Goal: Task Accomplishment & Management: Manage account settings

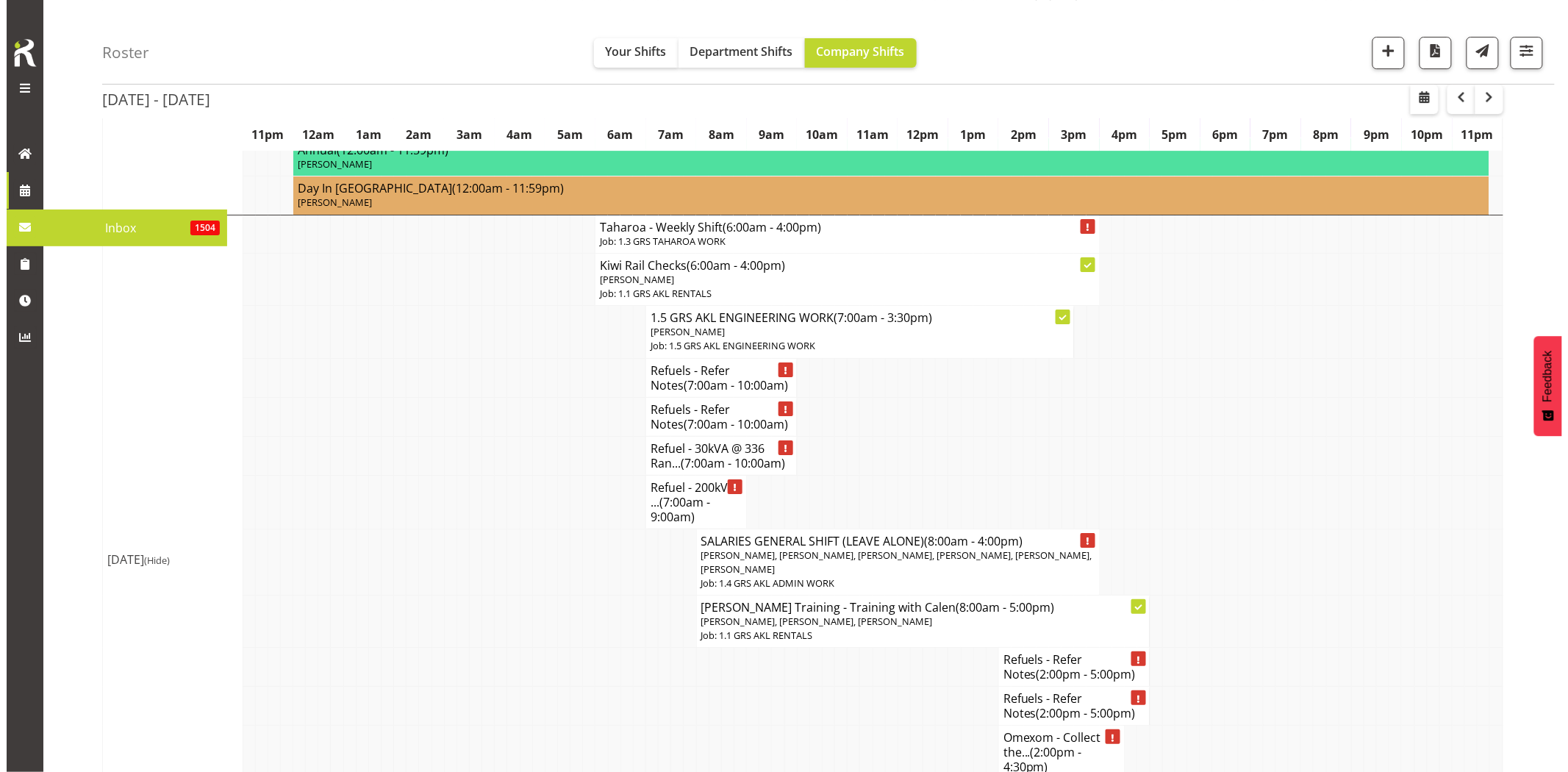
scroll to position [2041, 0]
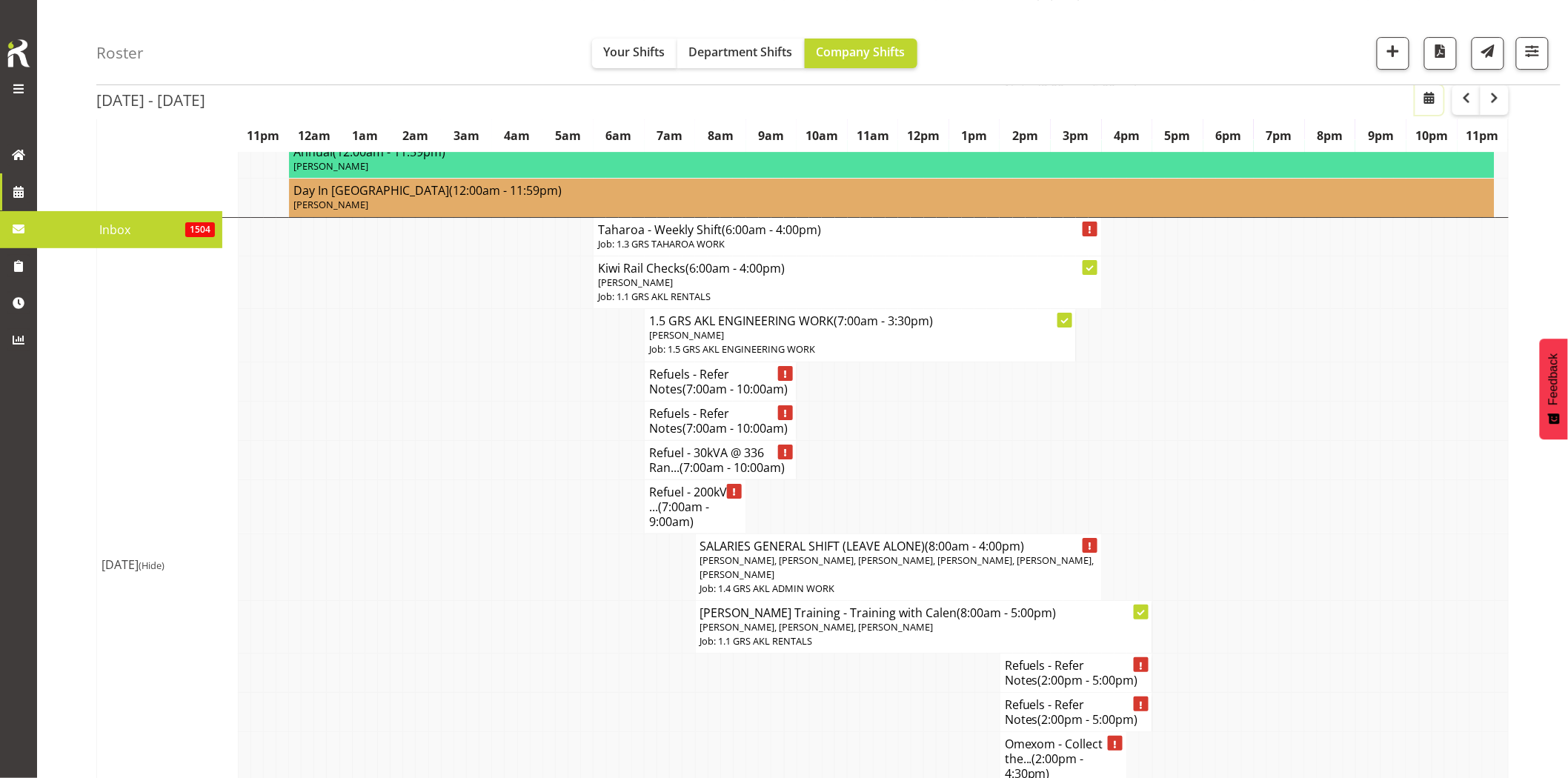
click at [1433, 98] on span "button" at bounding box center [1429, 98] width 18 height 18
select select "7"
select select "2025"
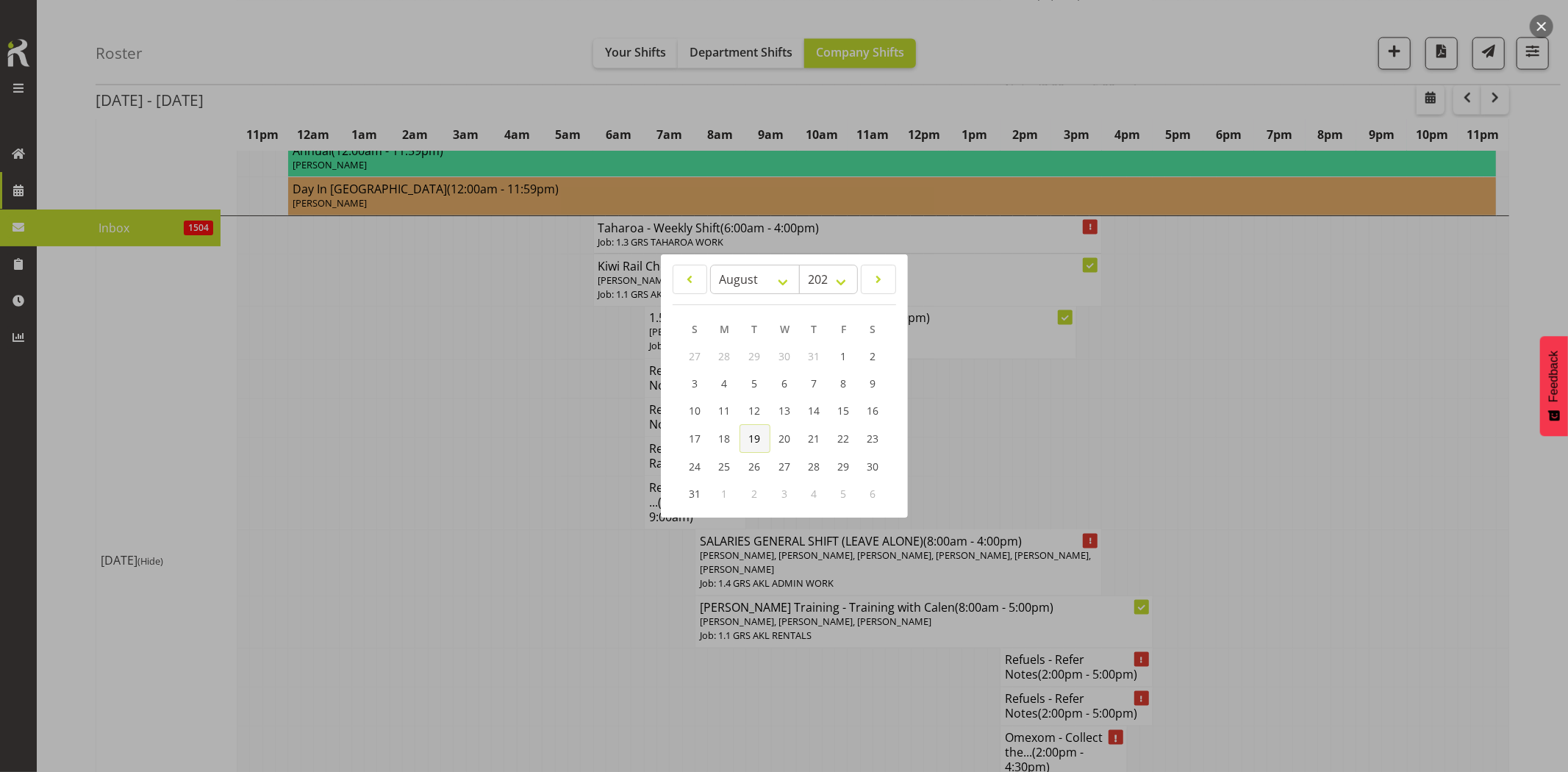
click at [759, 437] on span "19" at bounding box center [755, 438] width 12 height 14
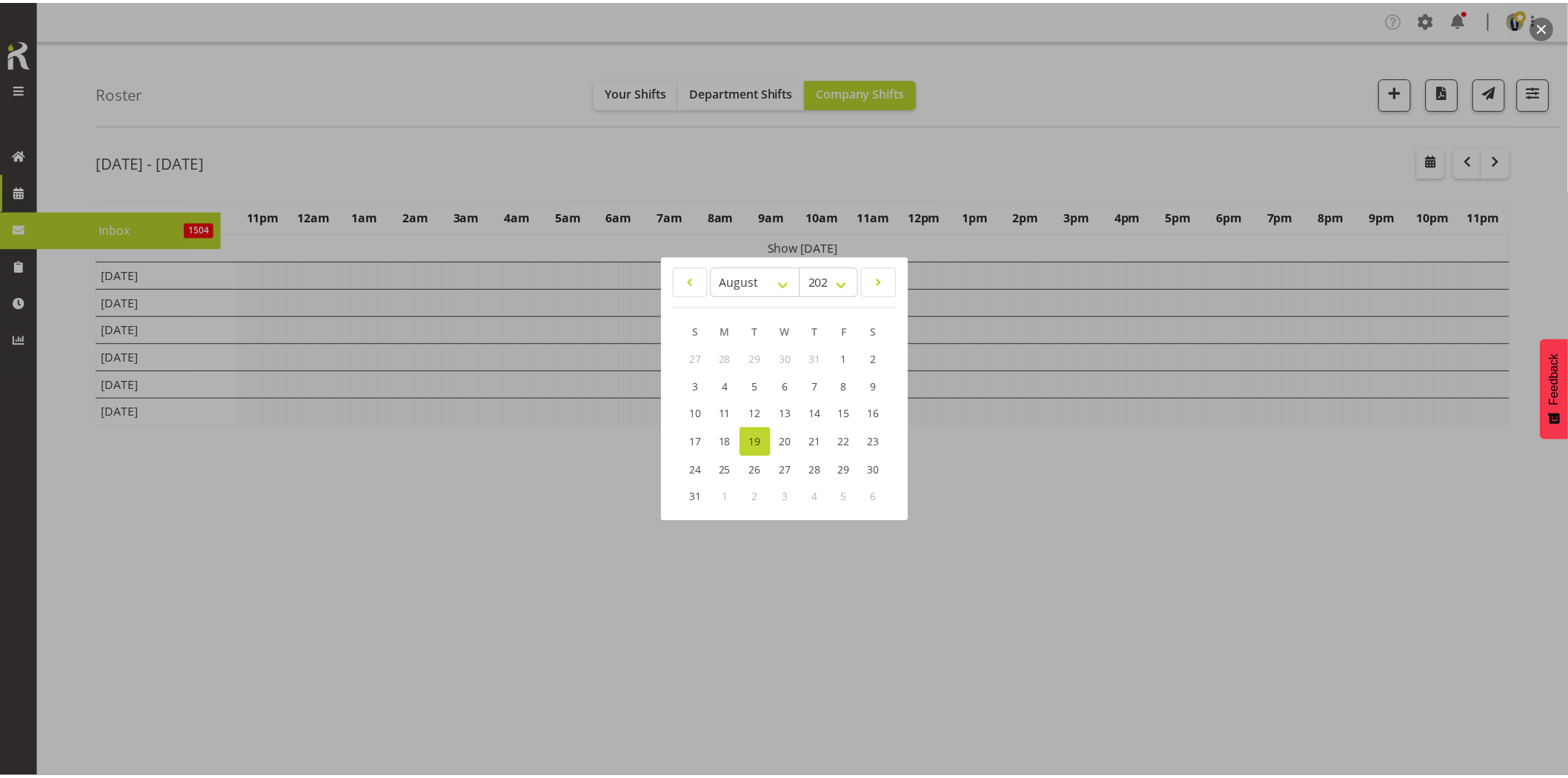
scroll to position [0, 0]
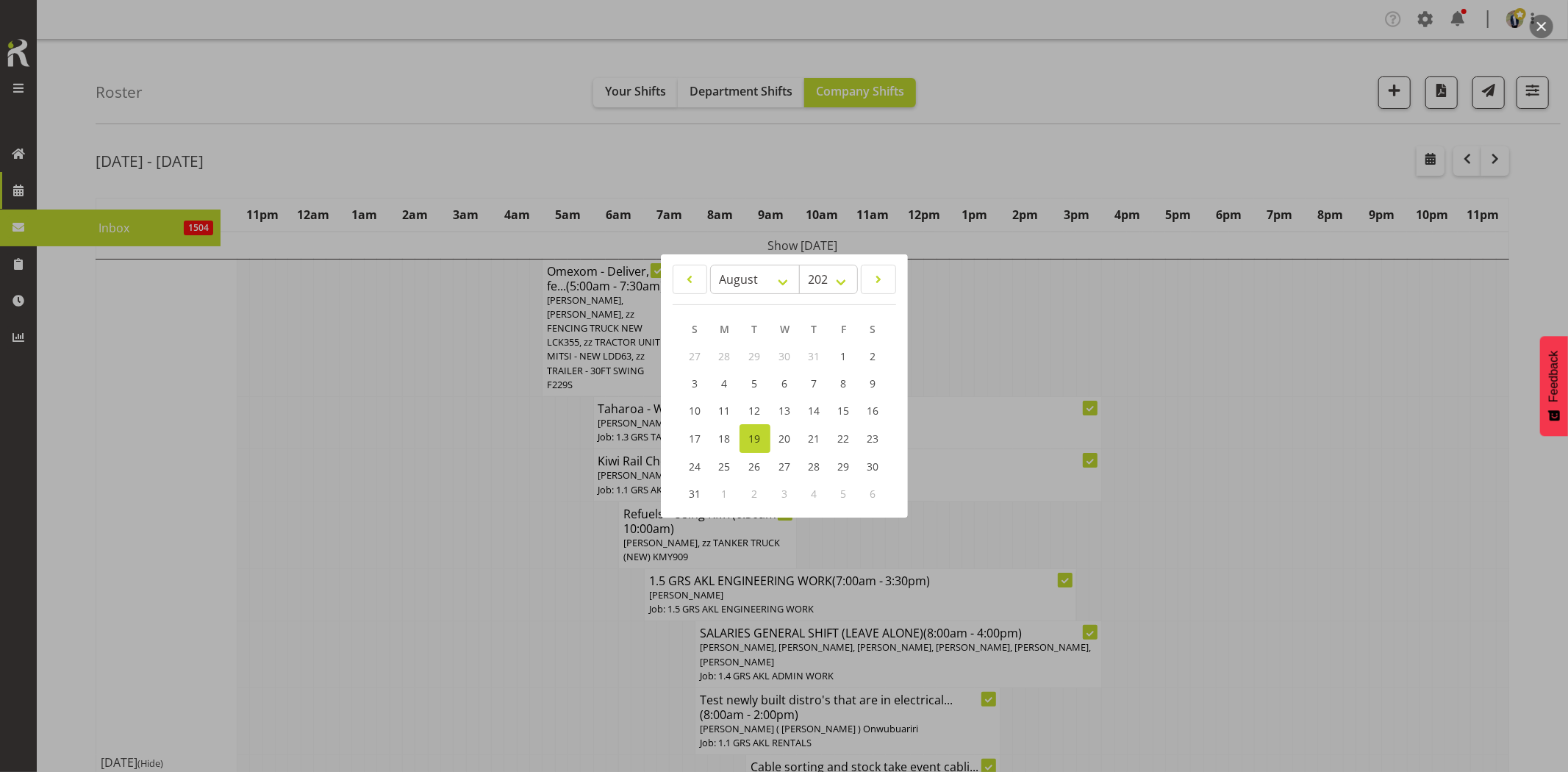
click at [494, 138] on div at bounding box center [784, 386] width 1568 height 772
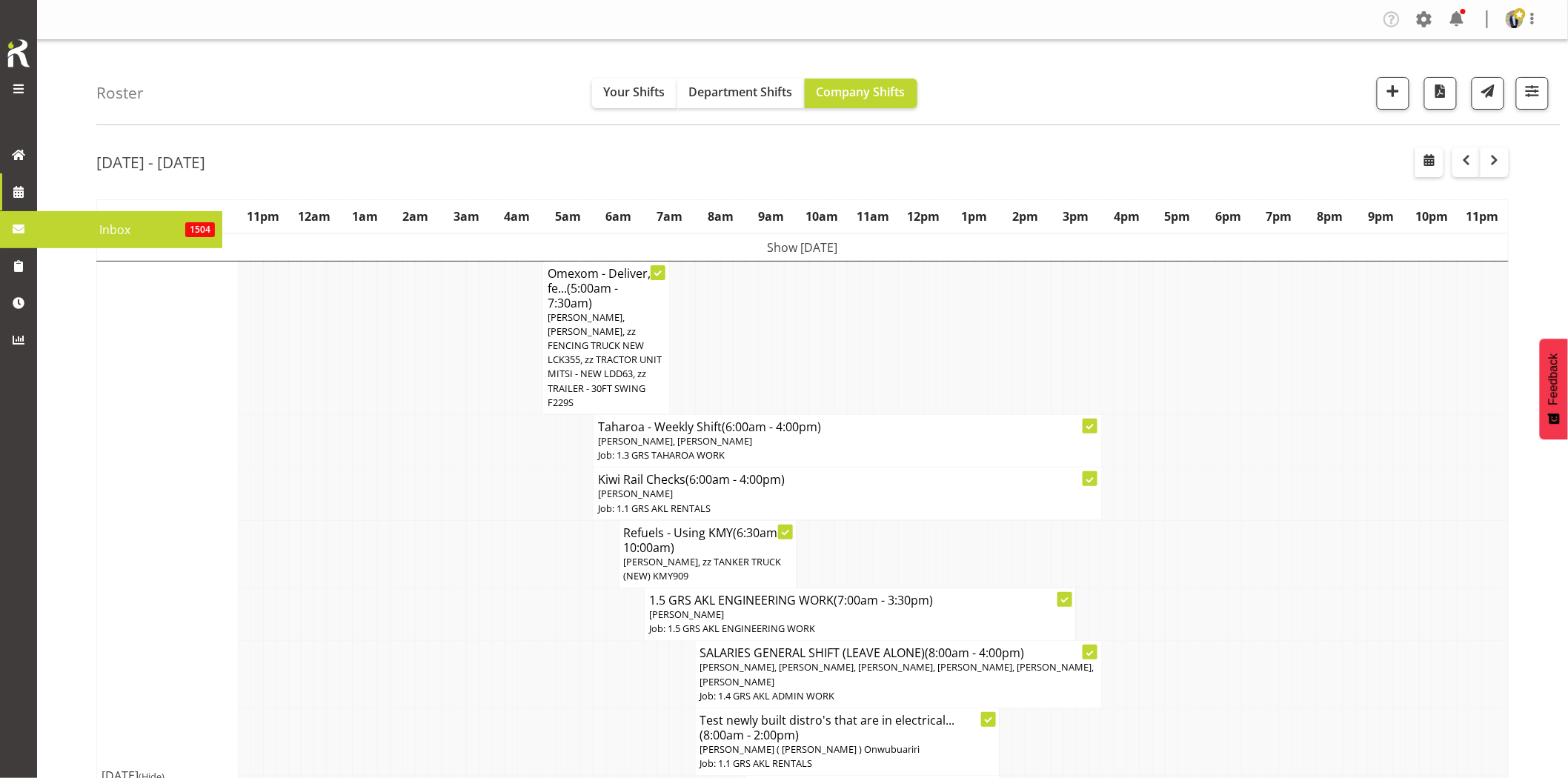
click at [478, 419] on td at bounding box center [473, 440] width 13 height 52
click at [378, 479] on td at bounding box center [384, 493] width 13 height 52
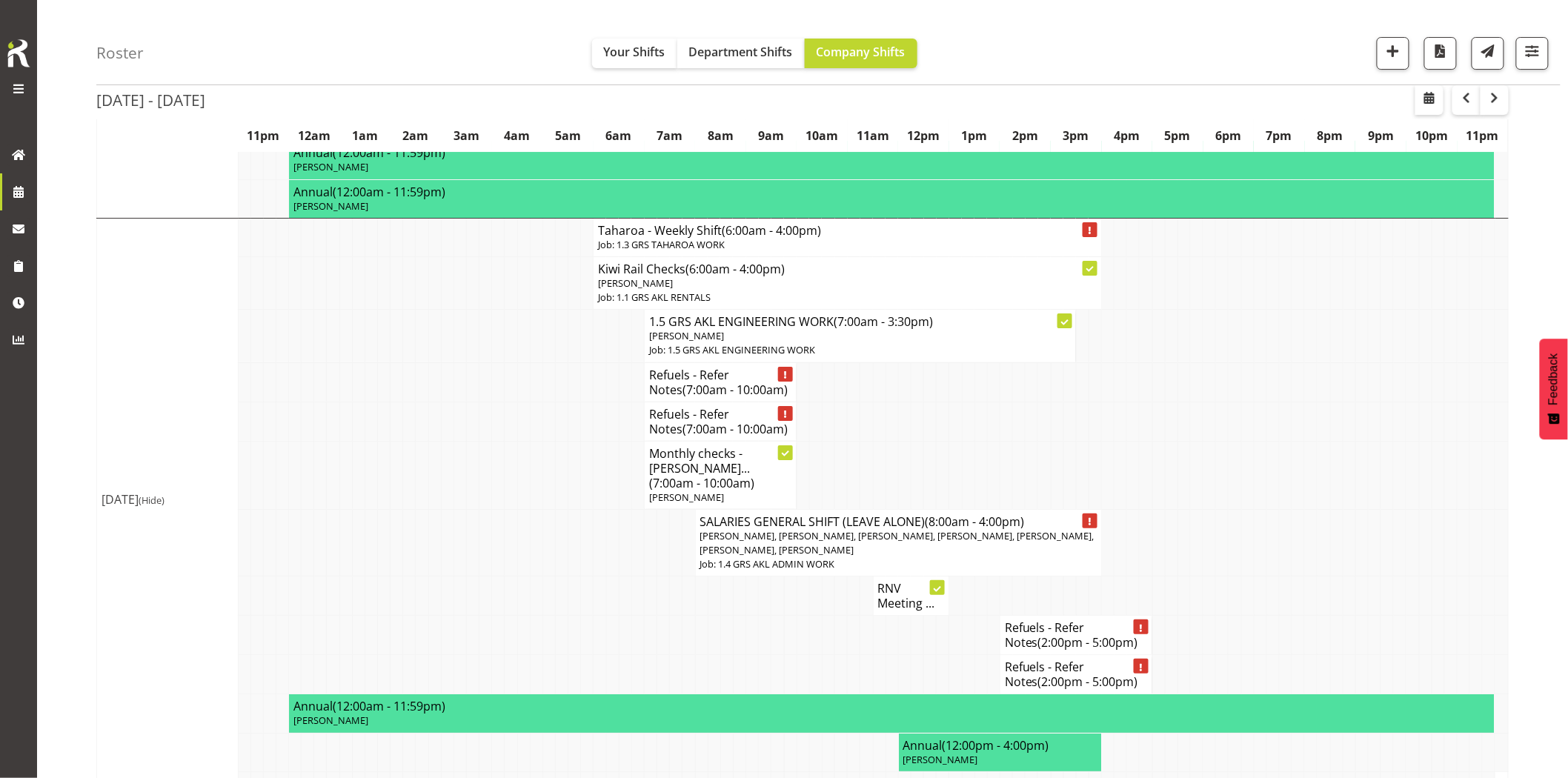
scroll to position [2139, 0]
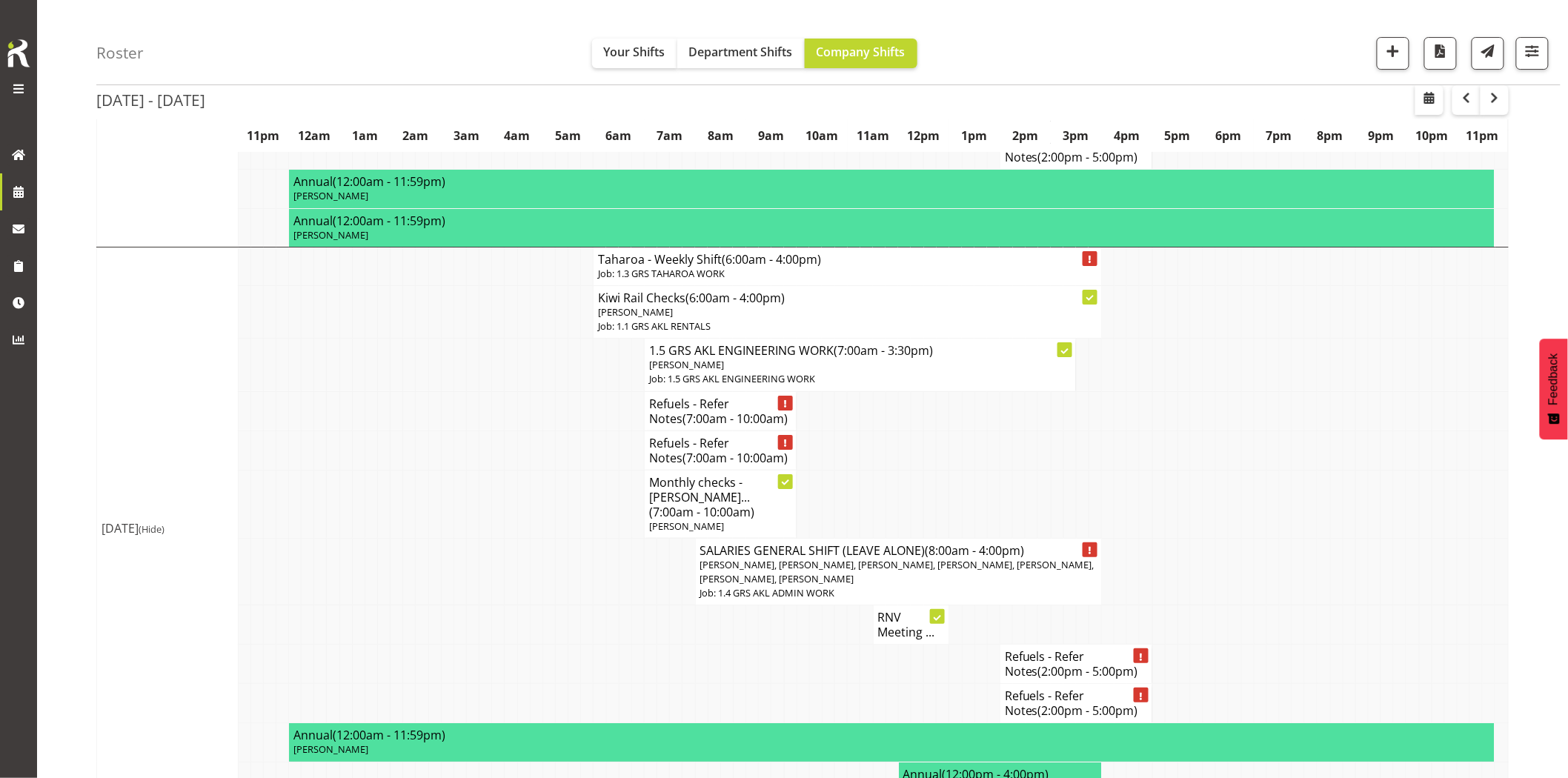
click at [403, 605] on td at bounding box center [409, 625] width 13 height 39
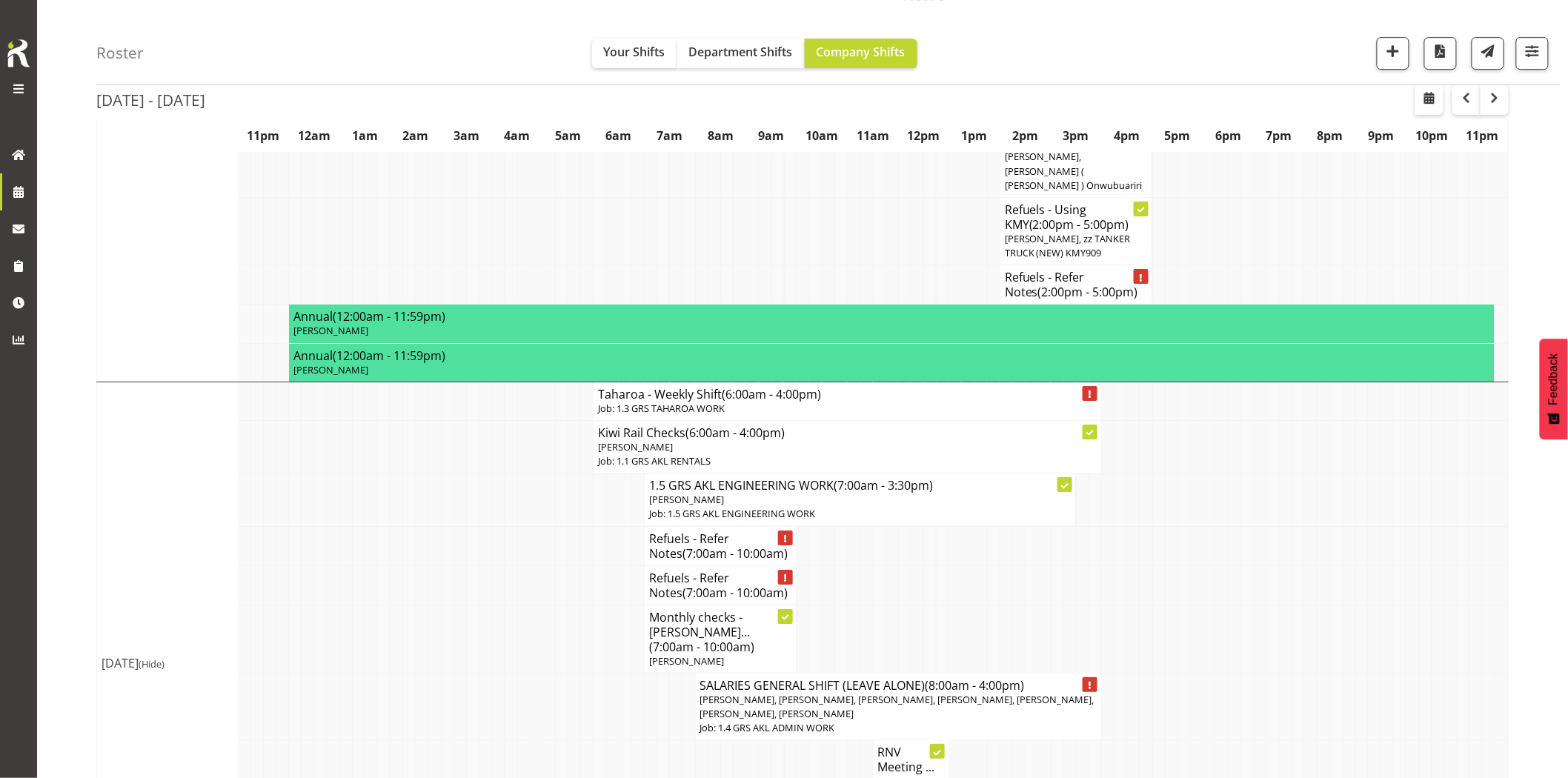
scroll to position [1975, 0]
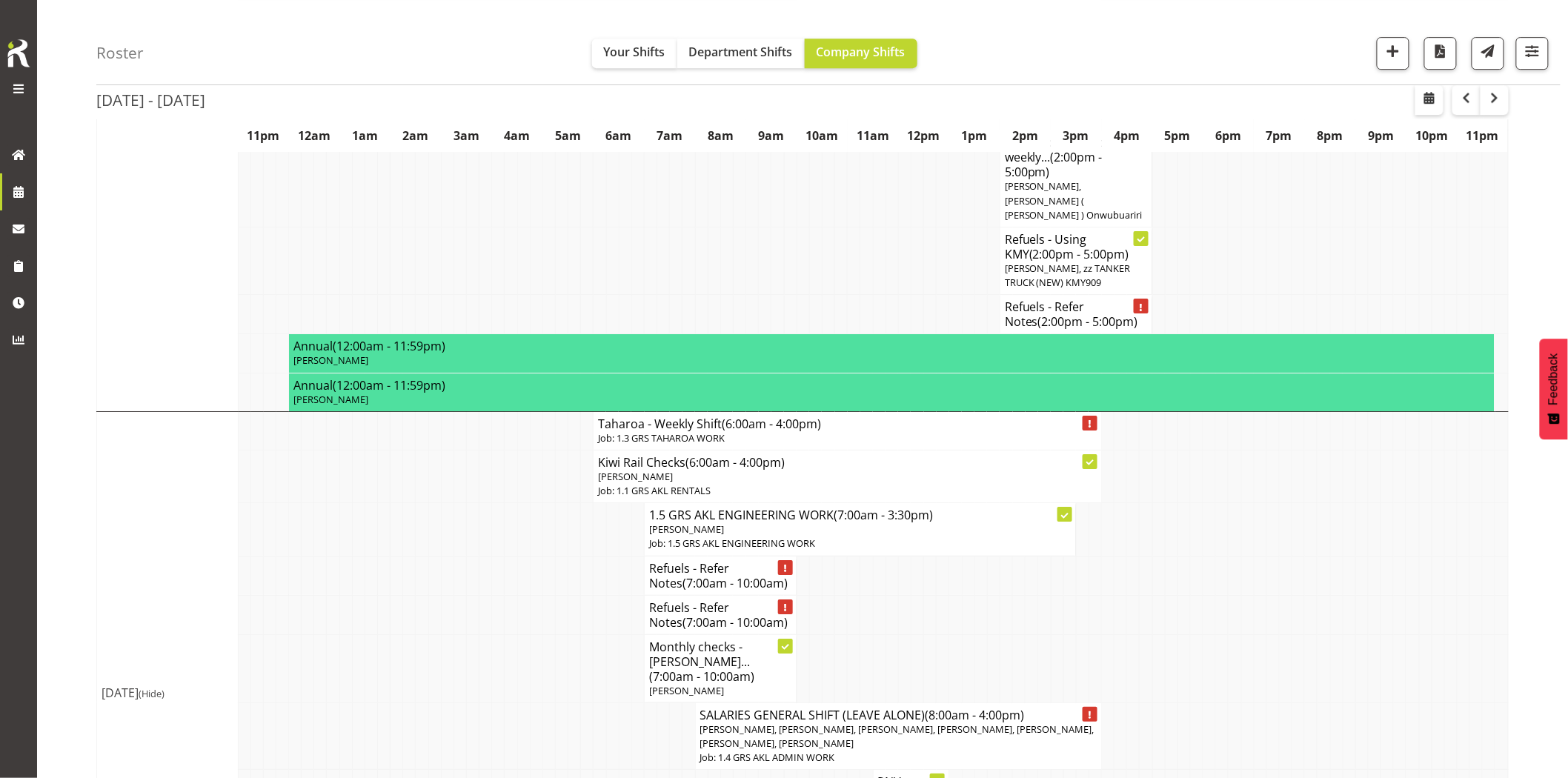
click at [456, 595] on td at bounding box center [460, 615] width 13 height 39
click at [457, 634] on td at bounding box center [460, 668] width 13 height 68
click at [482, 595] on td at bounding box center [486, 615] width 13 height 39
click at [1374, 595] on td at bounding box center [1375, 615] width 13 height 39
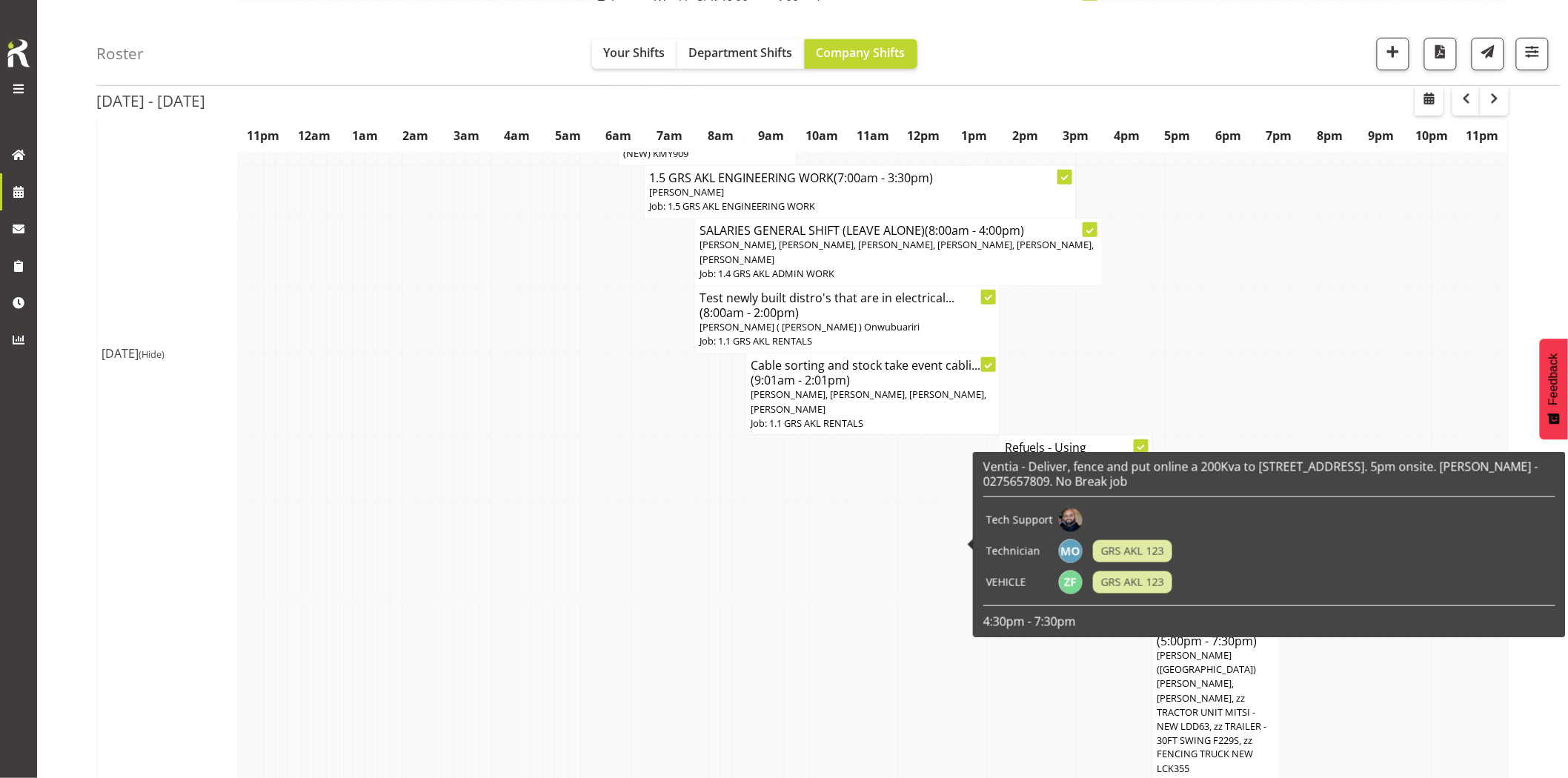
scroll to position [493, 0]
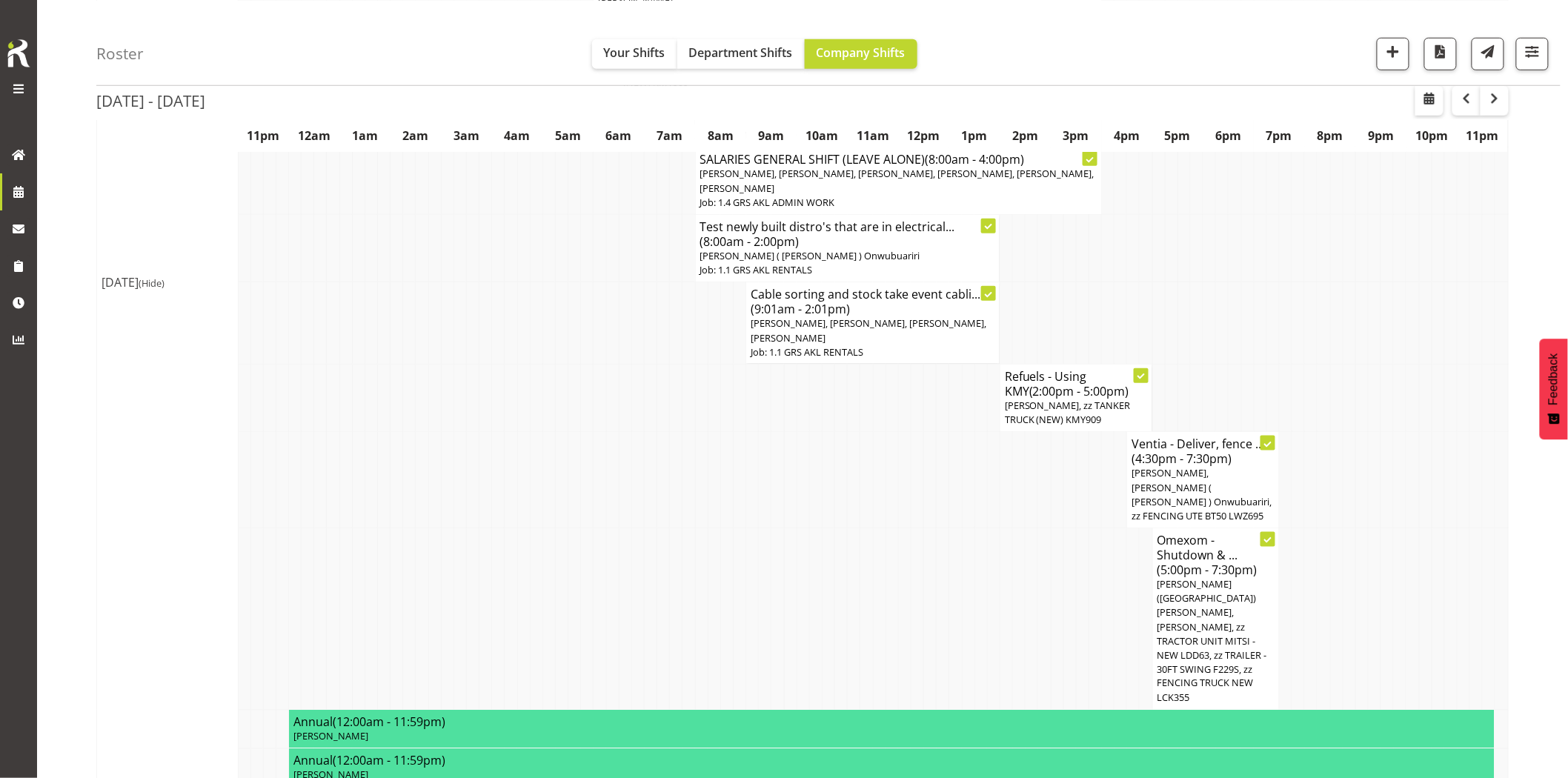
click at [653, 475] on td at bounding box center [651, 480] width 13 height 97
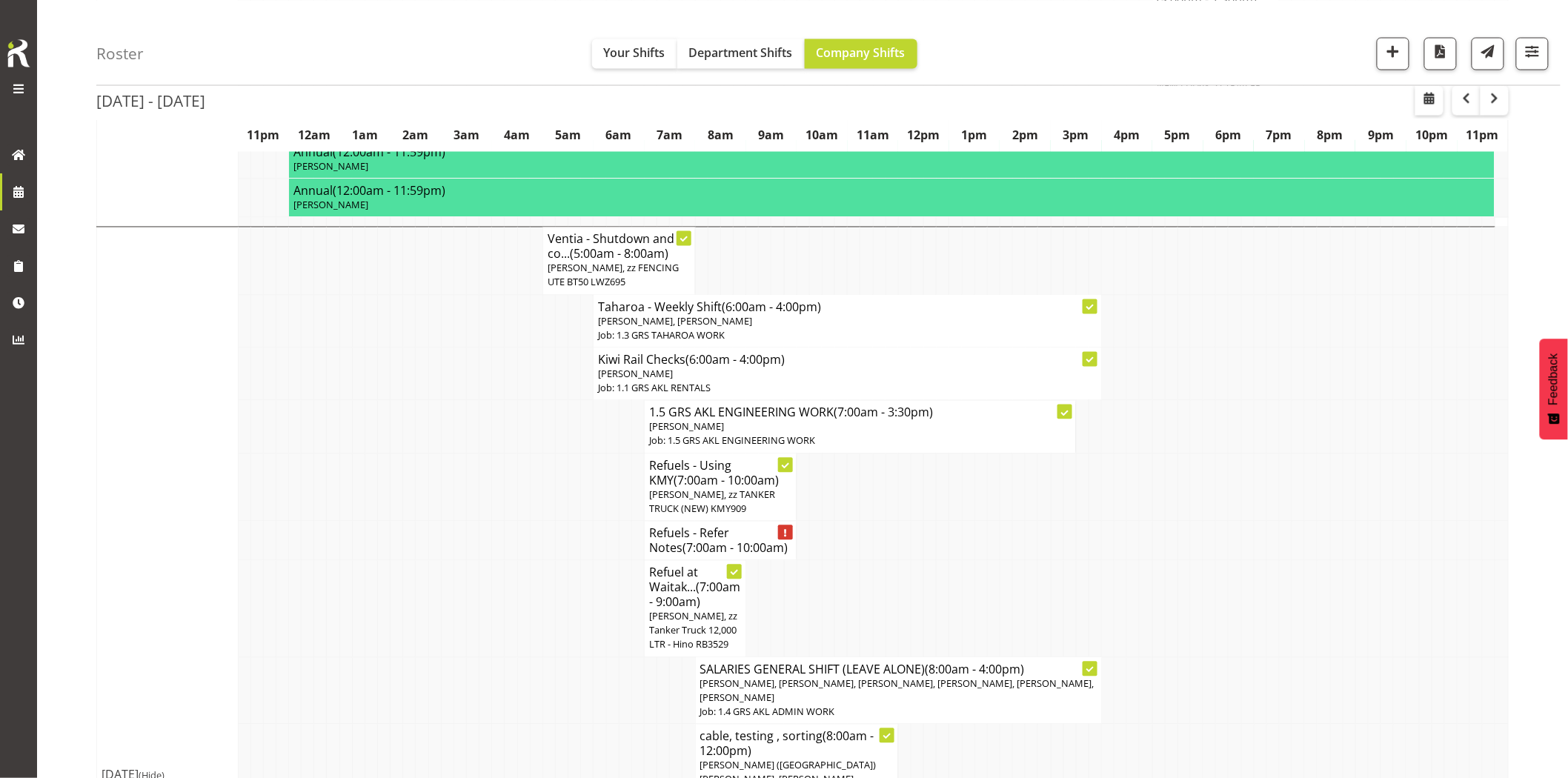
scroll to position [1070, 0]
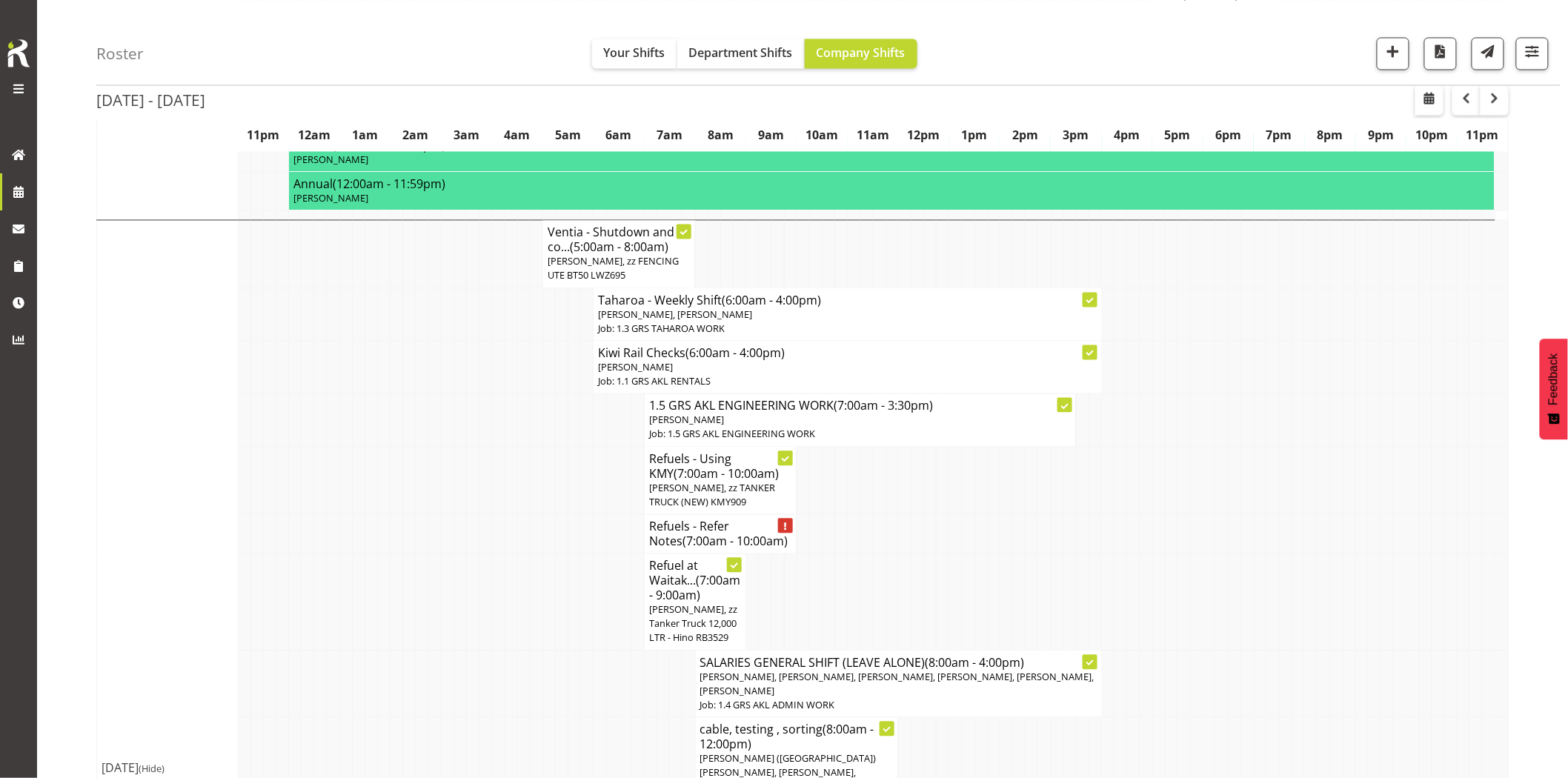
click at [553, 554] on tr "Refuel at Waitak... (7:00am - 9:00am) Craig Barrett, zz Tanker Truck 12,000 LTR…" at bounding box center [802, 602] width 1412 height 97
drag, startPoint x: 386, startPoint y: 448, endPoint x: 493, endPoint y: 460, distance: 107.7
click at [398, 514] on tr "Refuels - Refer Notes (7:00am - 10:00am)" at bounding box center [802, 534] width 1412 height 39
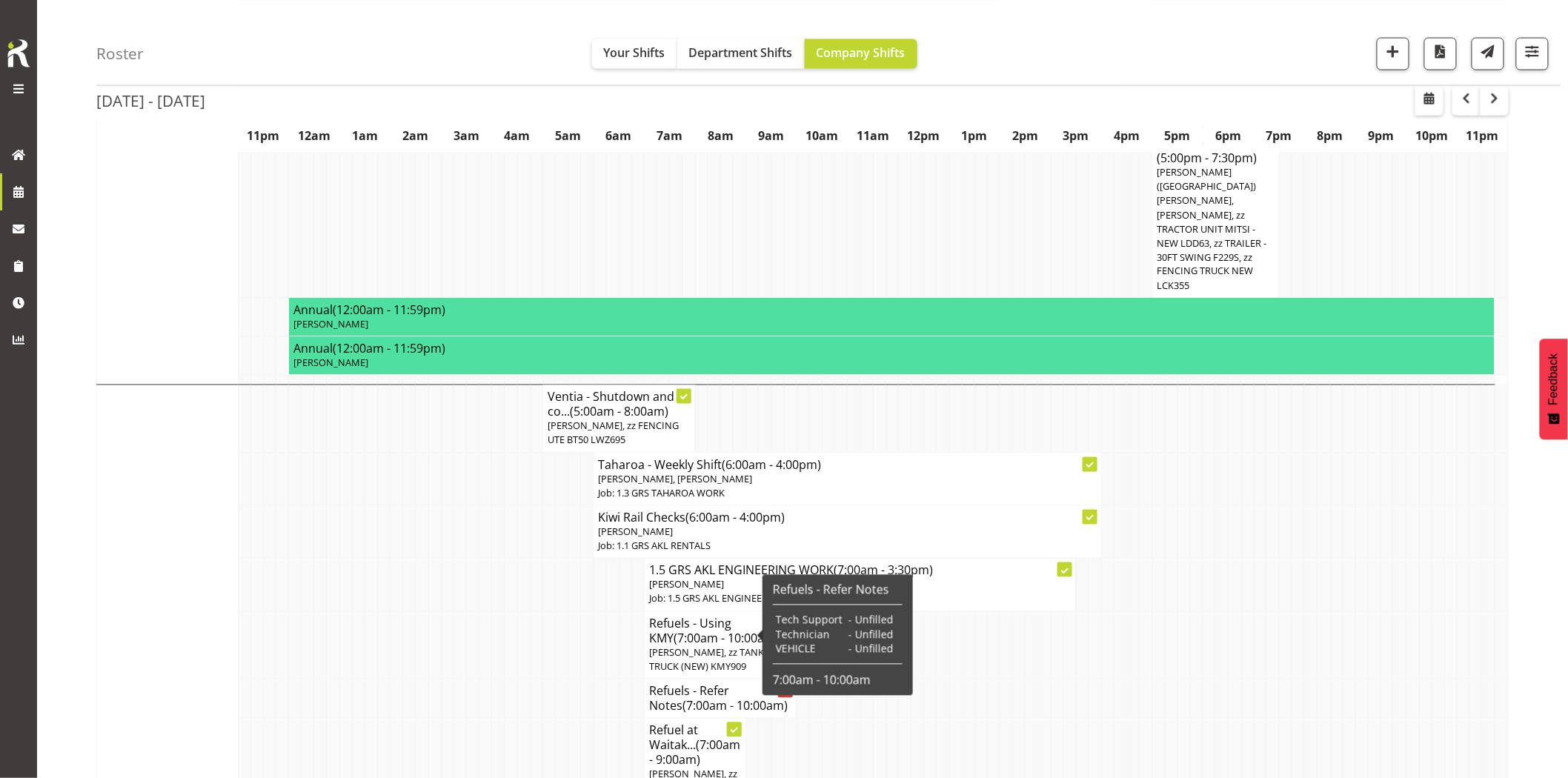
click at [497, 559] on td at bounding box center [498, 585] width 13 height 52
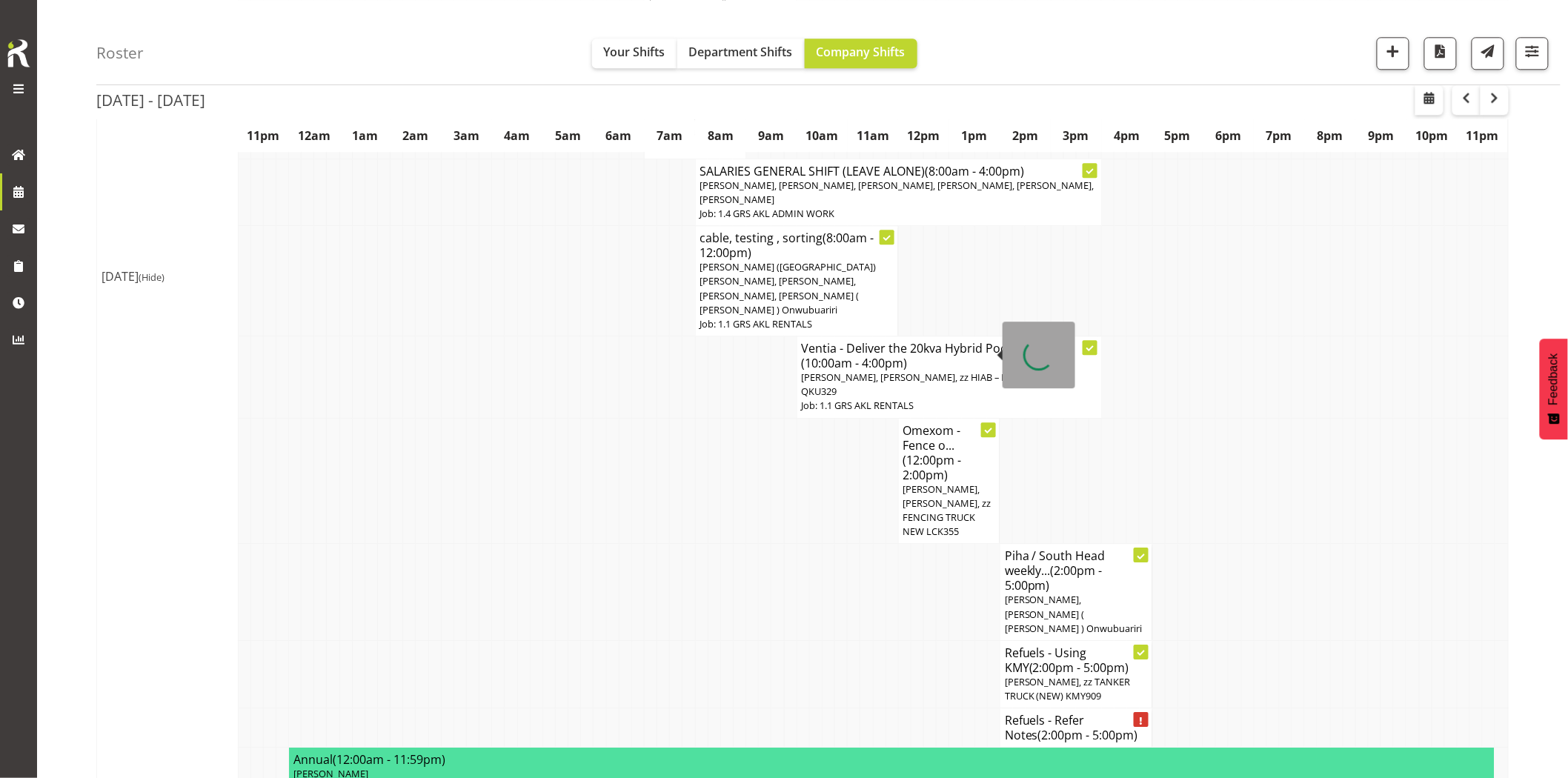
scroll to position [1564, 0]
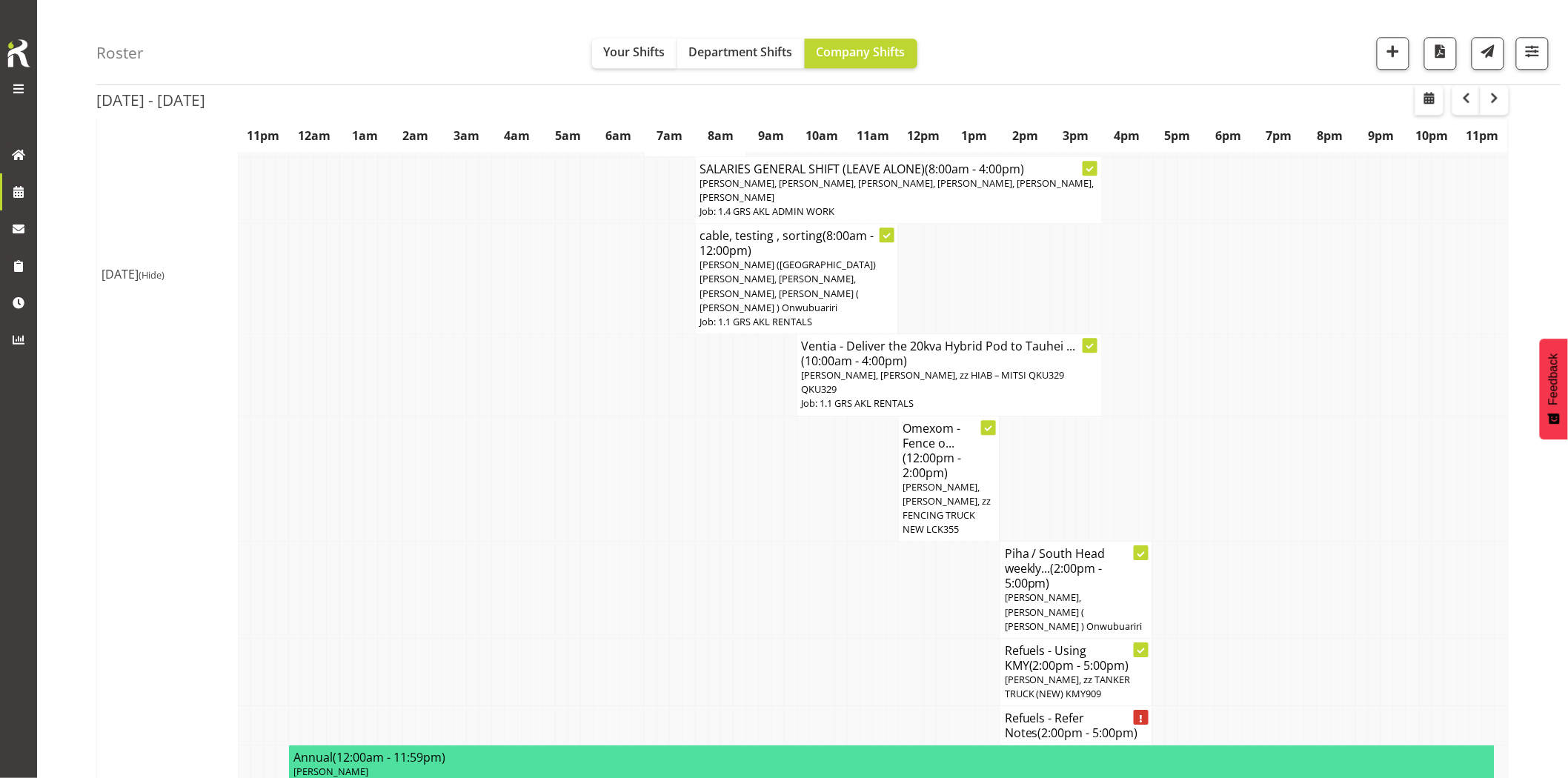
drag, startPoint x: 572, startPoint y: 490, endPoint x: 558, endPoint y: 485, distance: 14.9
click at [569, 542] on td at bounding box center [575, 590] width 13 height 97
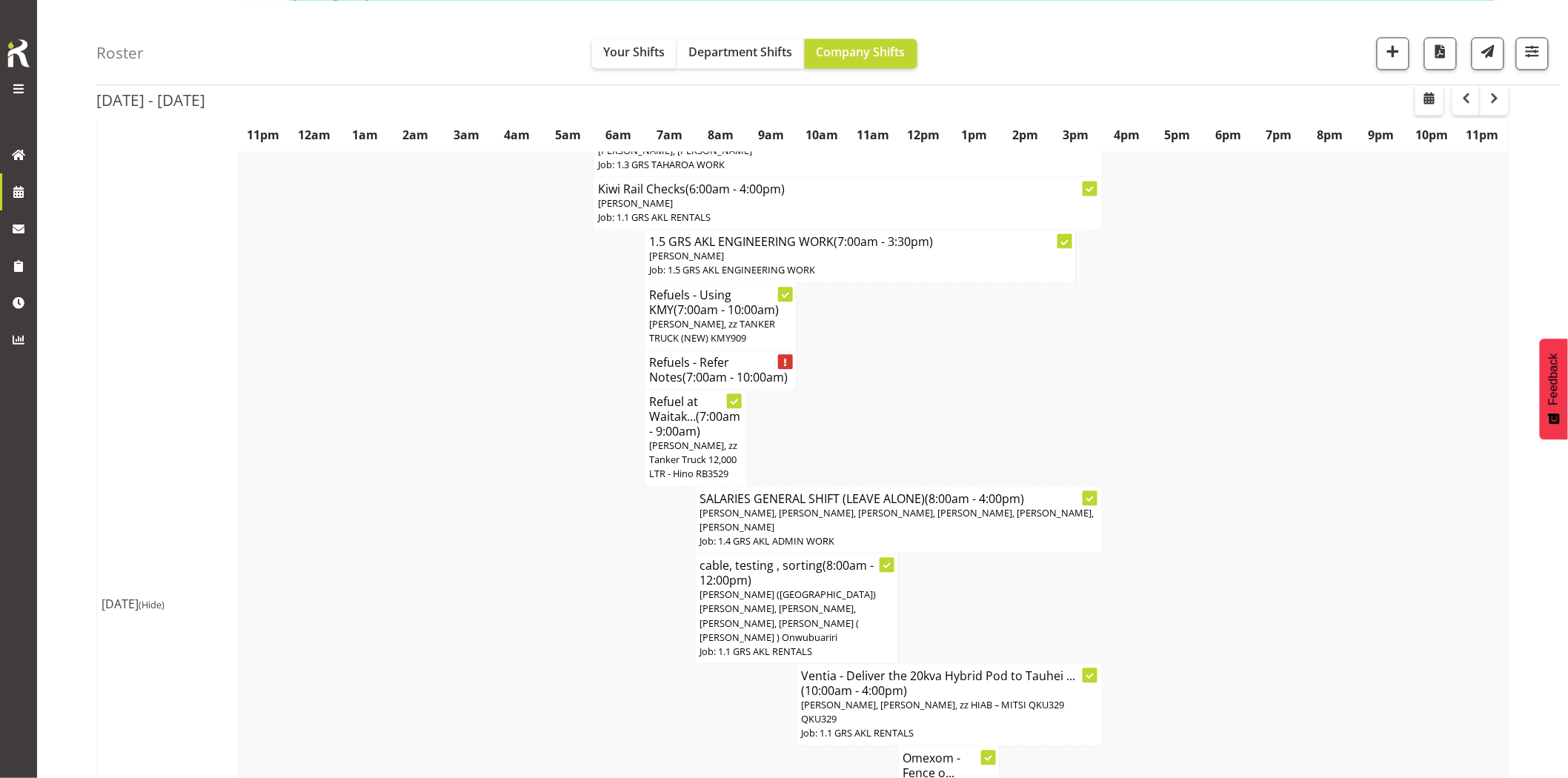
click at [552, 486] on td at bounding box center [549, 520] width 13 height 68
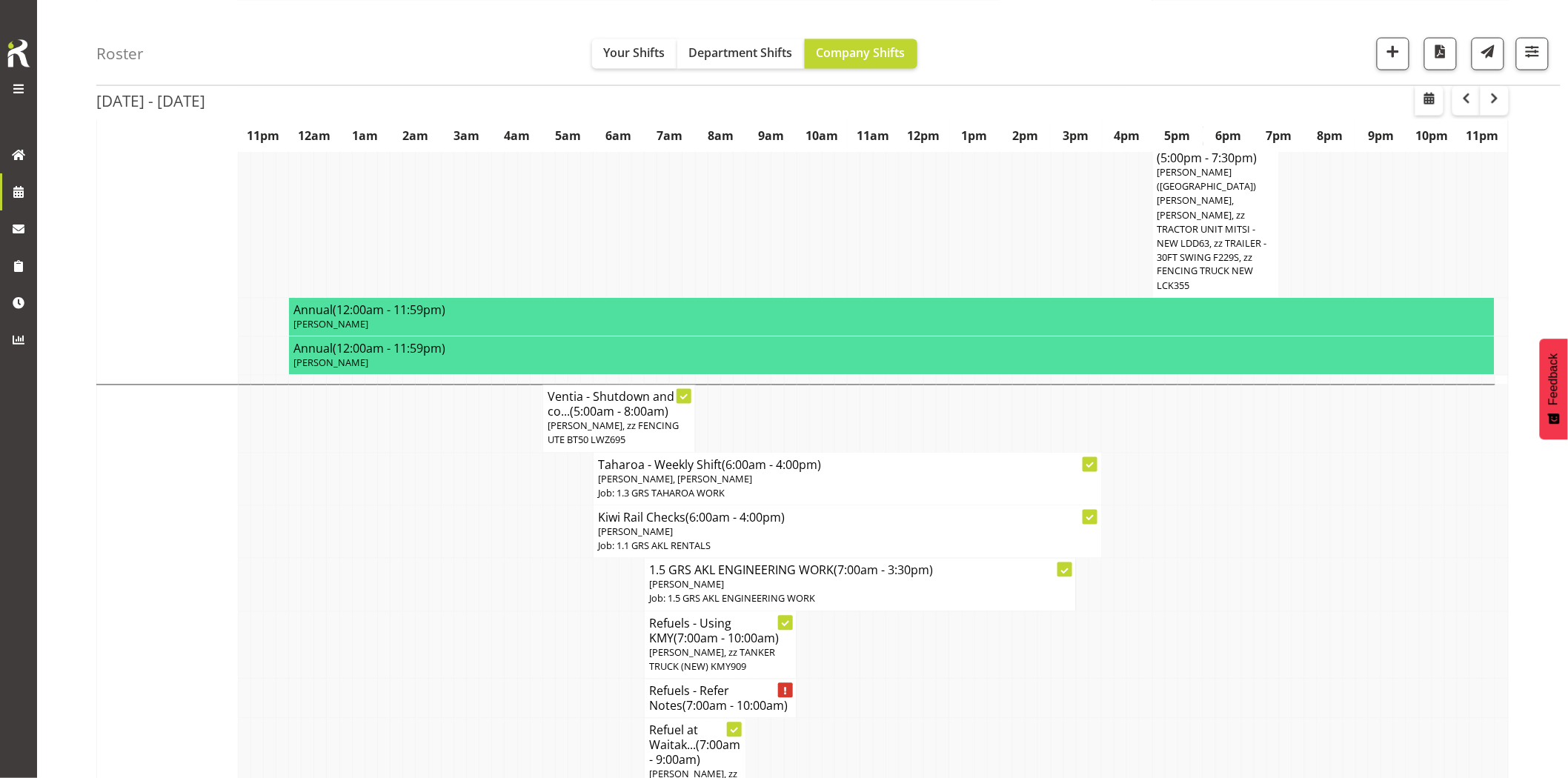
click at [470, 505] on td at bounding box center [473, 531] width 13 height 52
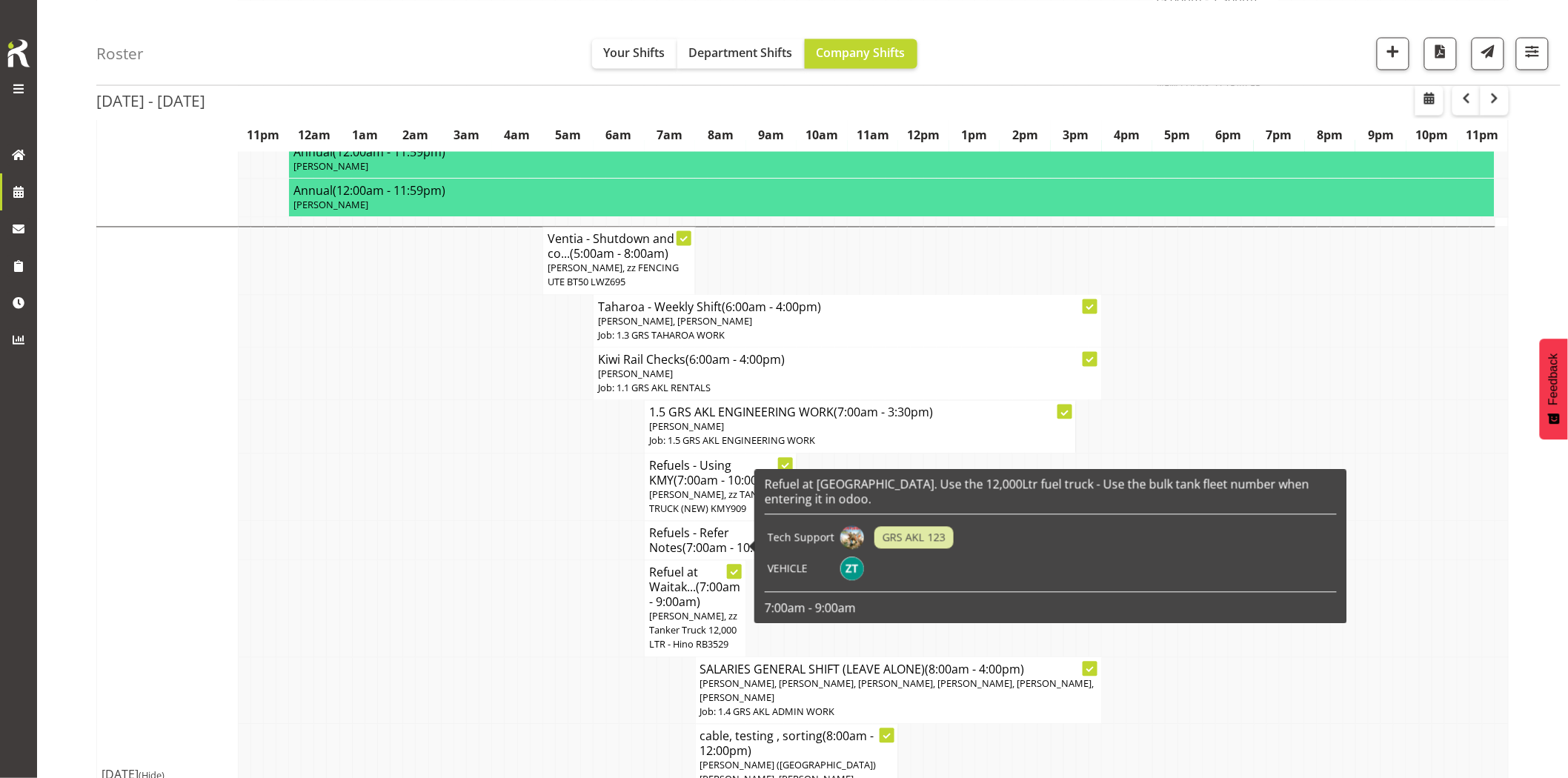
scroll to position [1070, 0]
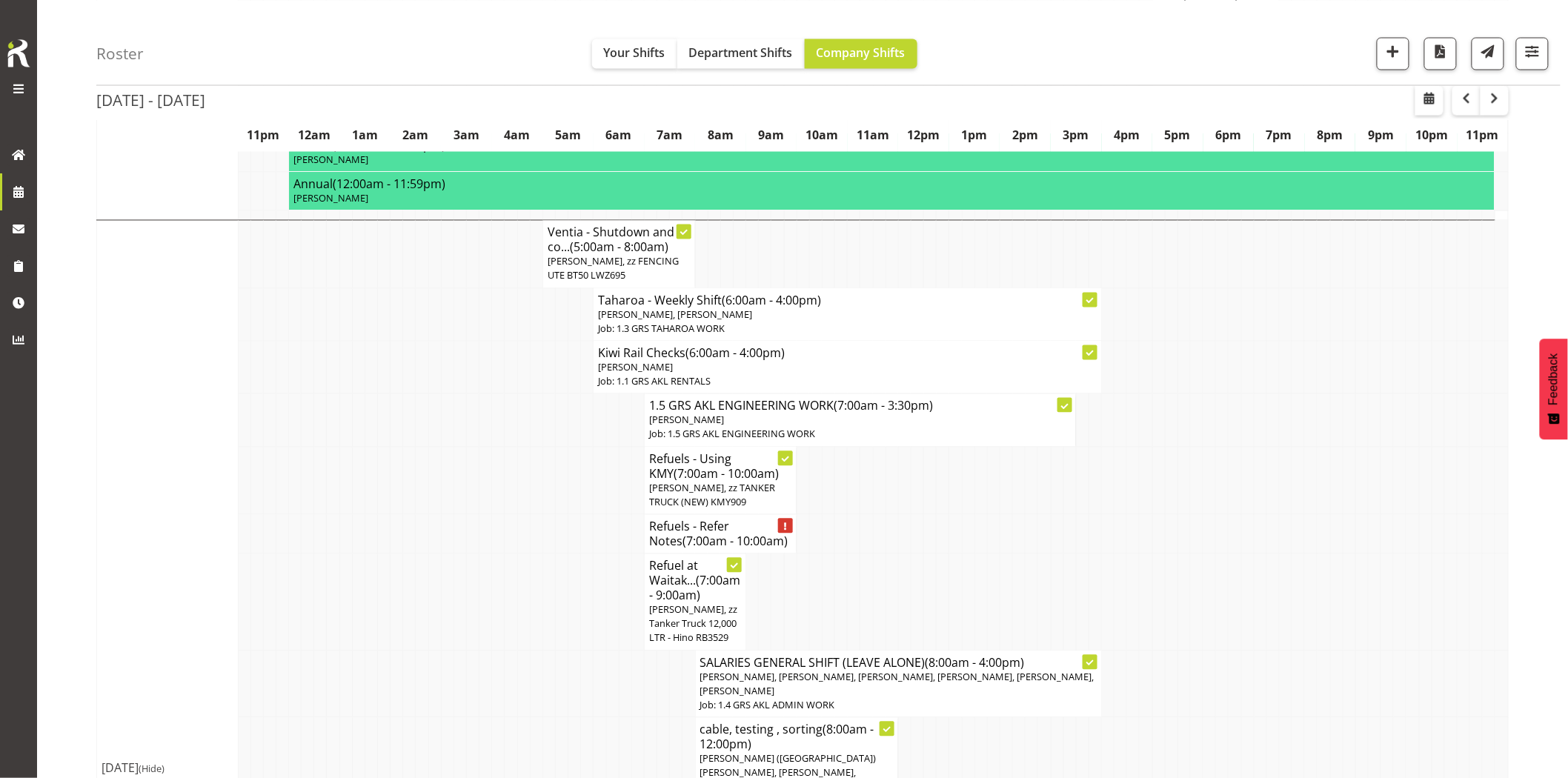
click at [504, 394] on td at bounding box center [510, 419] width 13 height 52
click at [422, 554] on td at bounding box center [422, 602] width 13 height 97
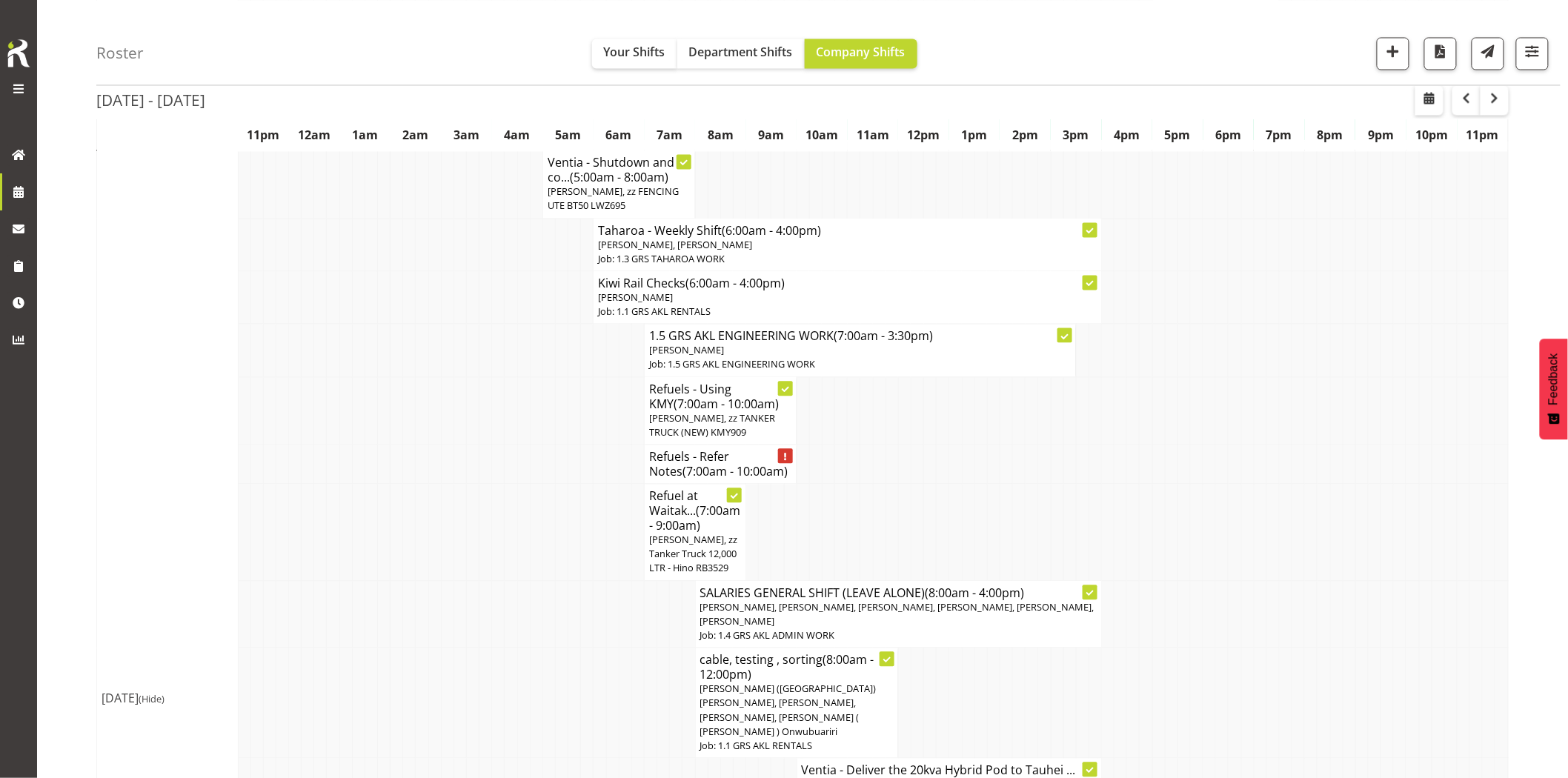
scroll to position [1234, 0]
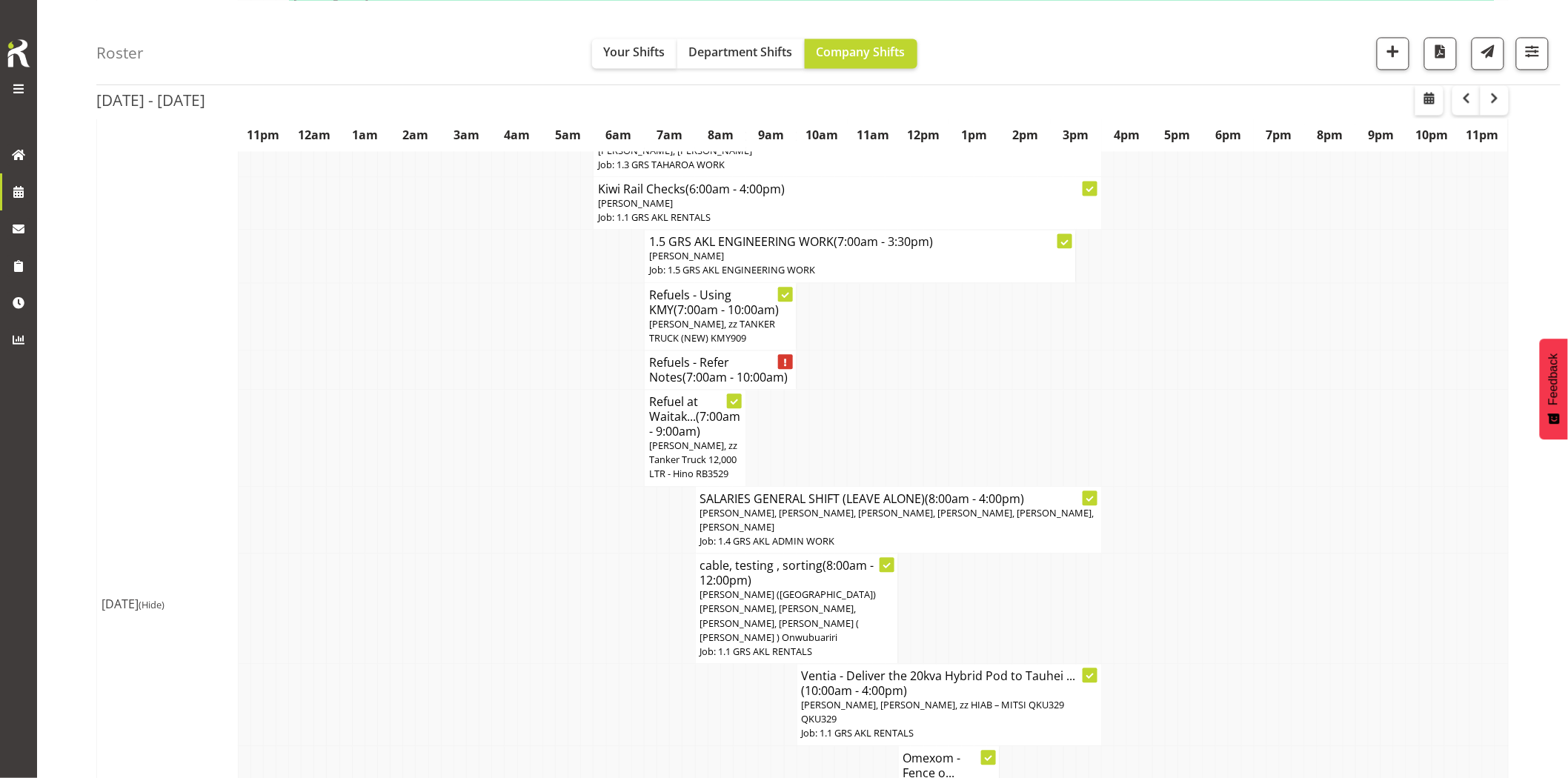
click at [444, 553] on td at bounding box center [447, 608] width 13 height 110
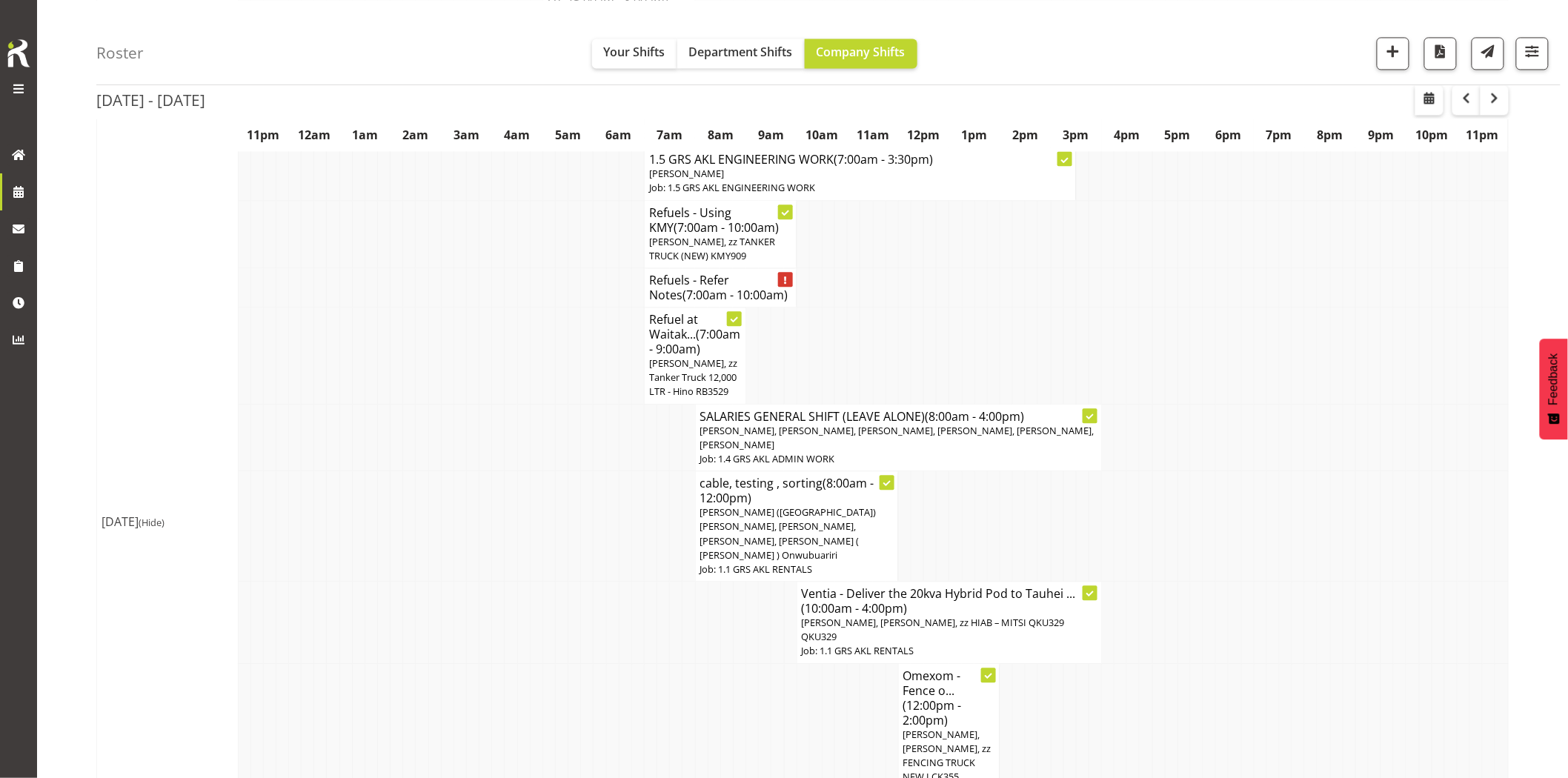
scroll to position [1482, 0]
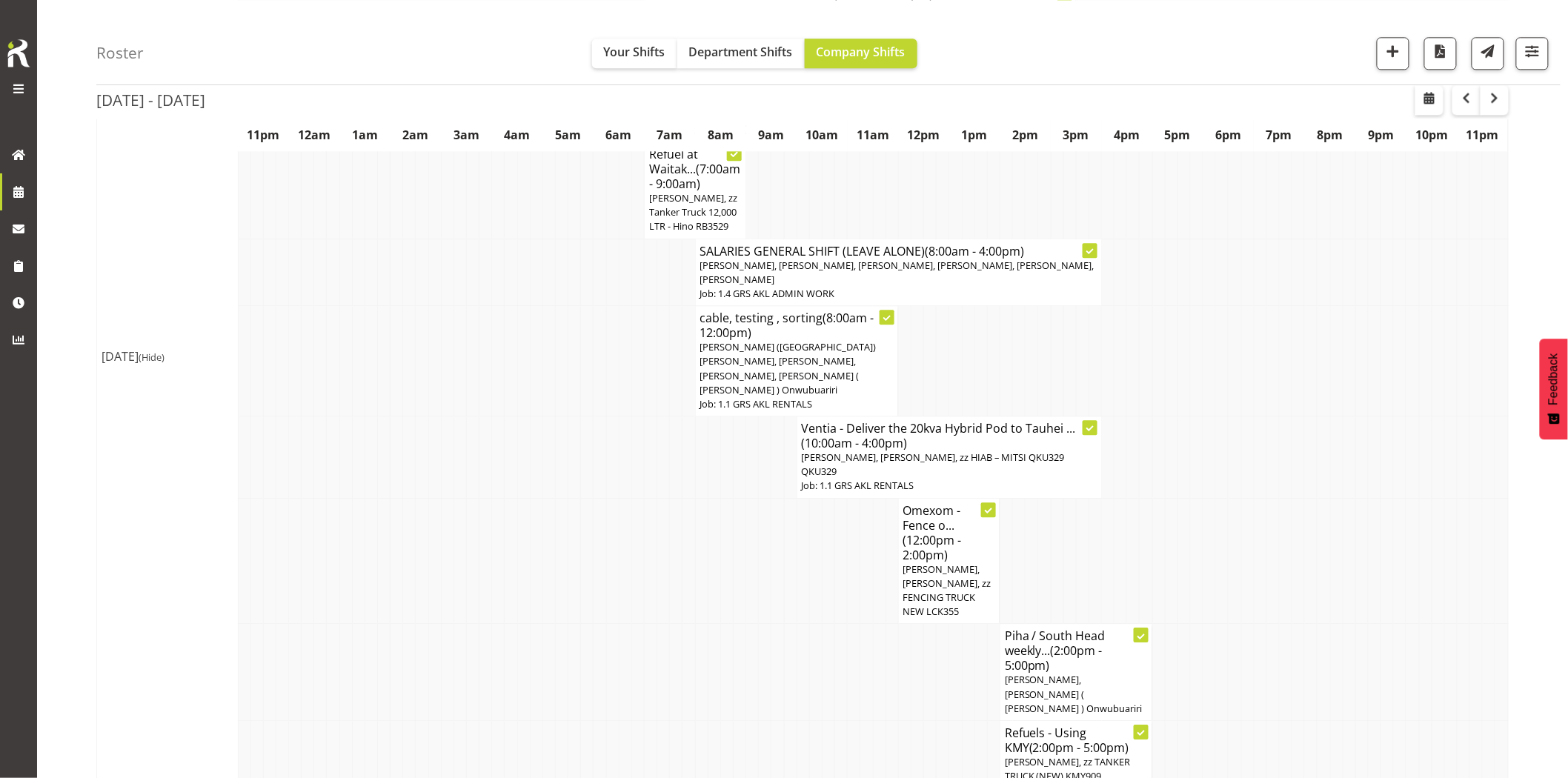
click at [816, 624] on td at bounding box center [815, 672] width 13 height 97
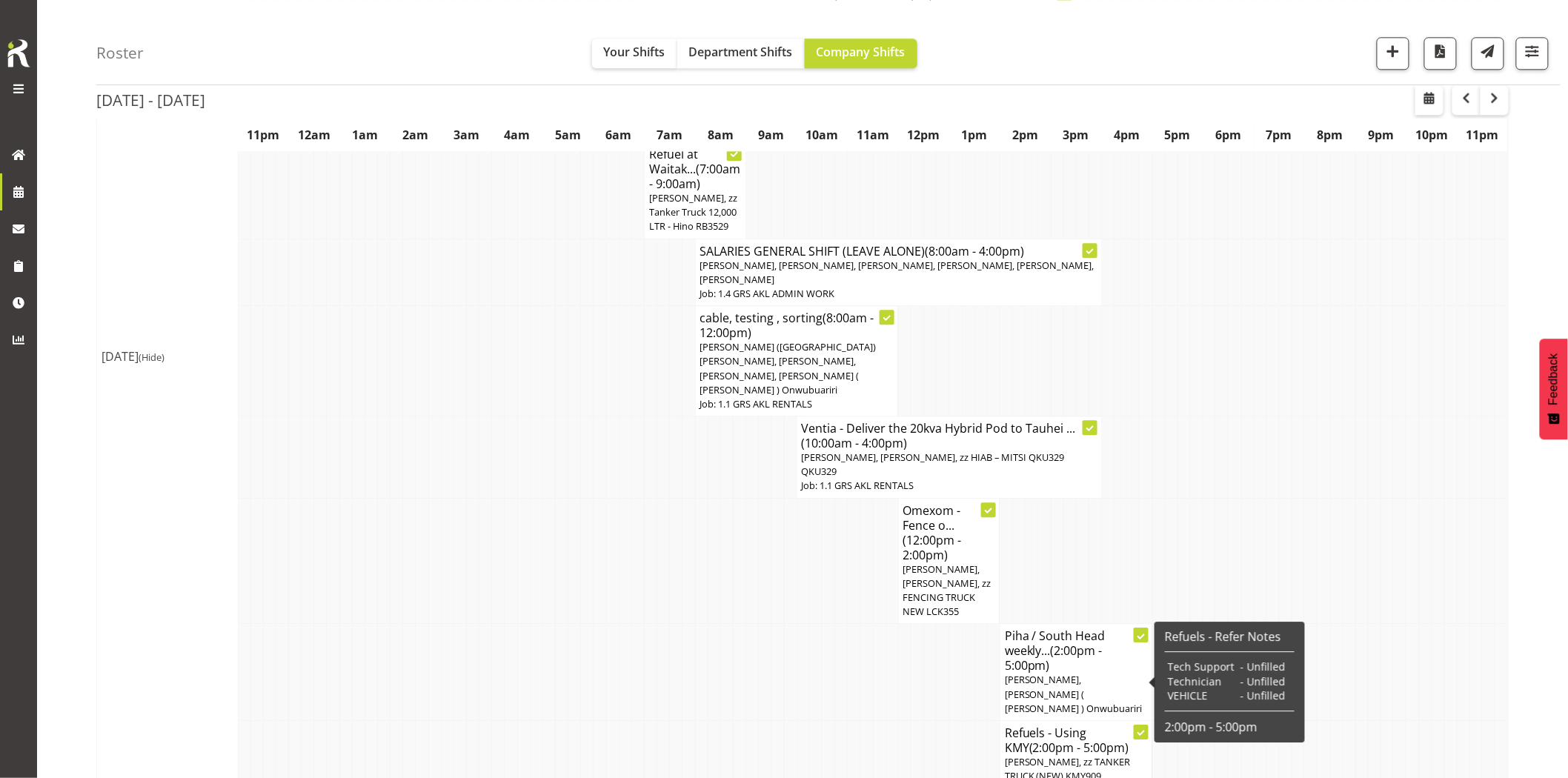
click at [785, 720] on td at bounding box center [790, 753] width 13 height 68
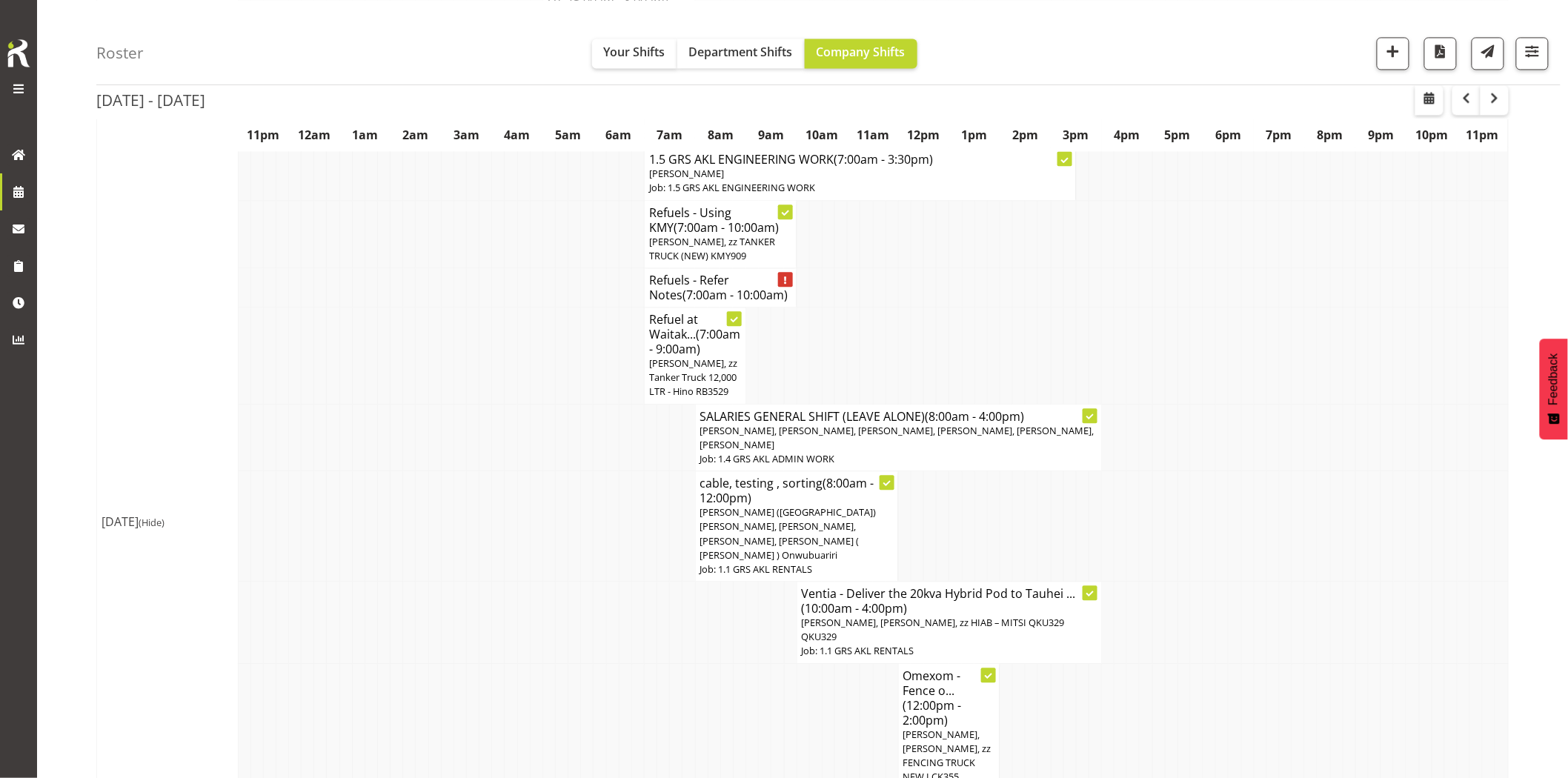
click at [522, 581] on td at bounding box center [523, 622] width 13 height 82
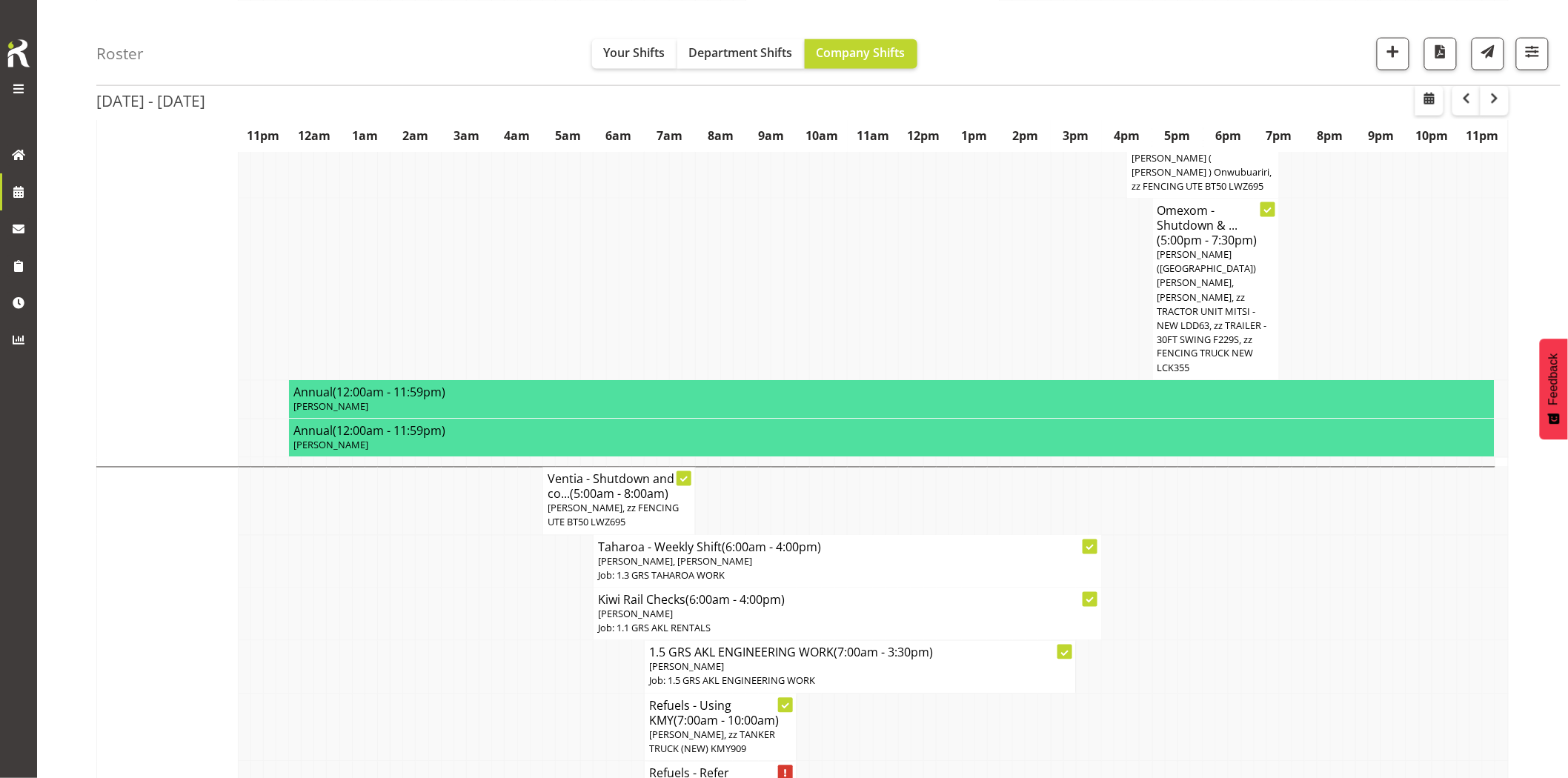
click at [444, 587] on td at bounding box center [447, 613] width 13 height 52
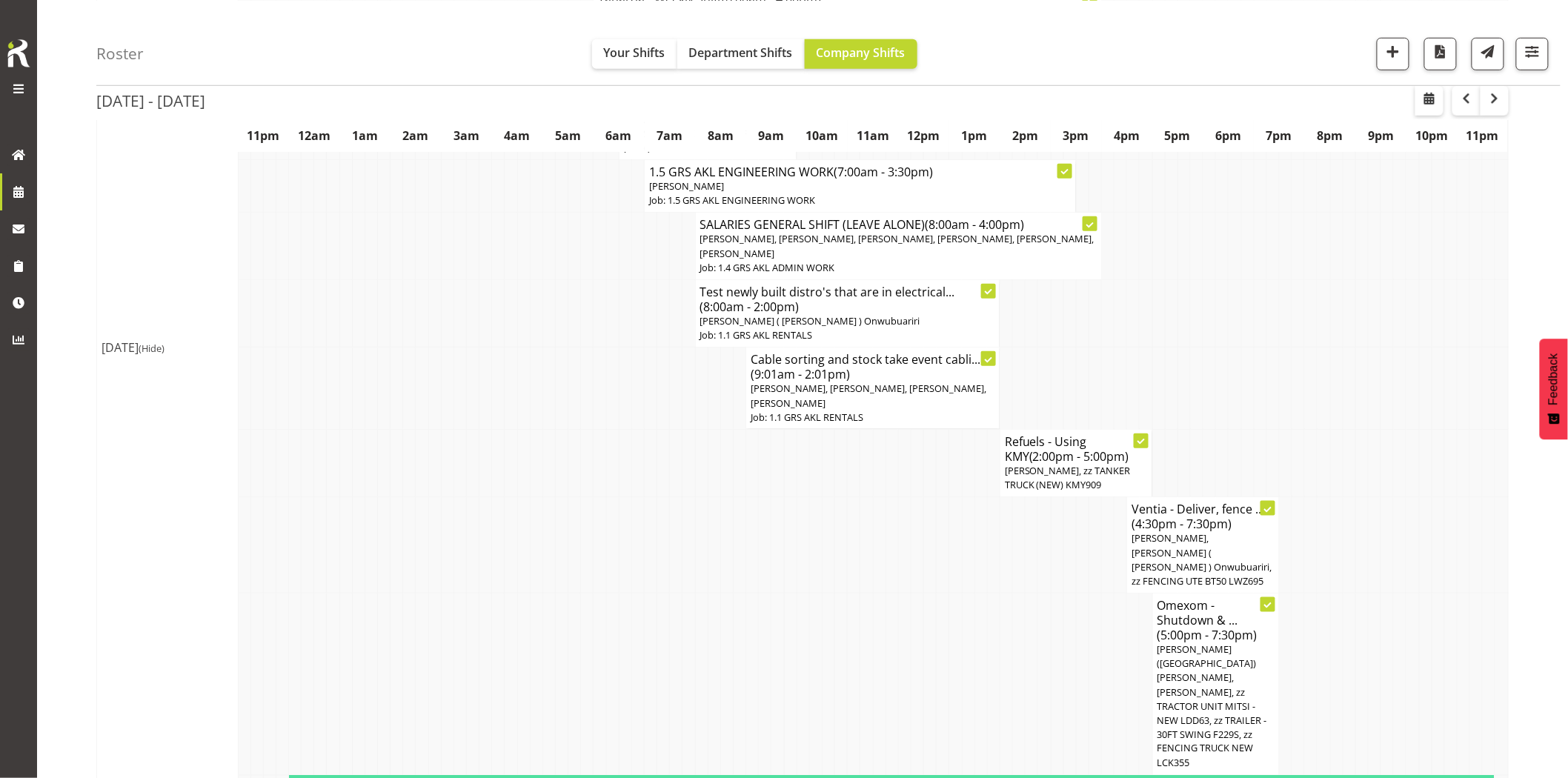
scroll to position [246, 0]
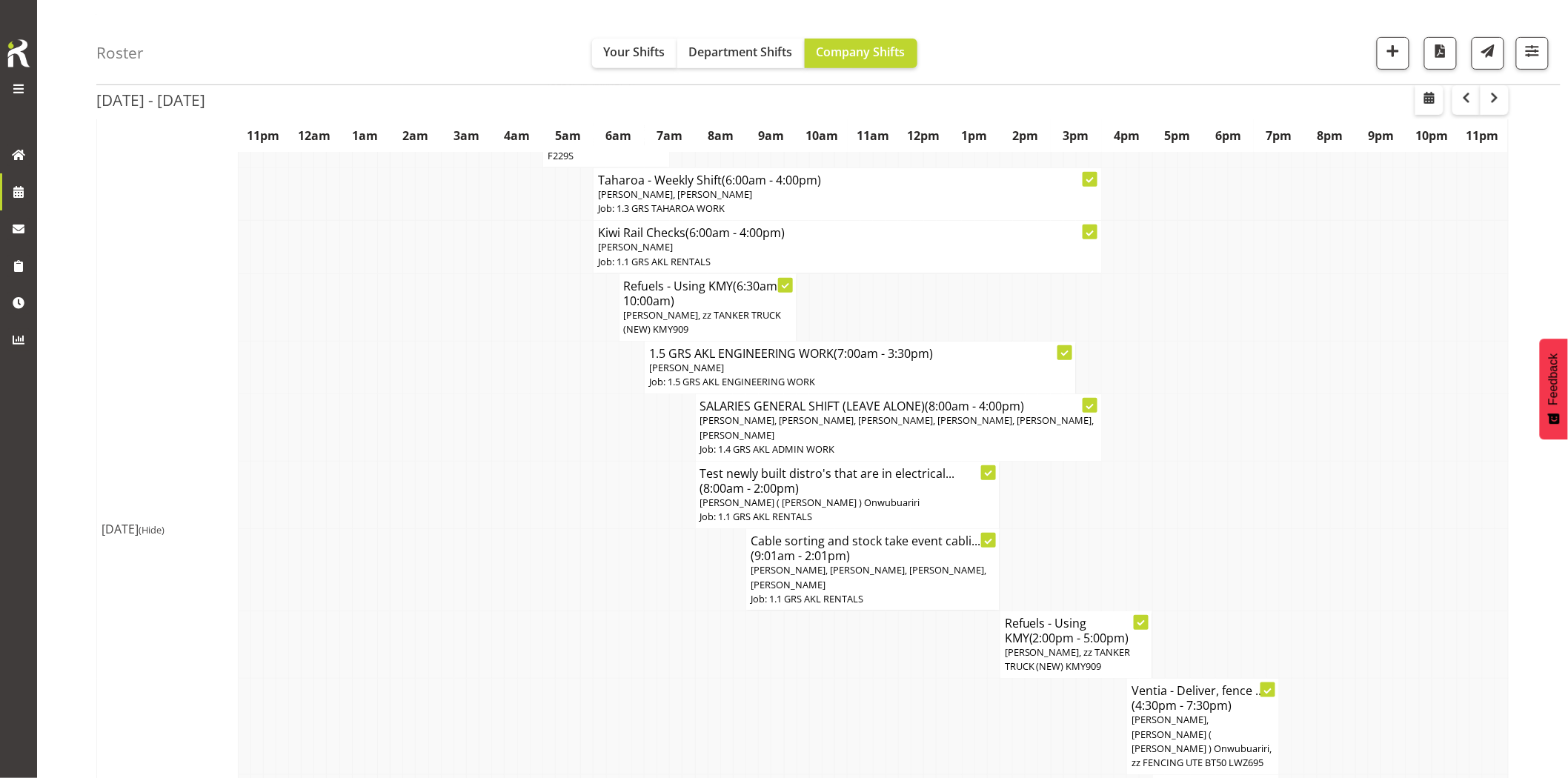
click at [139, 523] on span "(Hide)" at bounding box center [152, 530] width 26 height 14
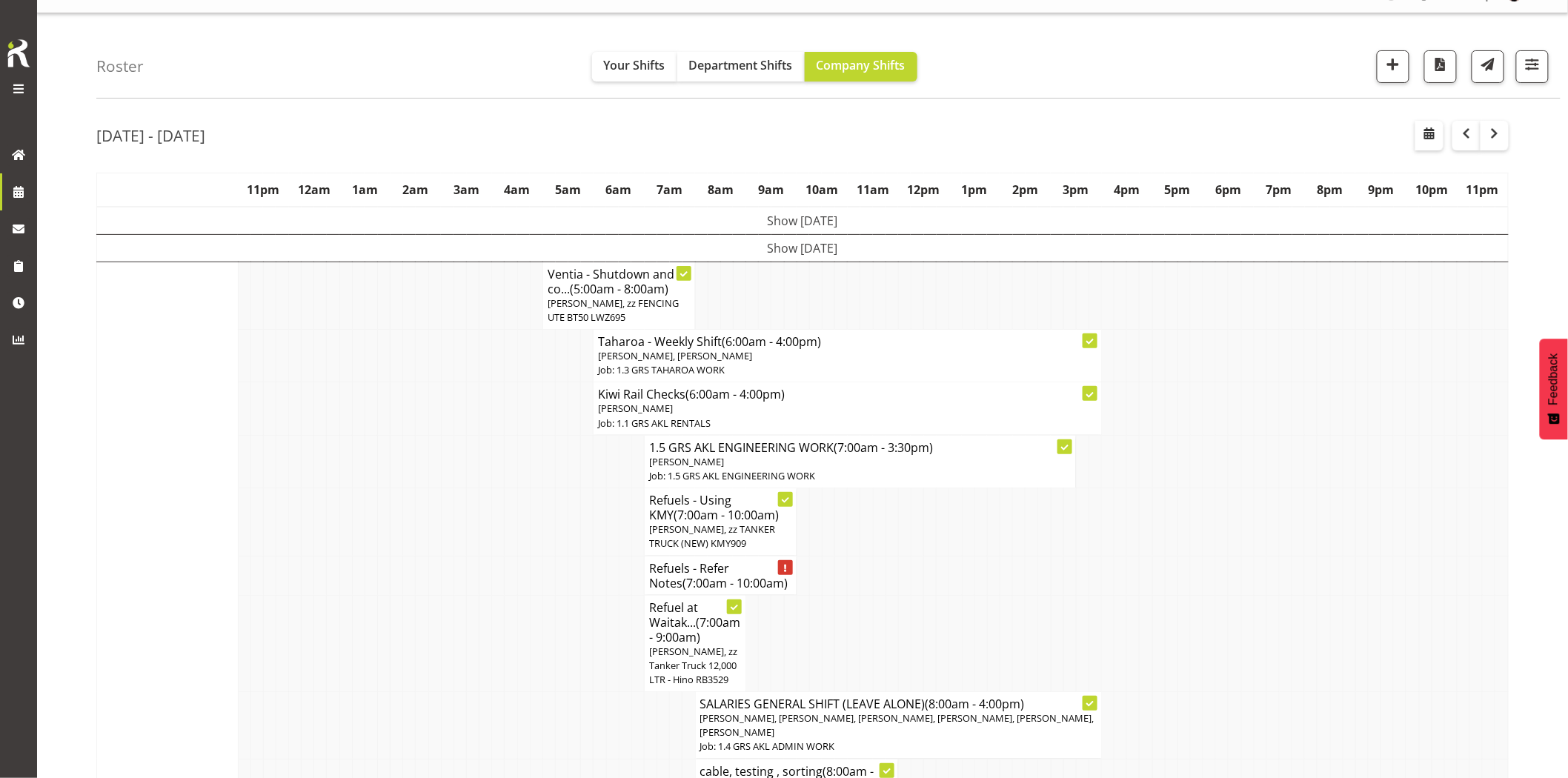
scroll to position [0, 0]
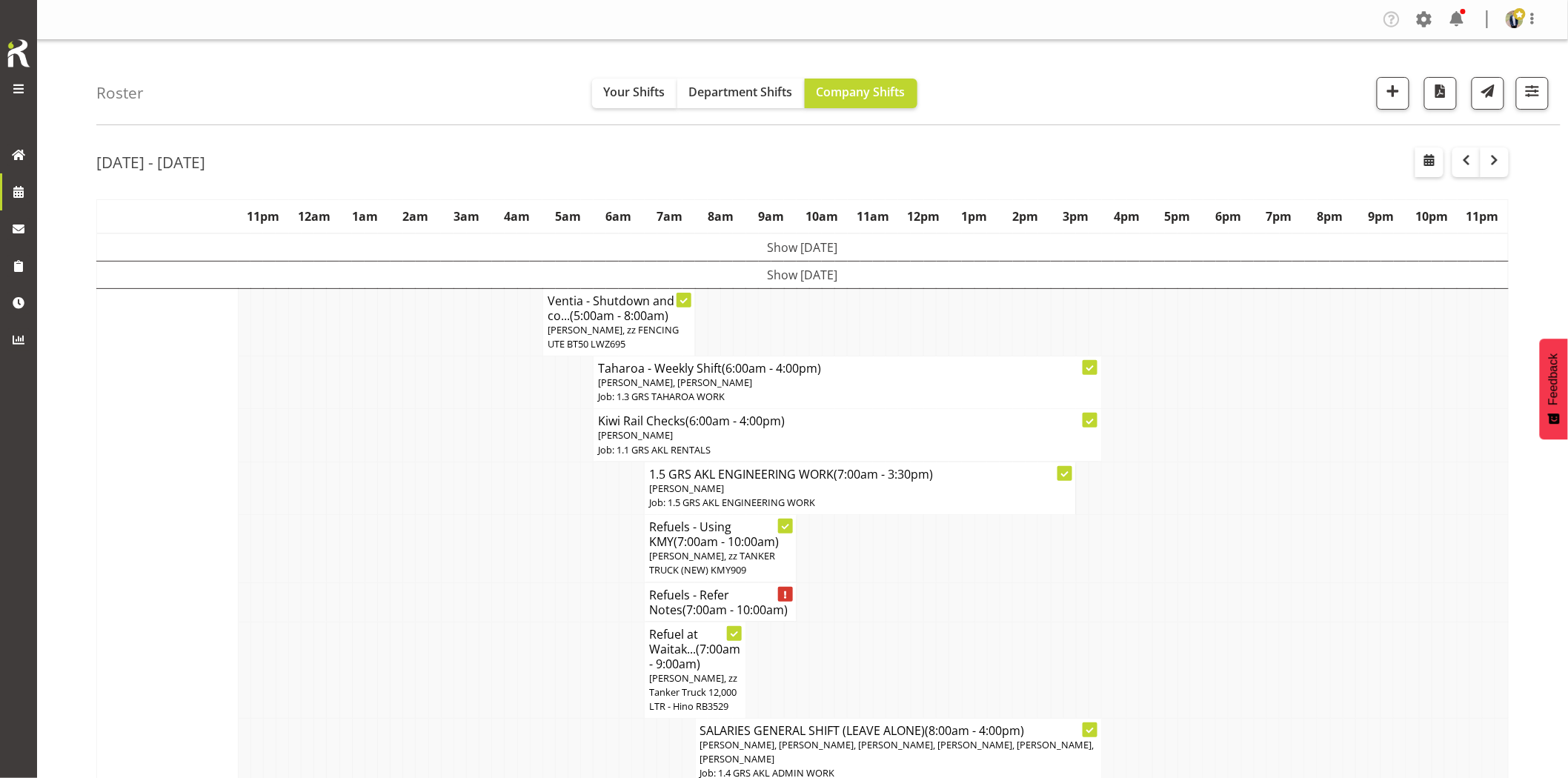
click at [411, 523] on td at bounding box center [409, 548] width 13 height 68
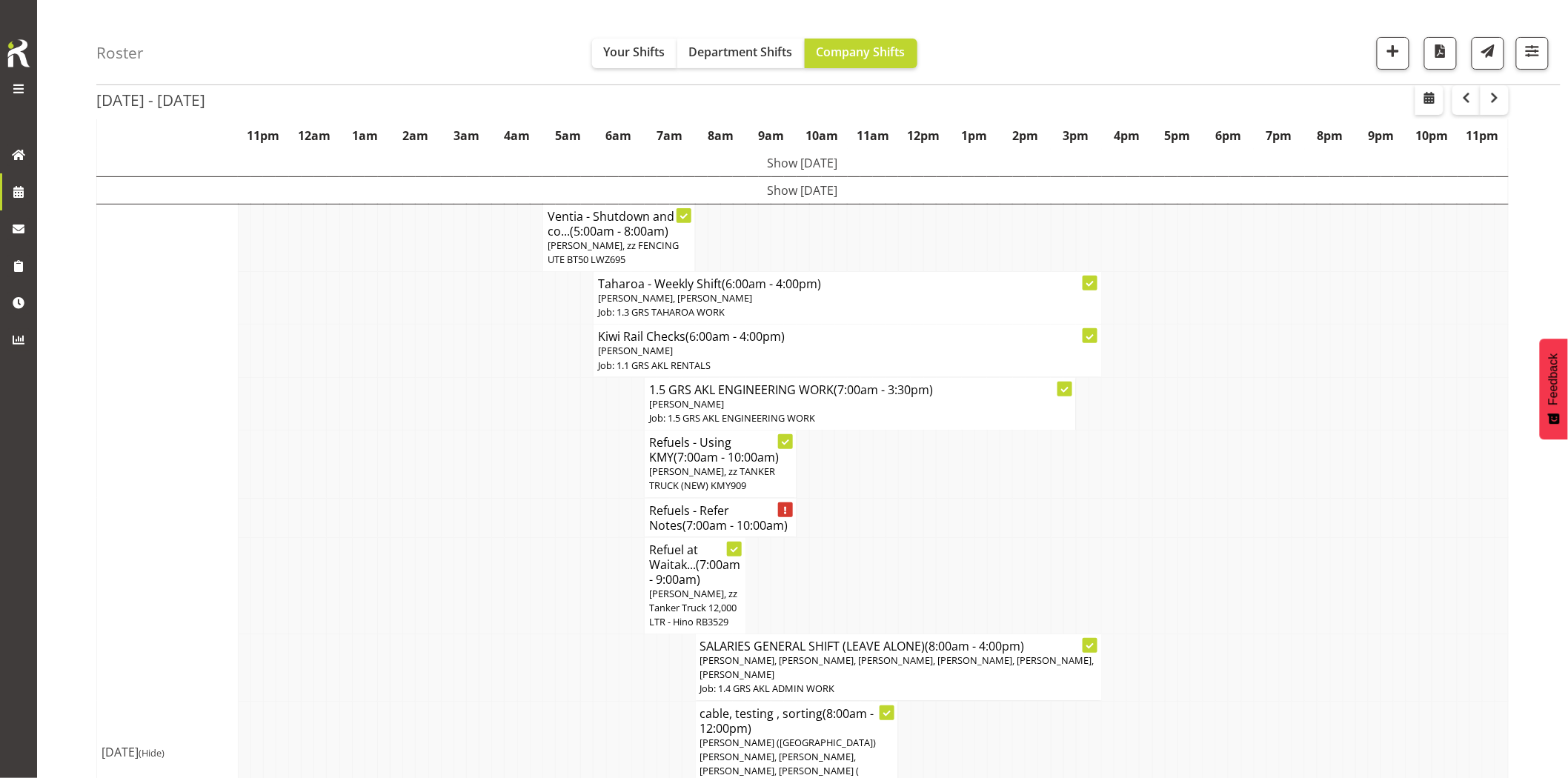
scroll to position [164, 0]
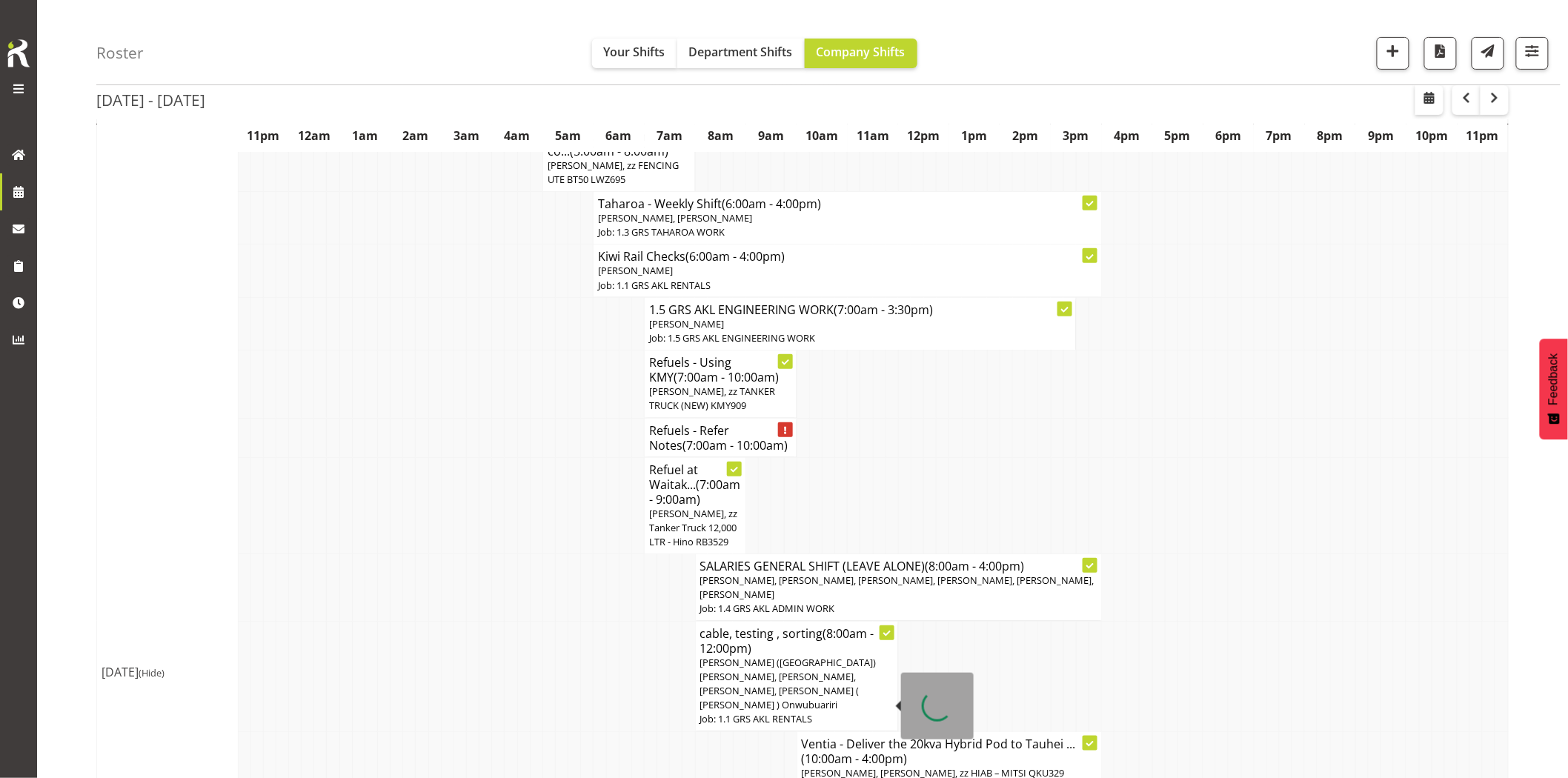
click at [507, 474] on td at bounding box center [510, 505] width 13 height 97
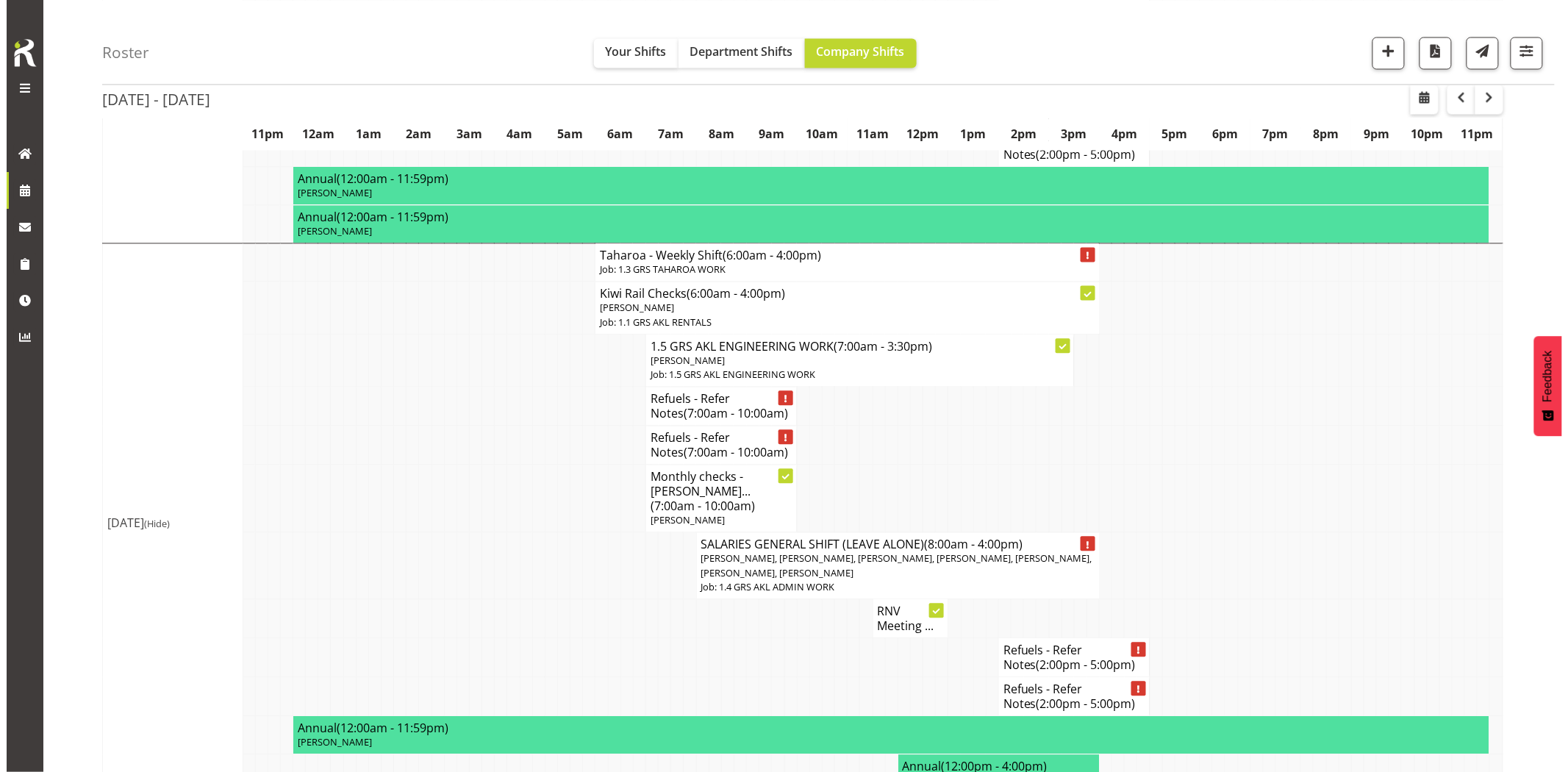
scroll to position [1143, 0]
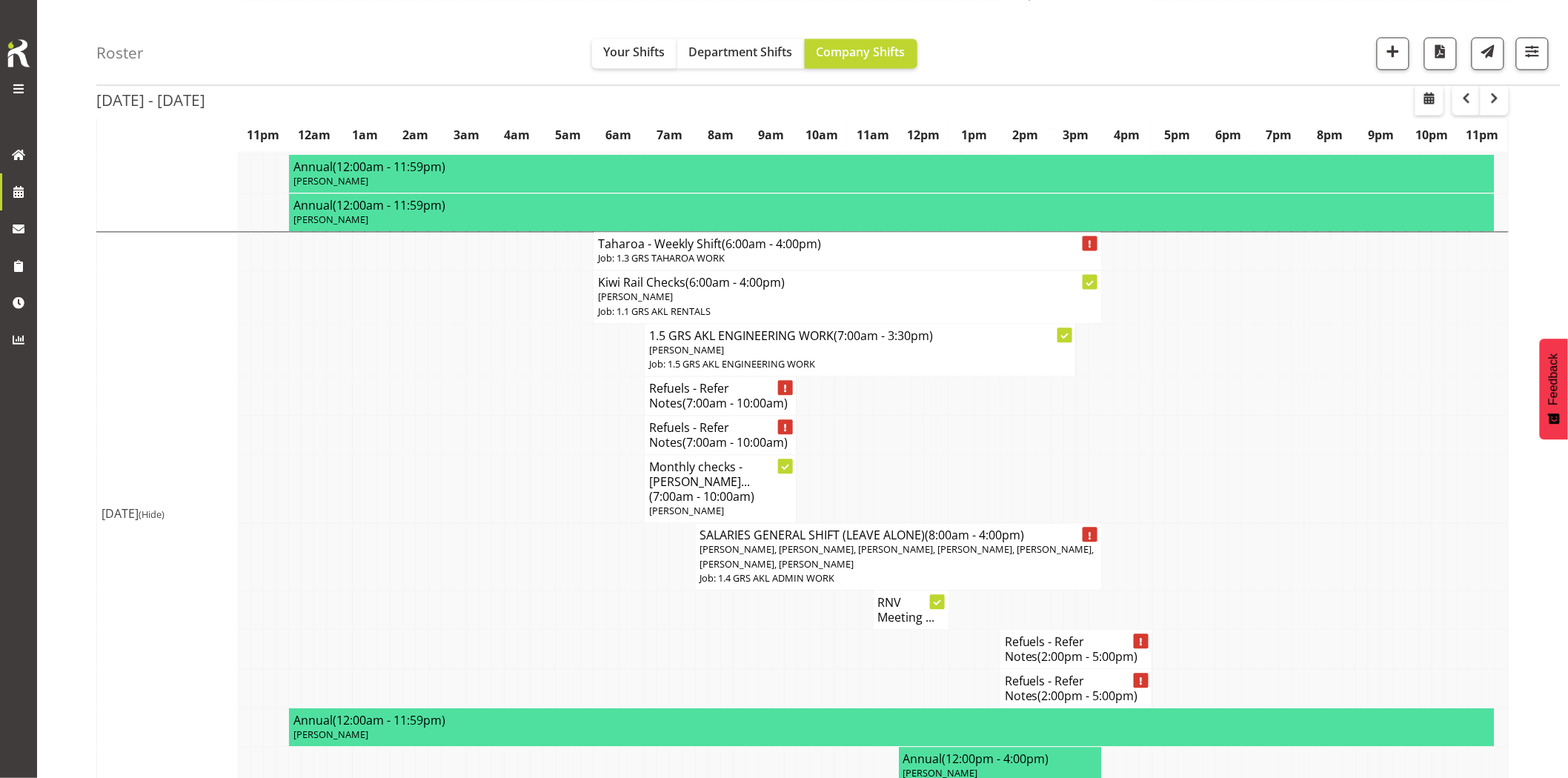
click at [548, 524] on td at bounding box center [549, 557] width 13 height 68
click at [487, 455] on td at bounding box center [486, 490] width 13 height 68
click at [788, 543] on span "[PERSON_NAME], [PERSON_NAME], [PERSON_NAME], [PERSON_NAME], [PERSON_NAME], [PER…" at bounding box center [897, 556] width 394 height 27
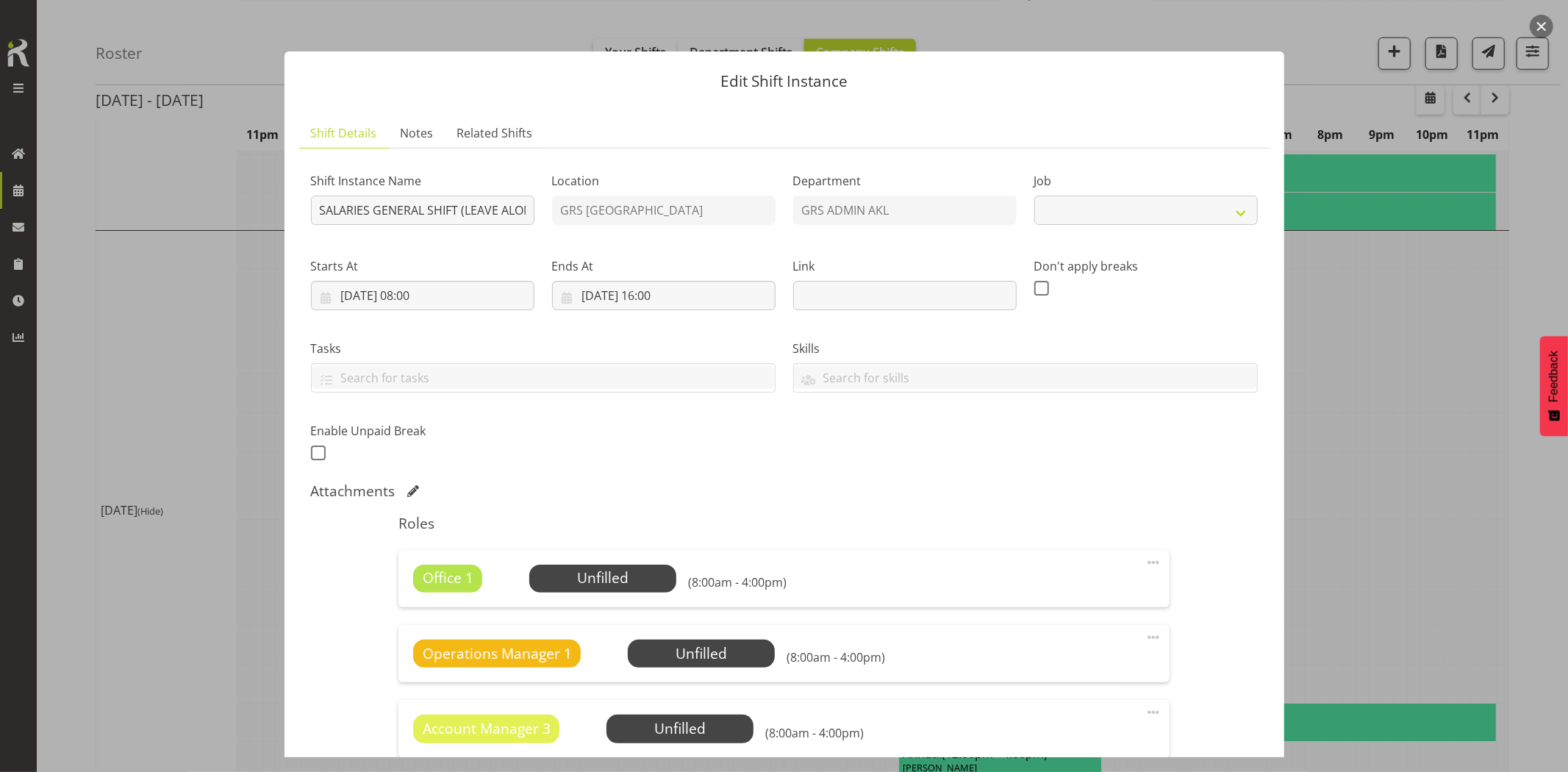
select select "875"
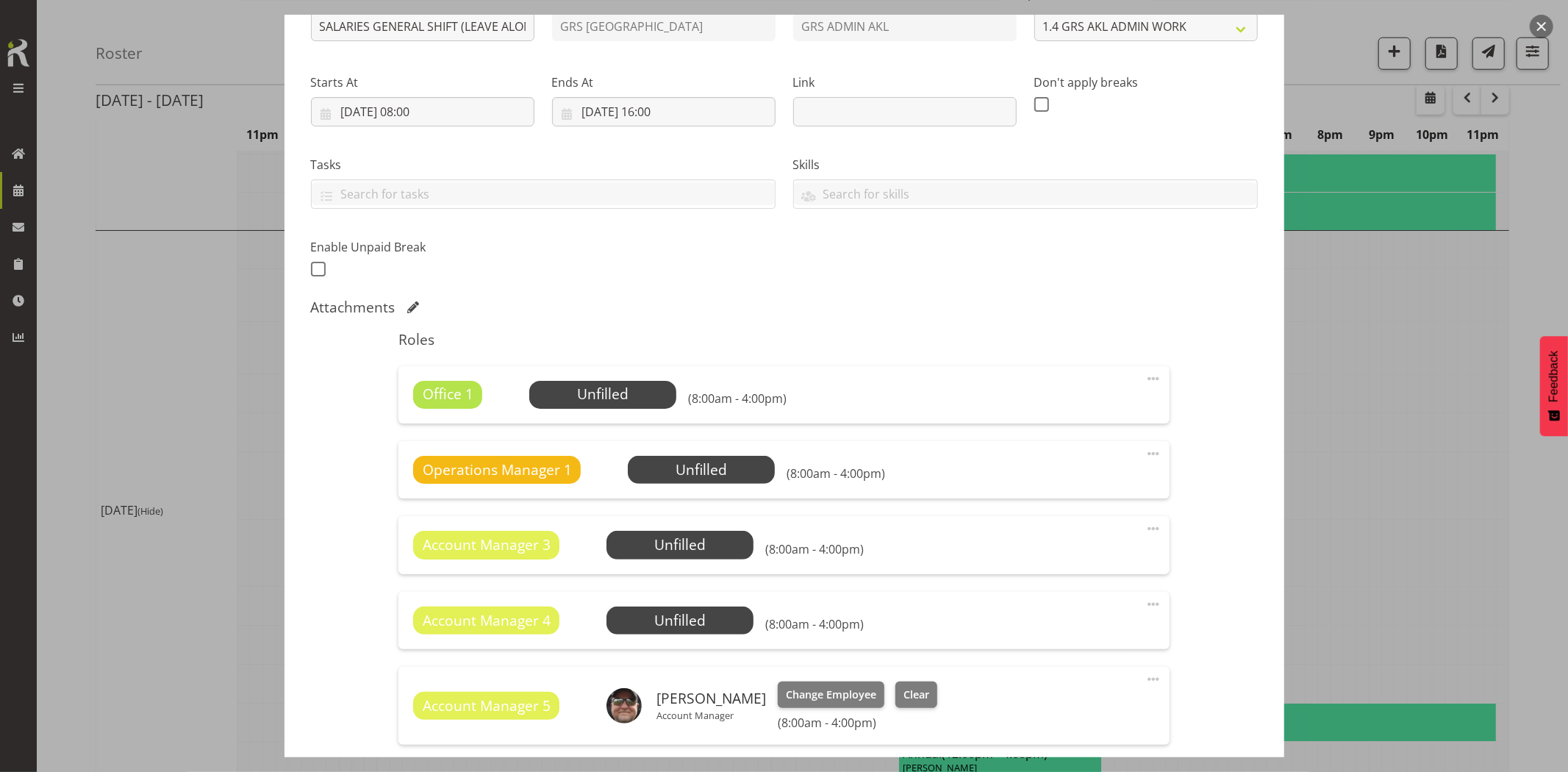
scroll to position [245, 0]
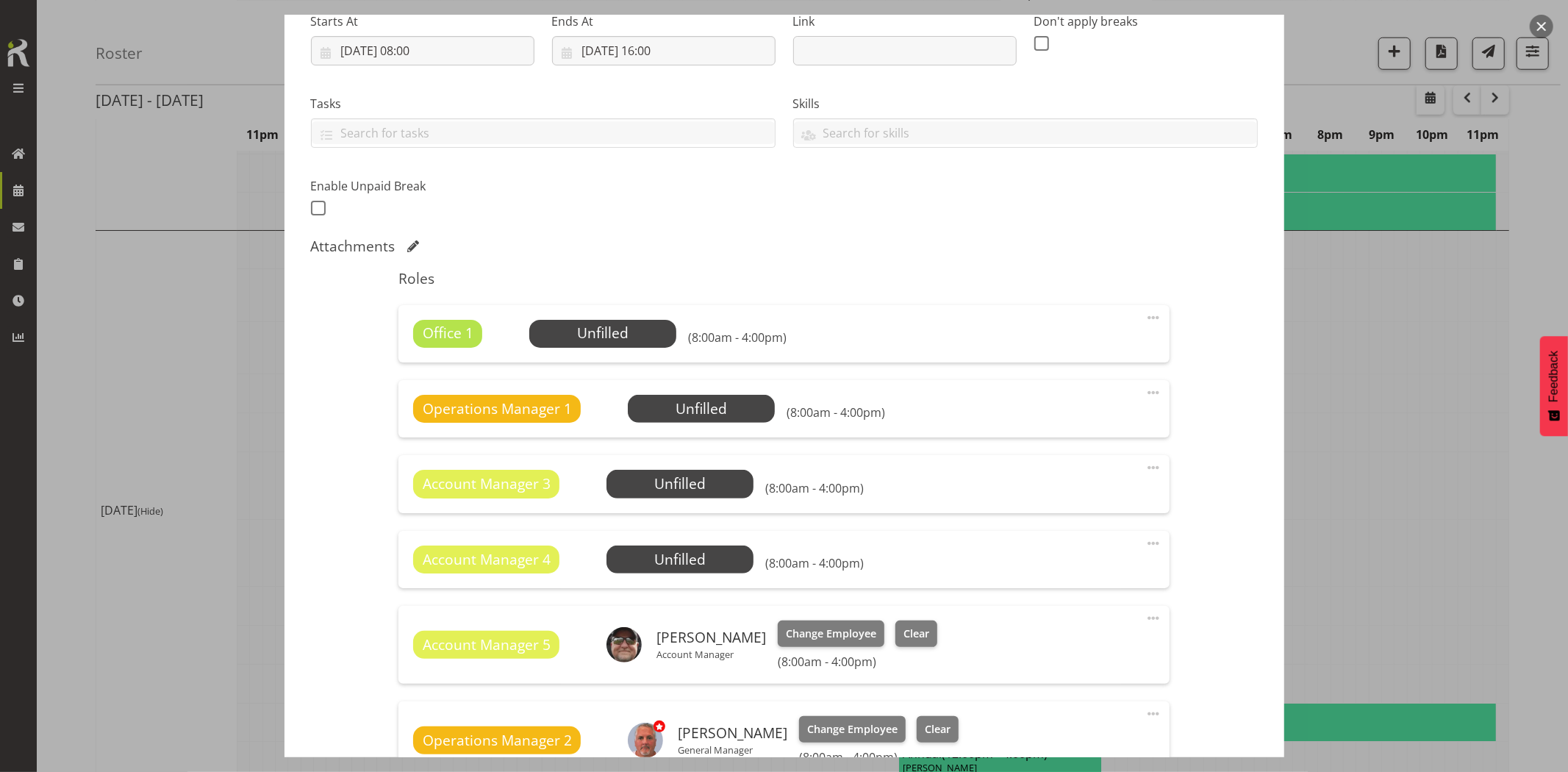
drag, startPoint x: 1140, startPoint y: 313, endPoint x: 1143, endPoint y: 320, distance: 7.6
click at [1145, 314] on span at bounding box center [1153, 317] width 18 height 18
click at [1041, 403] on link "Delete" at bounding box center [1091, 403] width 141 height 26
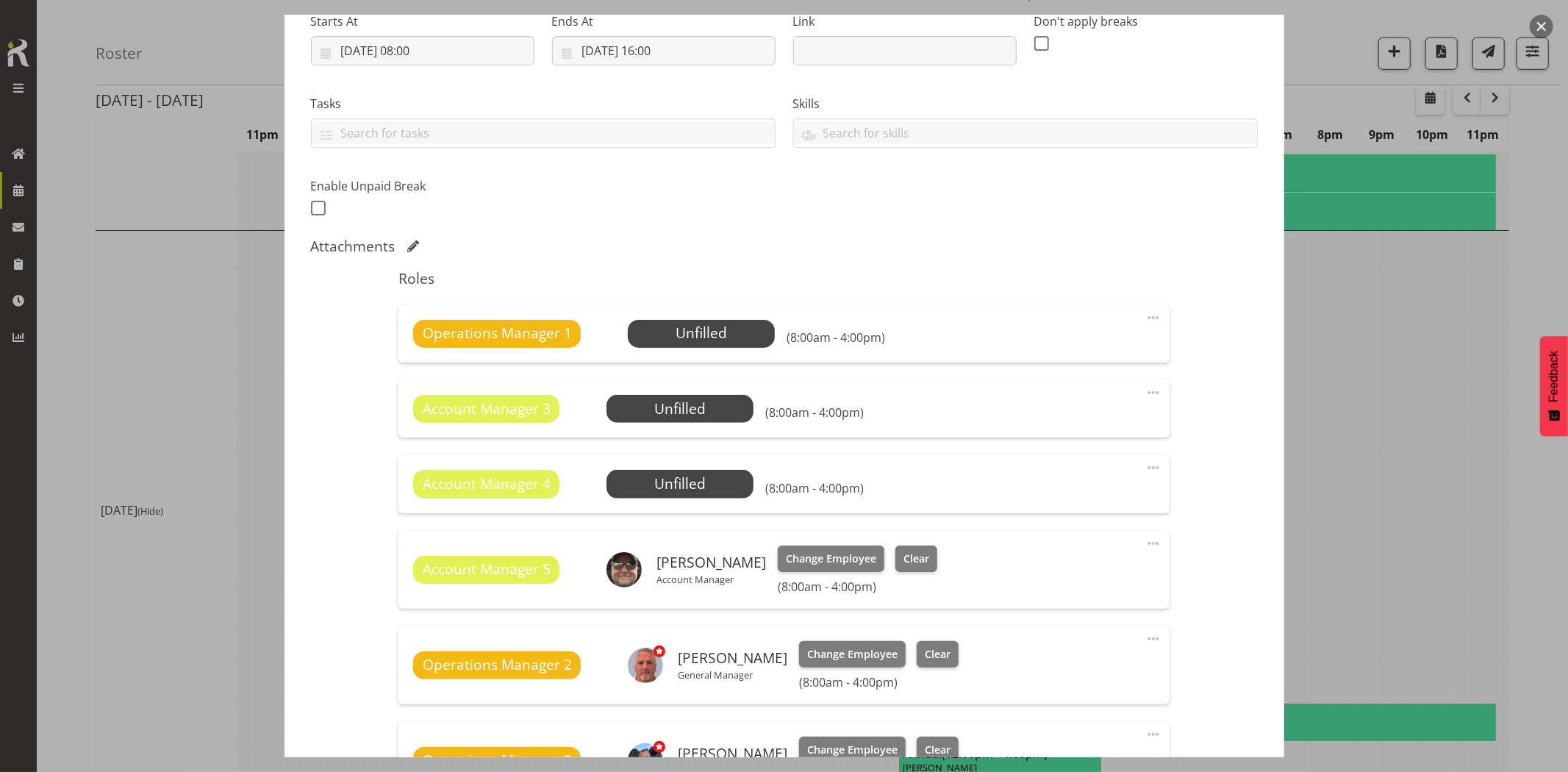
click at [1145, 318] on span at bounding box center [1153, 317] width 18 height 18
click at [1081, 397] on link "Delete" at bounding box center [1091, 403] width 141 height 26
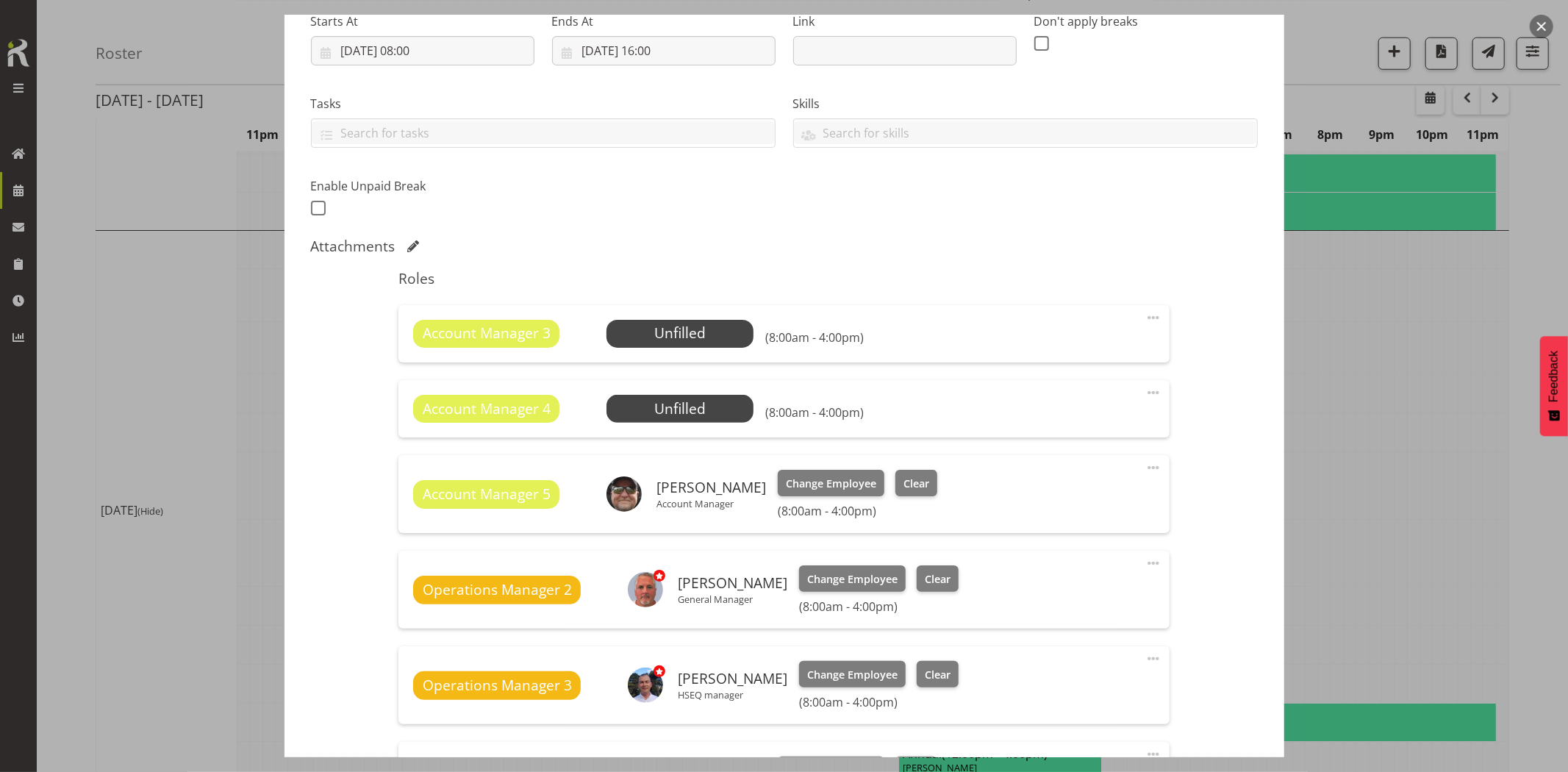
click at [1145, 314] on span at bounding box center [1153, 317] width 18 height 18
click at [1047, 409] on link "Delete" at bounding box center [1091, 403] width 141 height 26
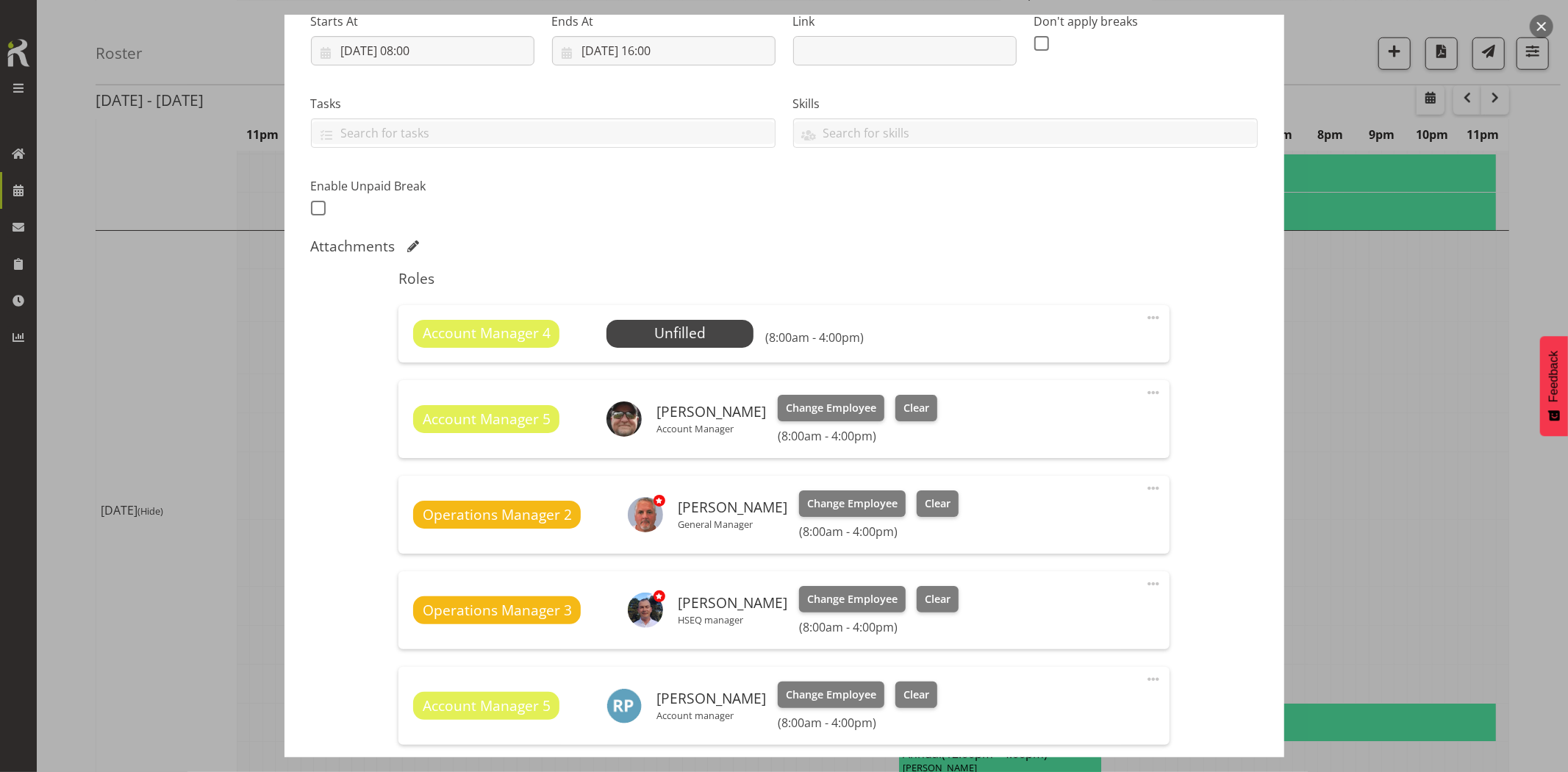
click at [1145, 320] on span at bounding box center [1153, 317] width 18 height 18
click at [1061, 405] on link "Delete" at bounding box center [1091, 403] width 141 height 26
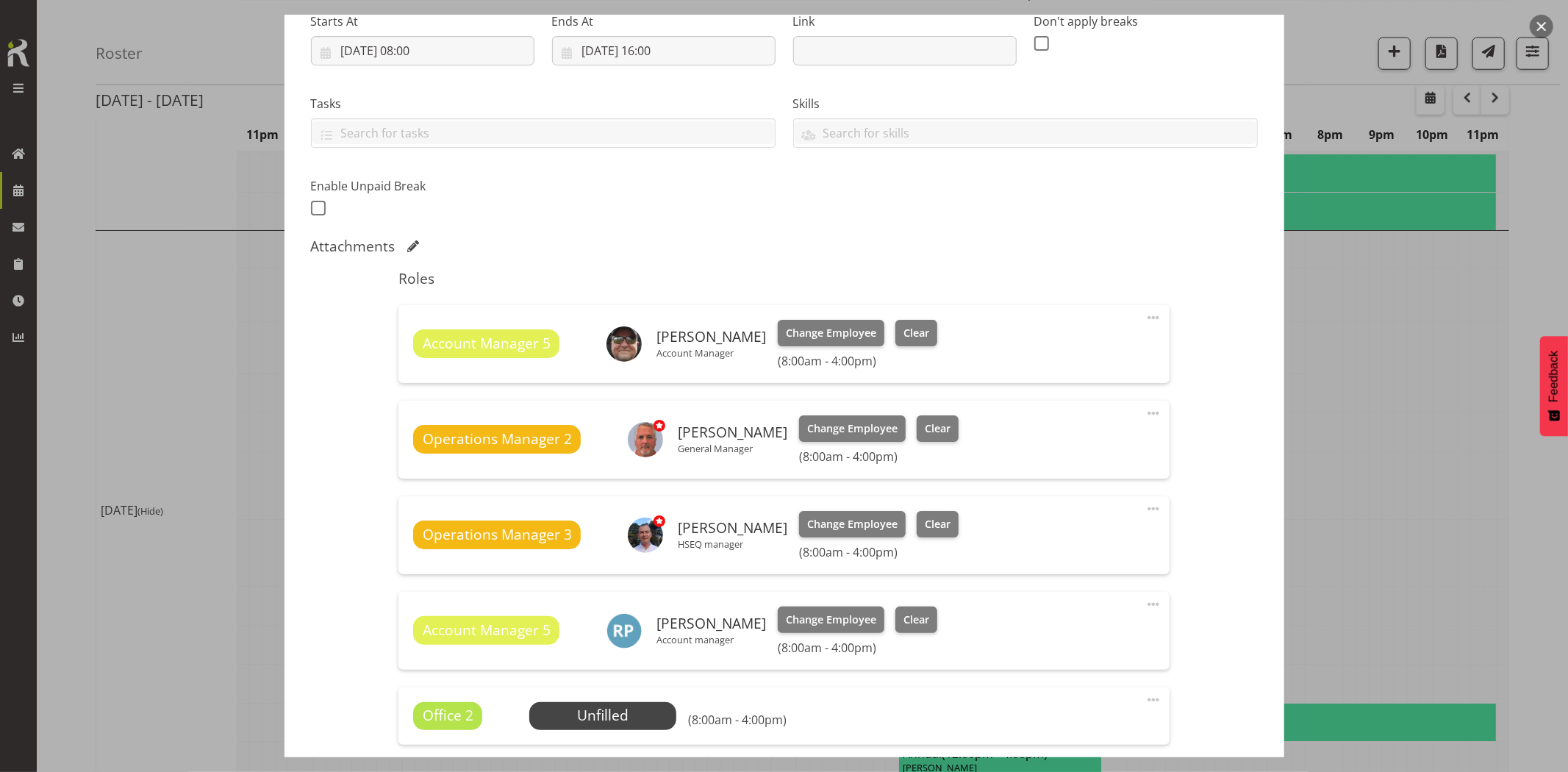
scroll to position [571, 0]
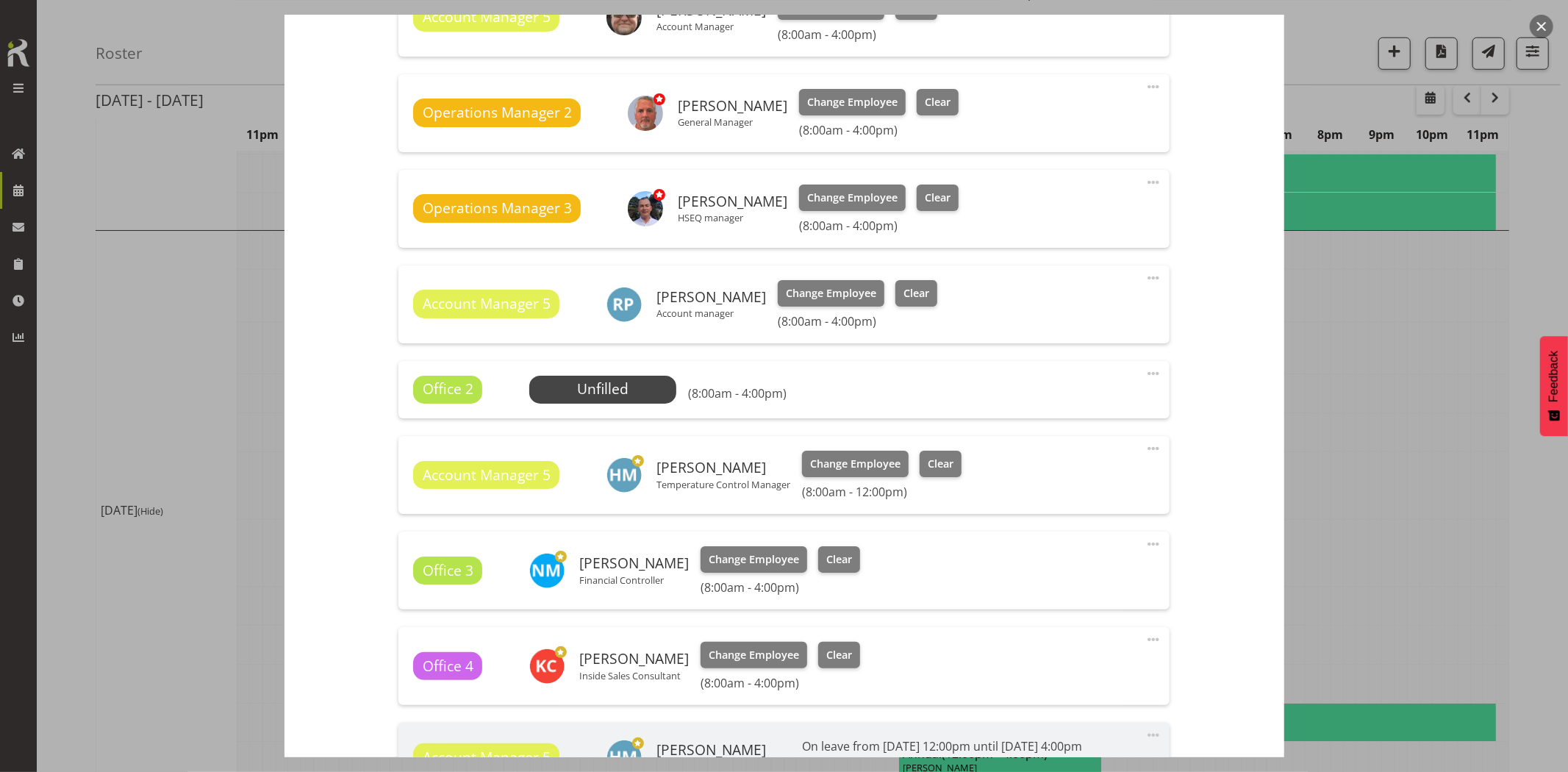
click at [1145, 373] on span at bounding box center [1153, 373] width 18 height 18
click at [1068, 452] on link "Delete" at bounding box center [1091, 458] width 141 height 26
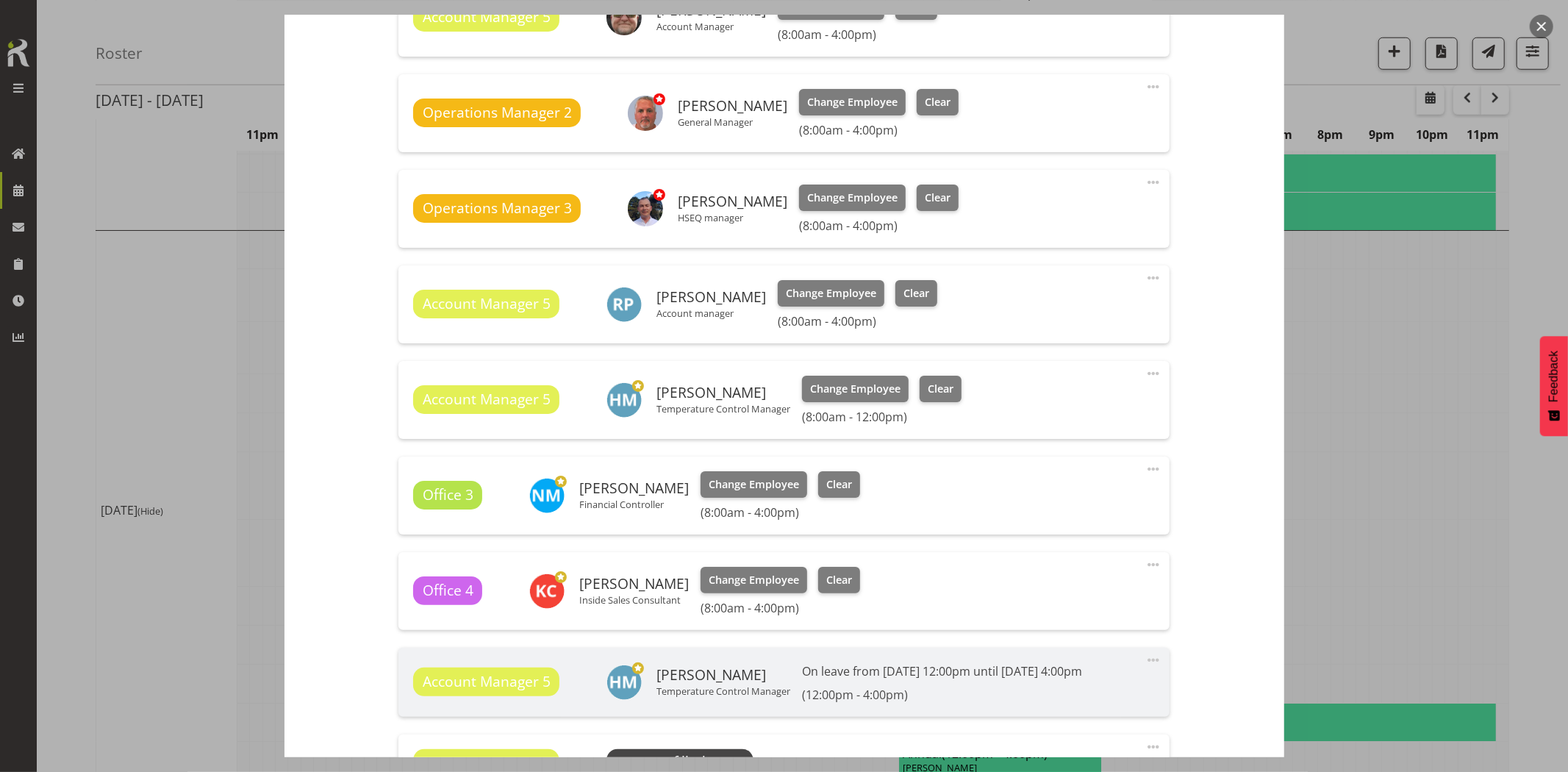
scroll to position [804, 0]
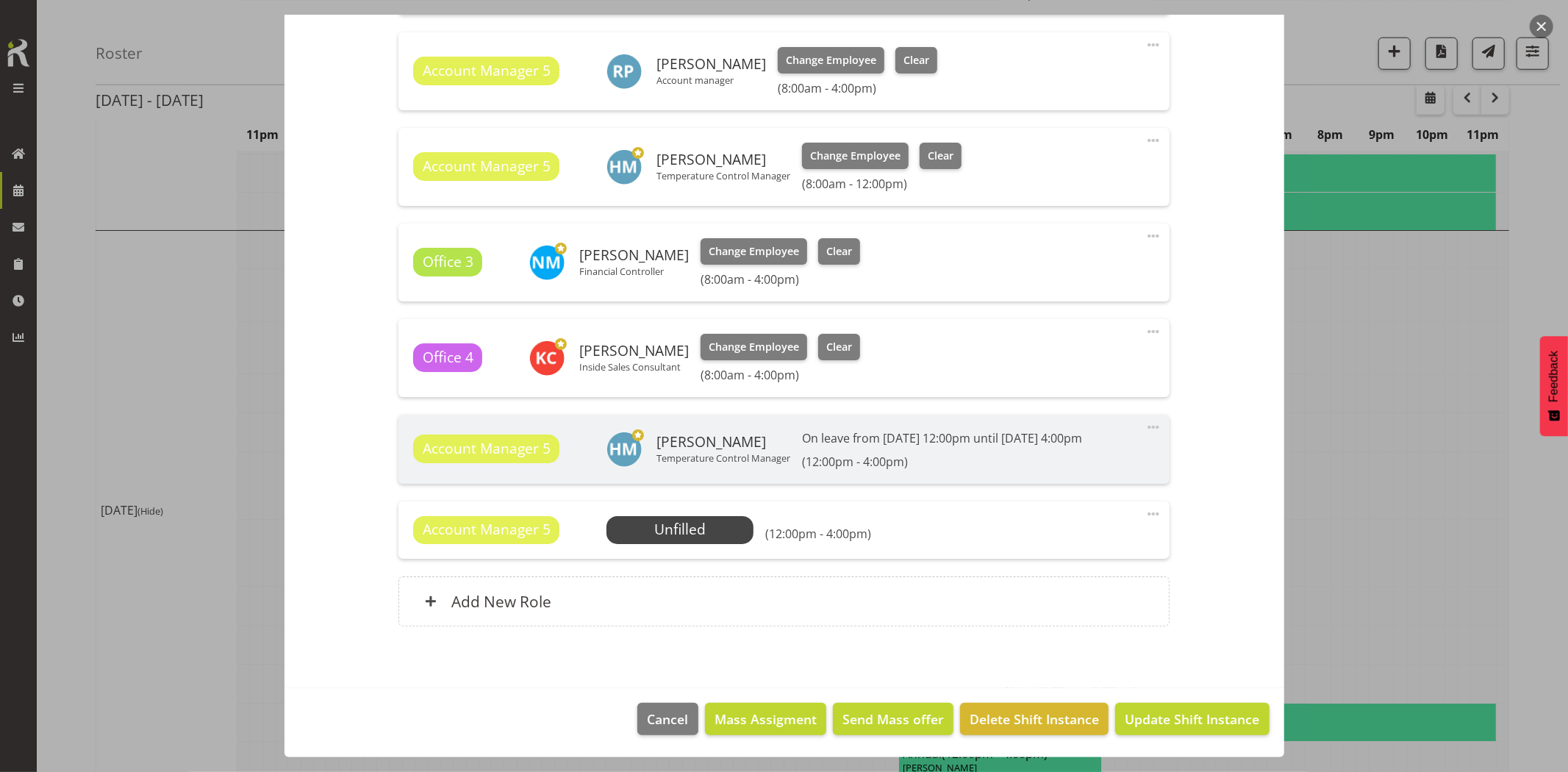
click at [1145, 510] on span at bounding box center [1153, 514] width 18 height 18
click at [1047, 598] on link "Delete" at bounding box center [1091, 599] width 141 height 26
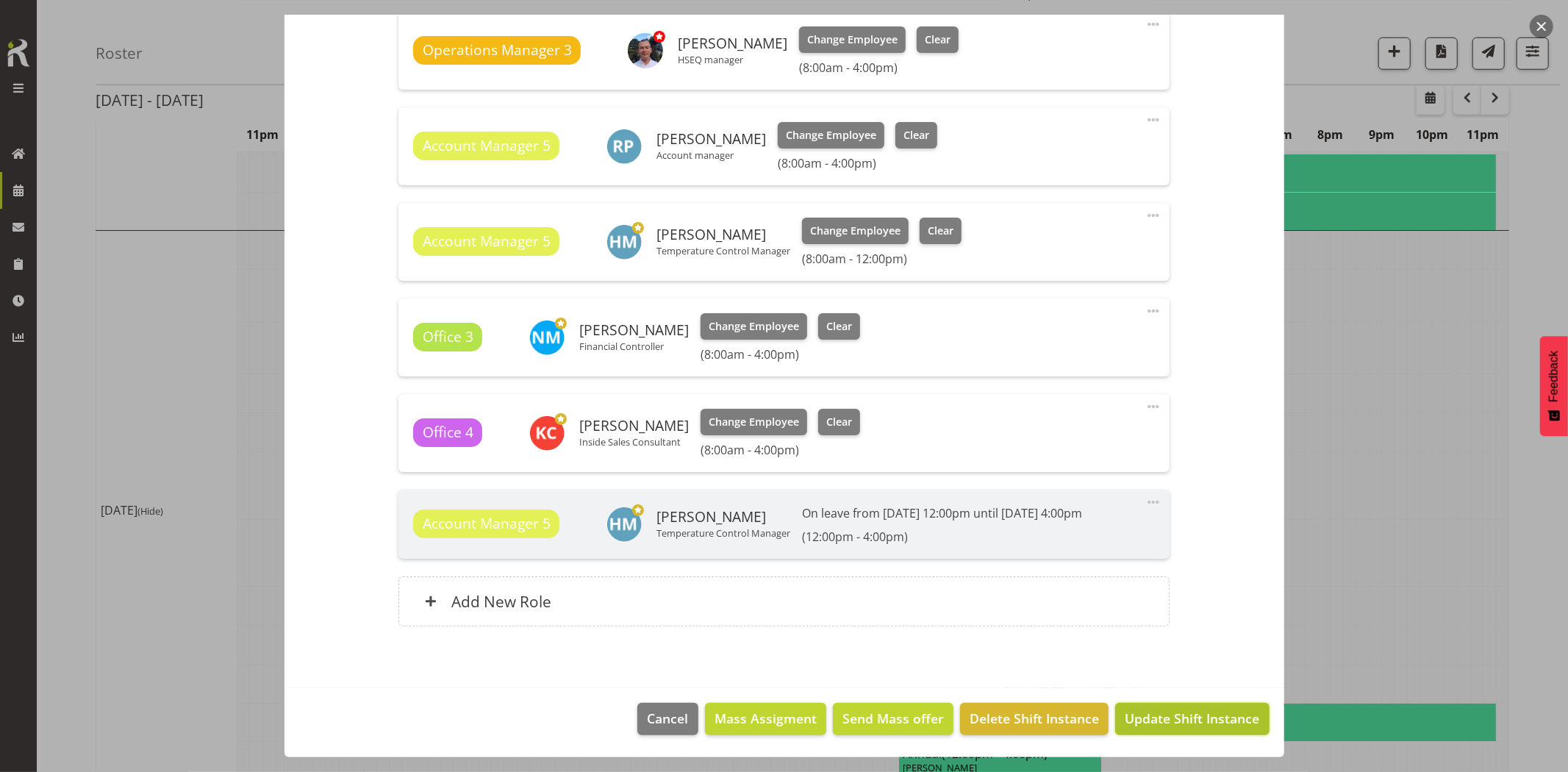
click at [1201, 728] on span "Update Shift Instance" at bounding box center [1192, 718] width 134 height 20
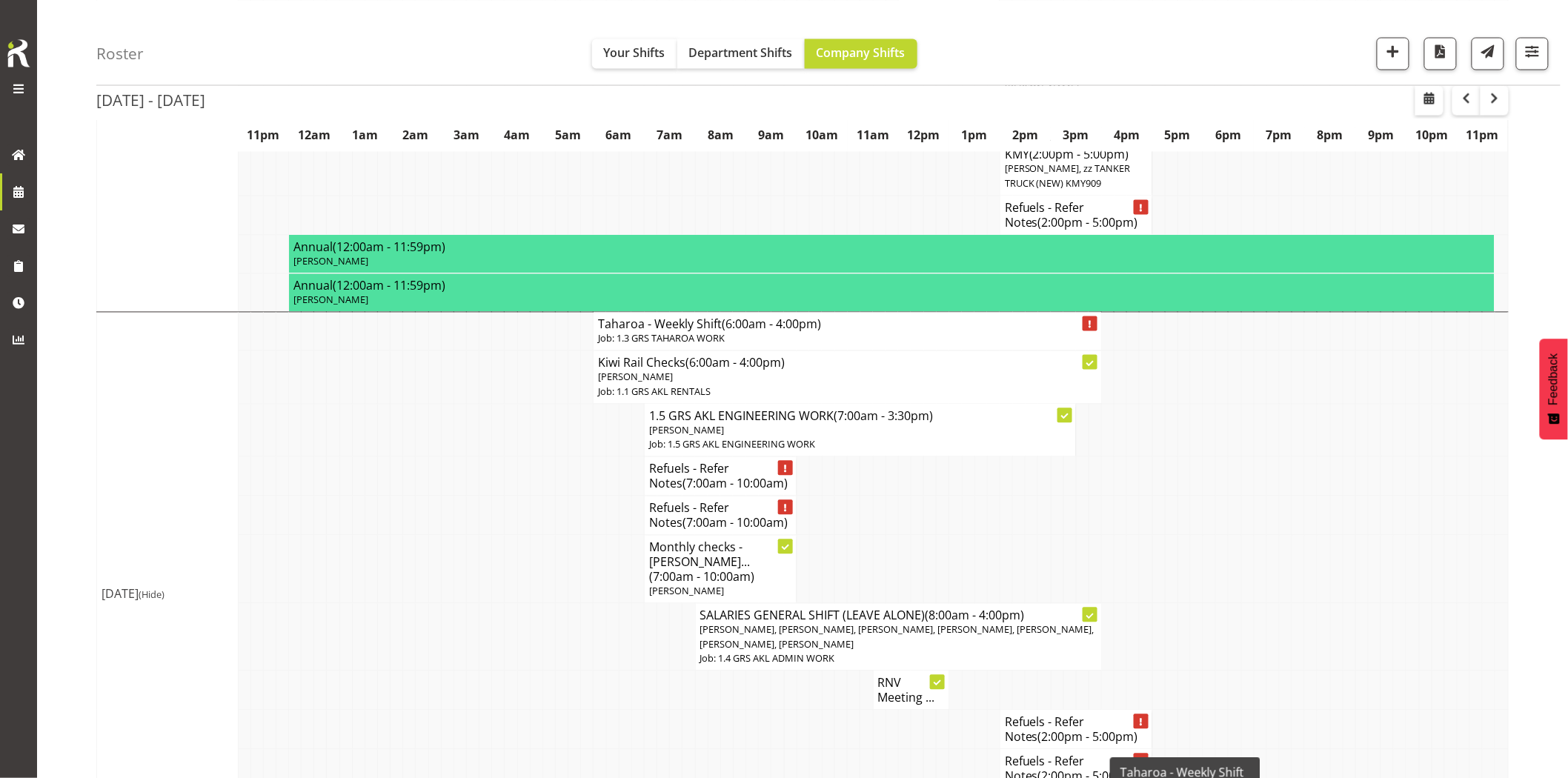
scroll to position [1070, 0]
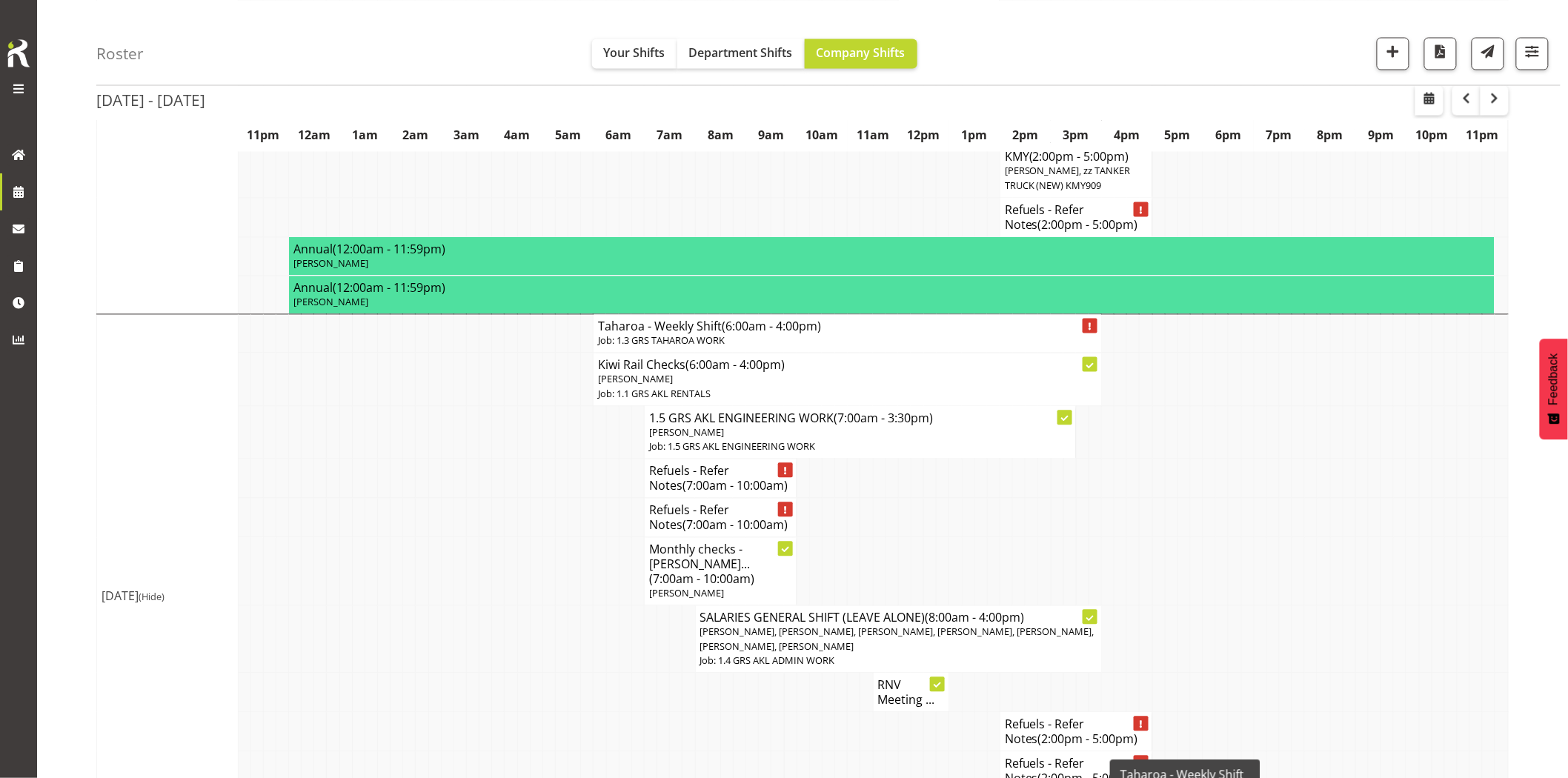
click at [580, 537] on td at bounding box center [575, 572] width 13 height 68
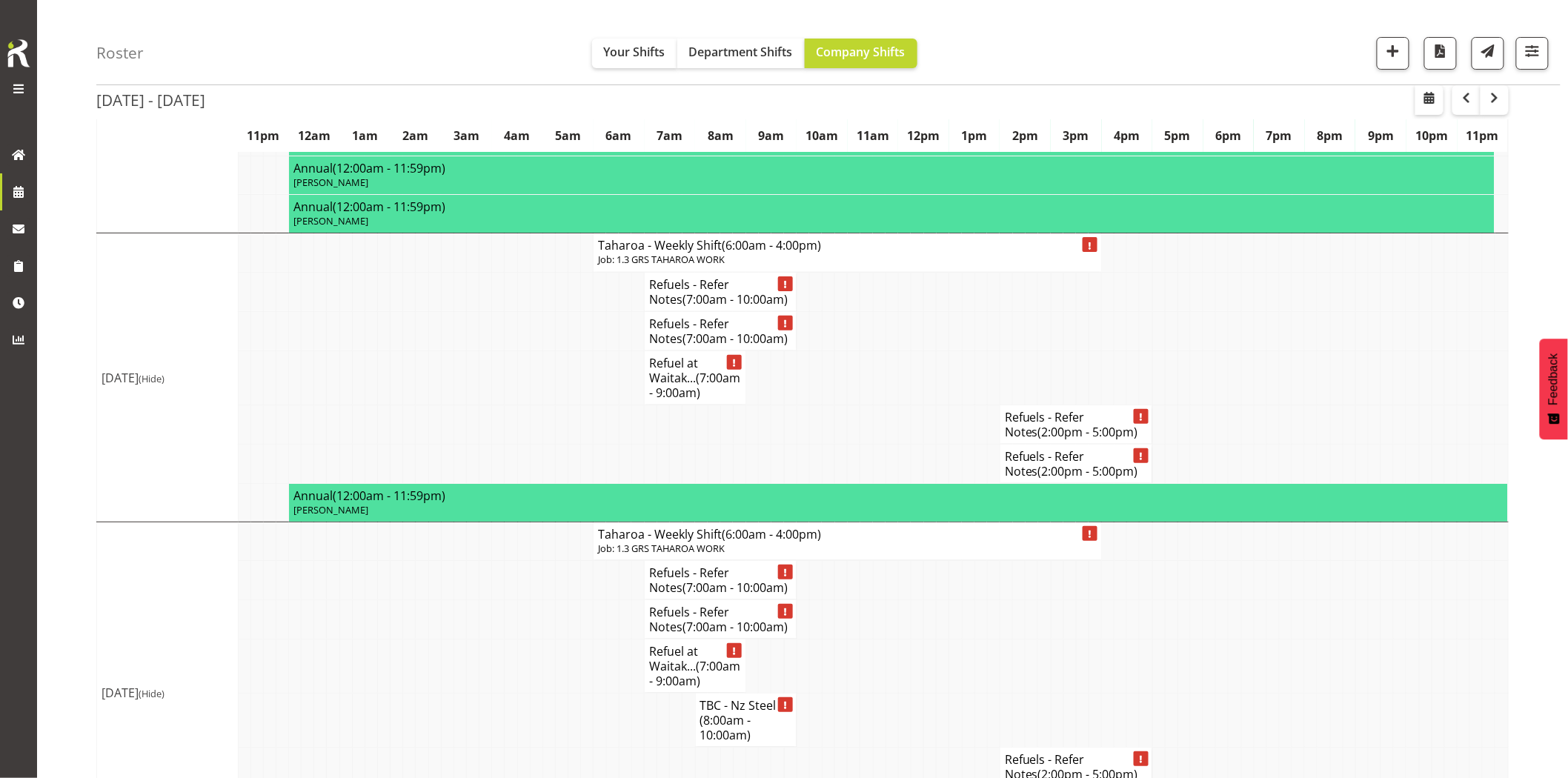
scroll to position [2387, 0]
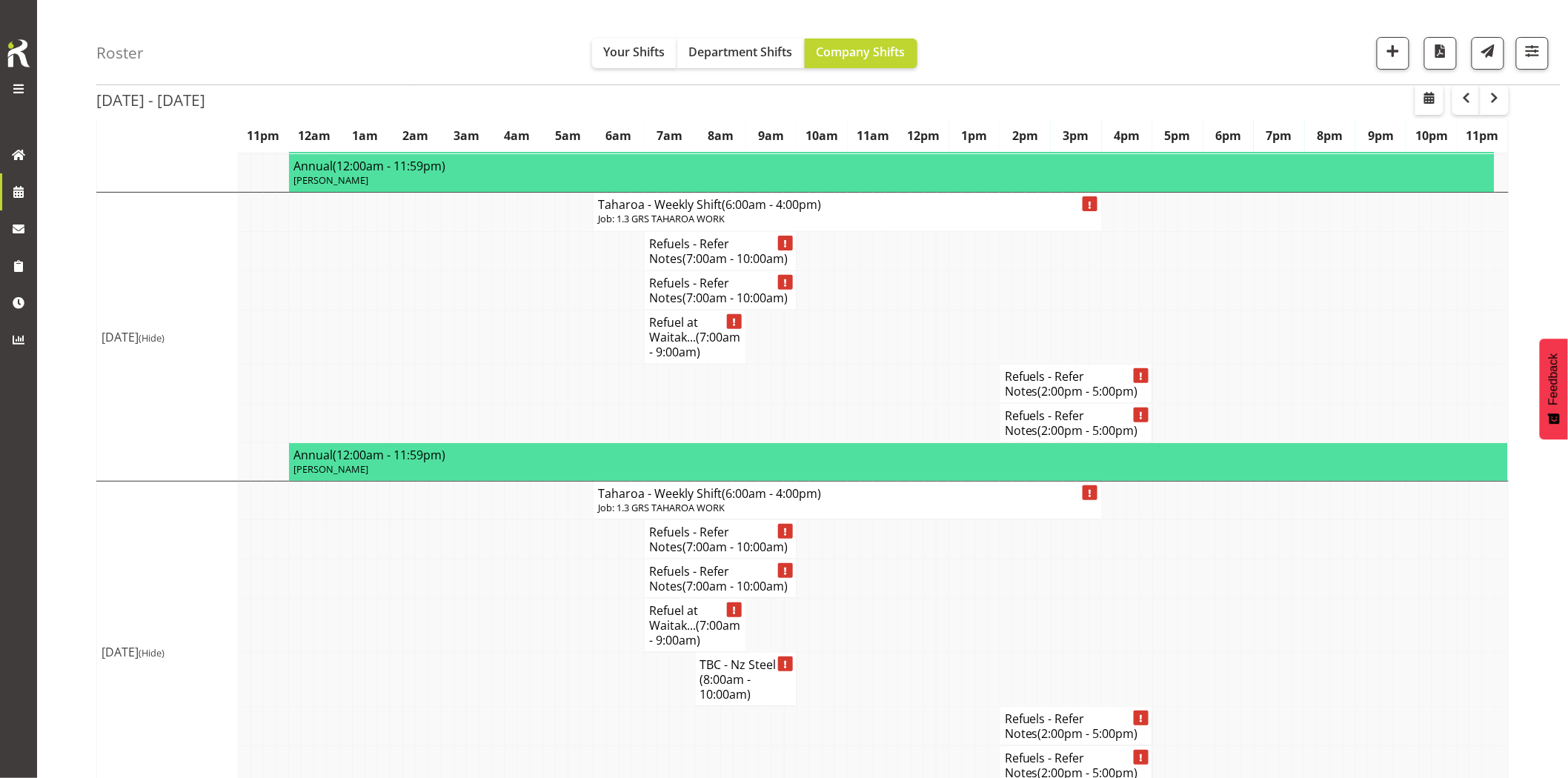
drag, startPoint x: 580, startPoint y: 654, endPoint x: 641, endPoint y: 612, distance: 74.1
click at [581, 652] on tr "TBC - Nz Steel -... (8:00am - 10:00am)" at bounding box center [802, 679] width 1412 height 54
click at [528, 615] on td at bounding box center [523, 624] width 13 height 54
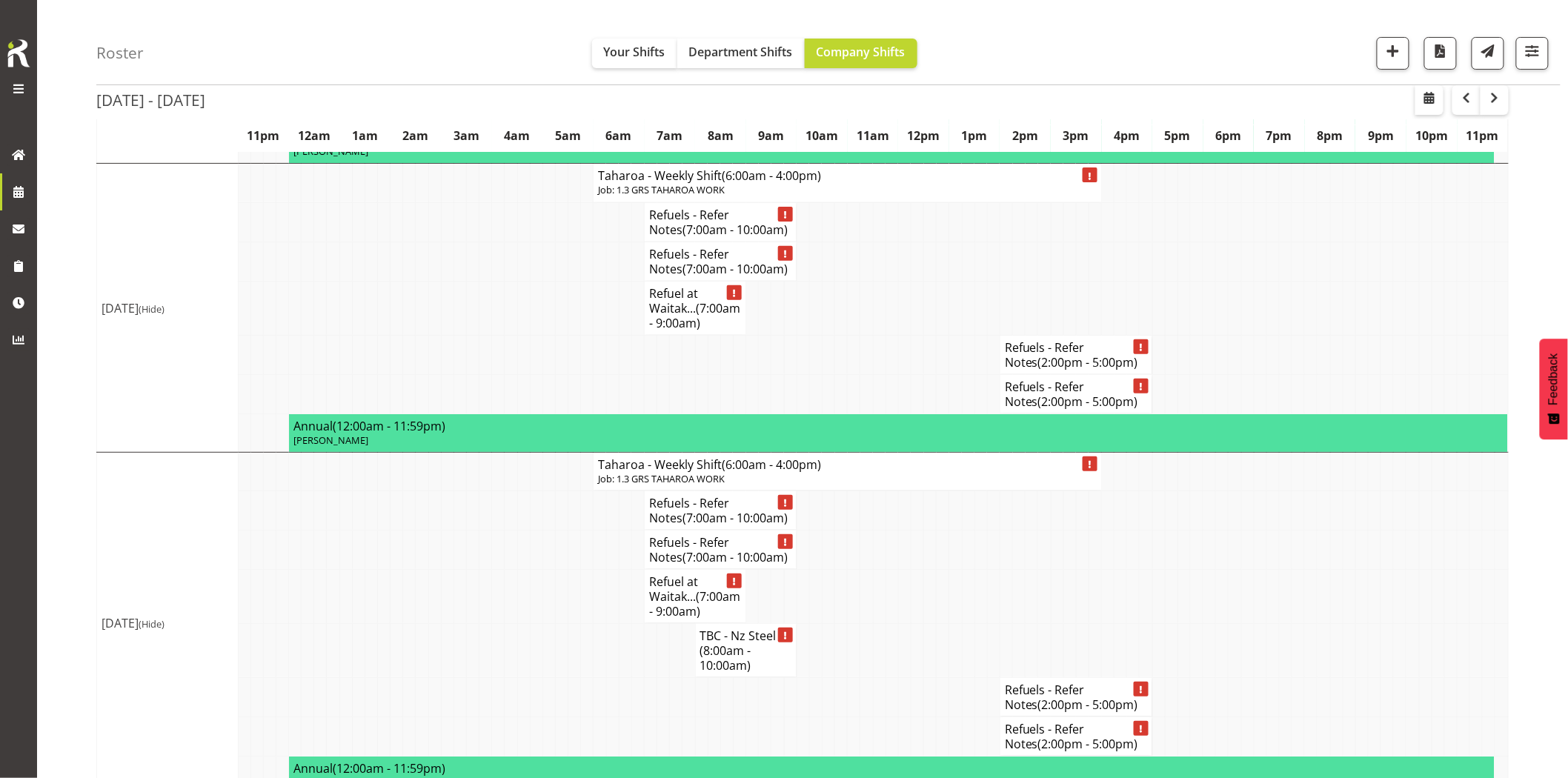
scroll to position [2255, 0]
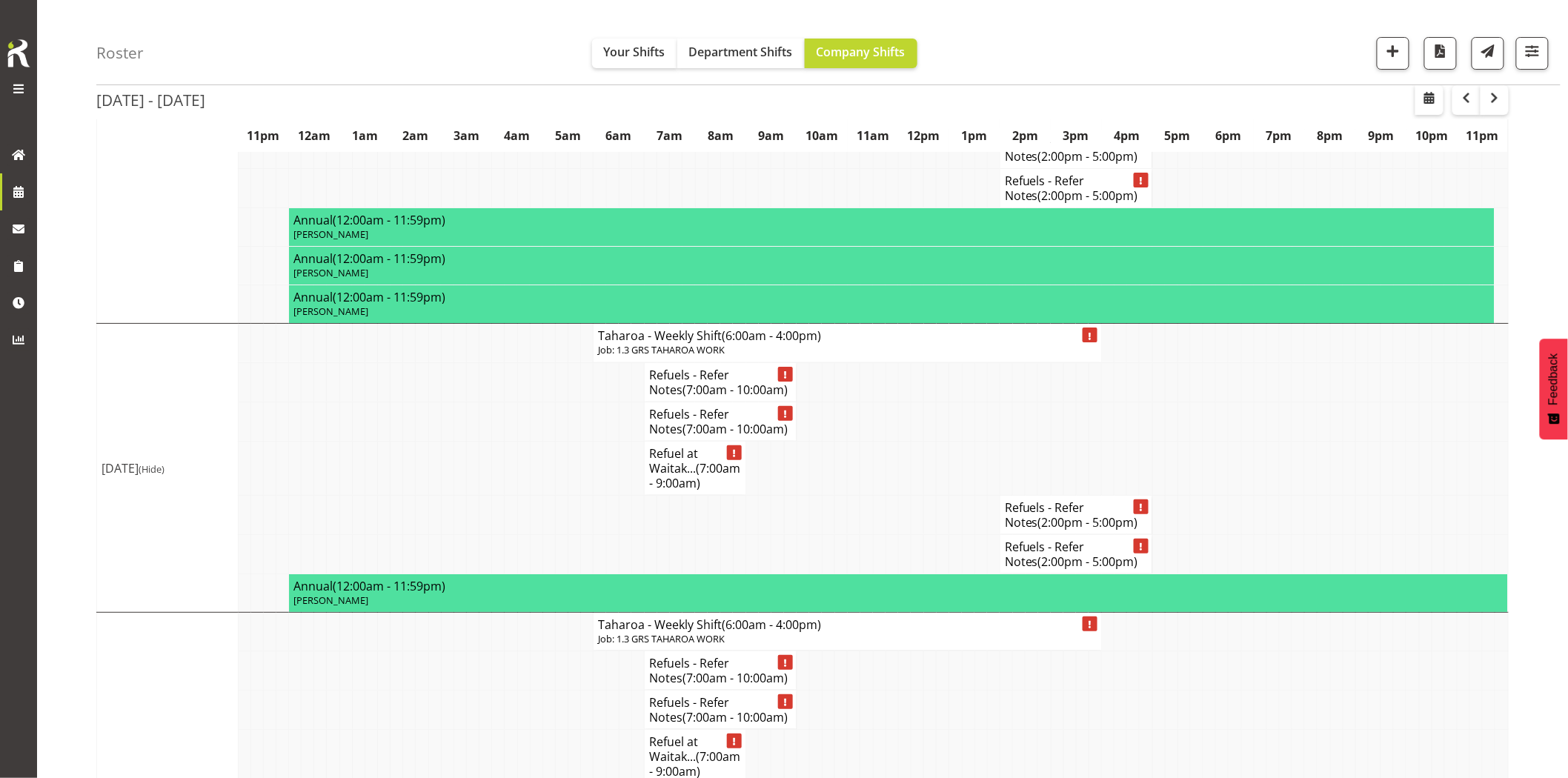
click at [527, 441] on td at bounding box center [523, 467] width 13 height 54
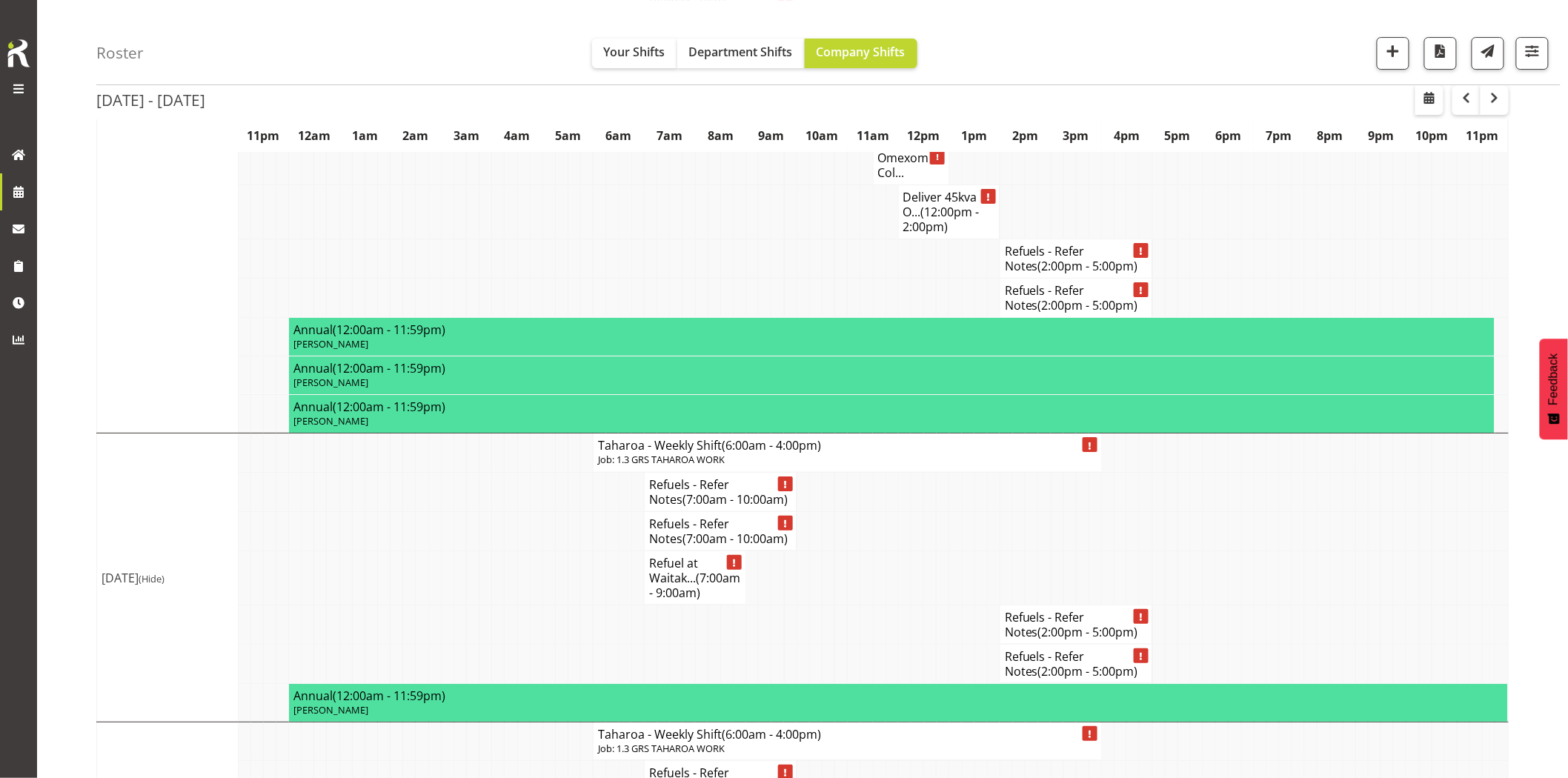
scroll to position [2173, 0]
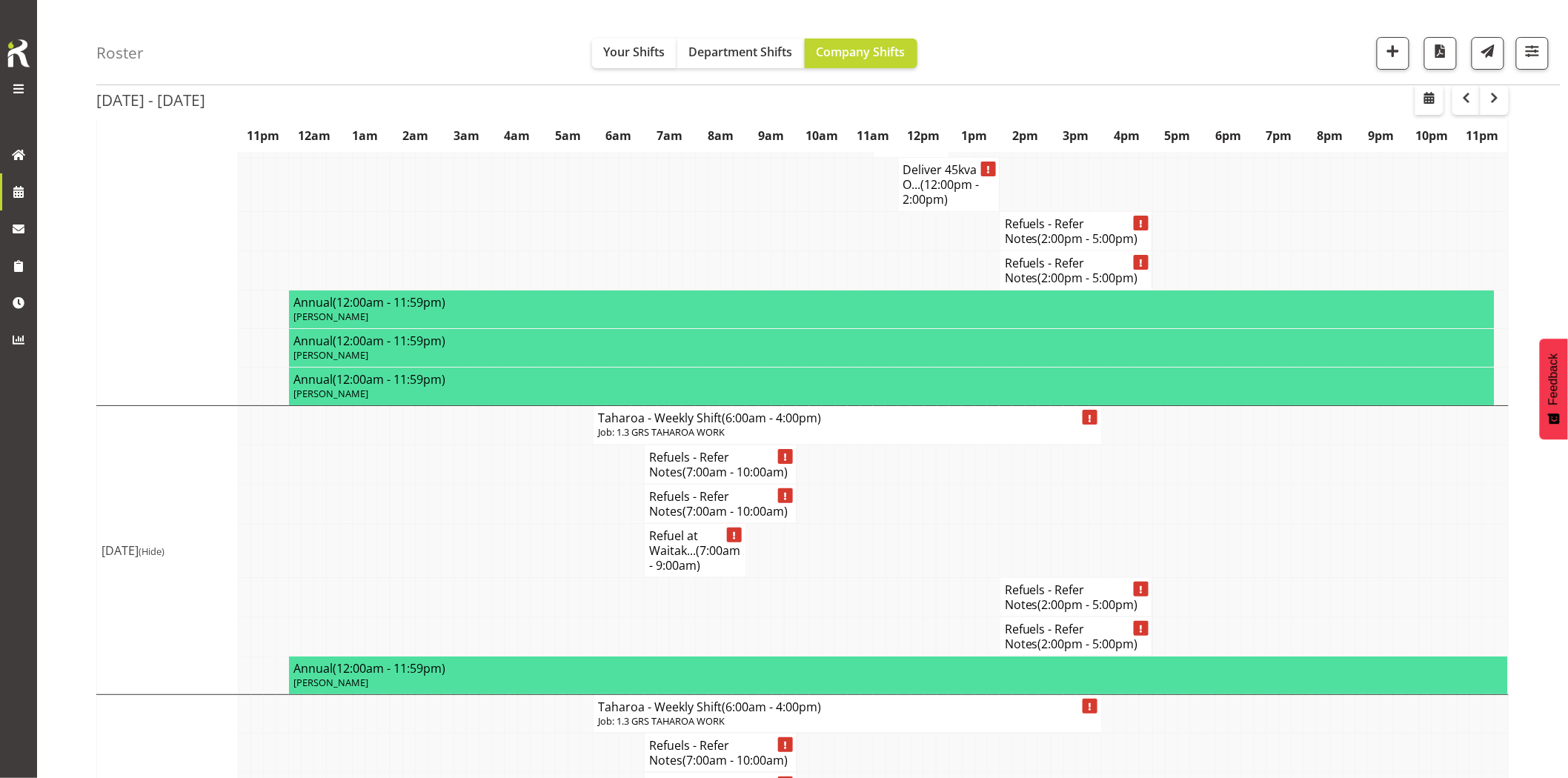
click at [405, 523] on td at bounding box center [409, 549] width 13 height 54
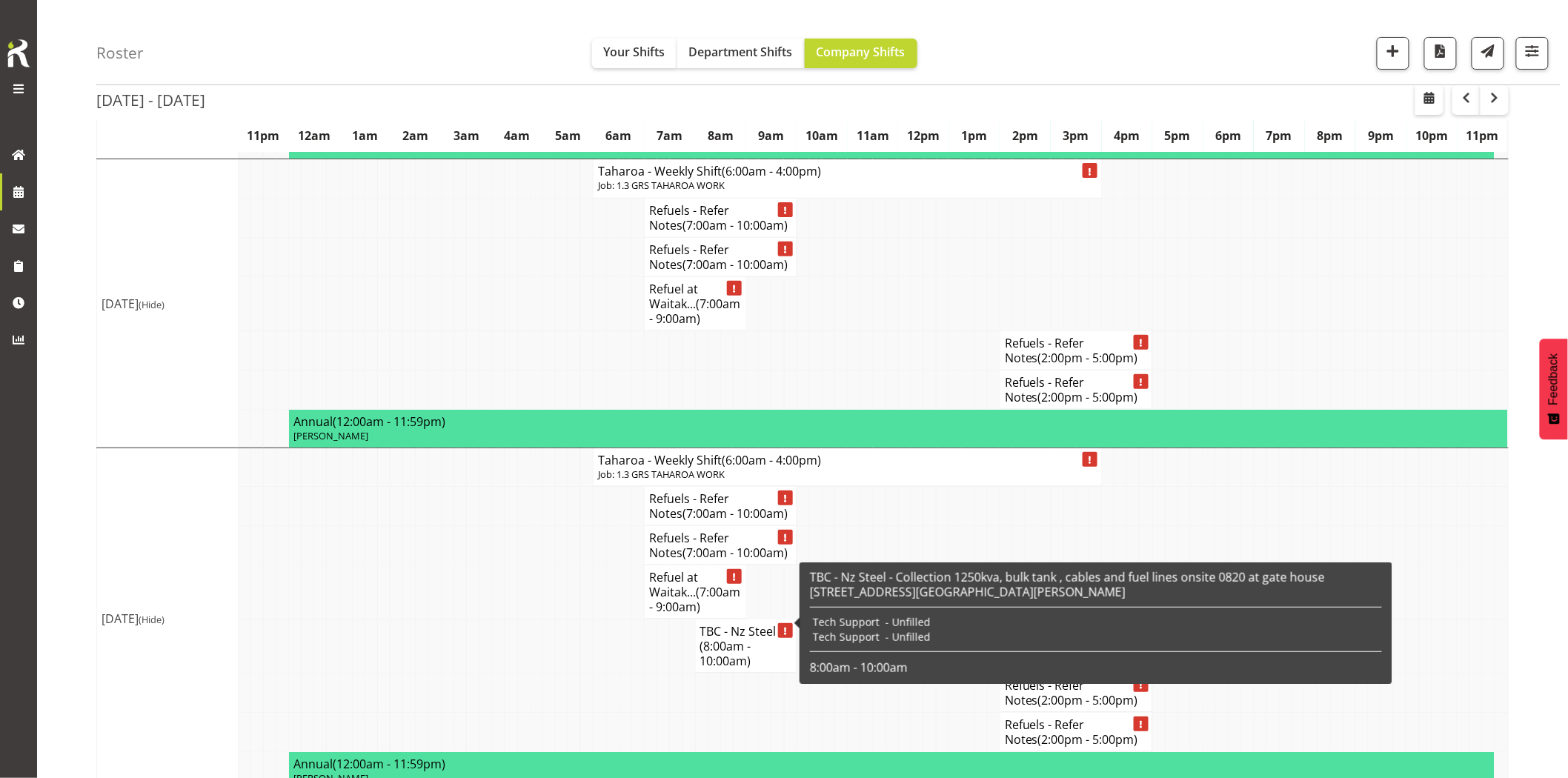
drag, startPoint x: 474, startPoint y: 589, endPoint x: 491, endPoint y: 591, distance: 17.1
click at [476, 589] on td at bounding box center [473, 591] width 13 height 54
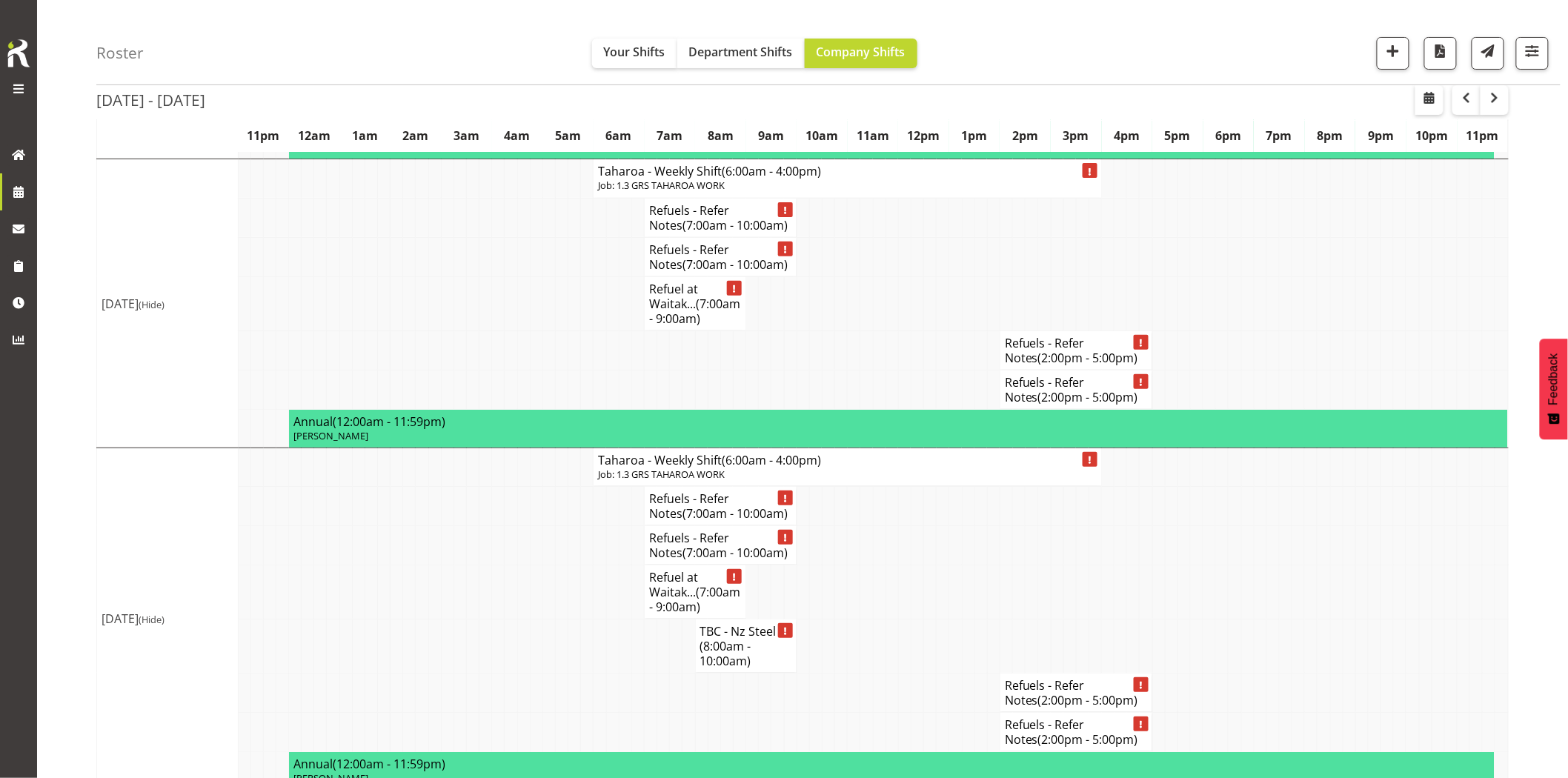
click at [472, 619] on td at bounding box center [473, 645] width 13 height 54
click at [1391, 53] on span "button" at bounding box center [1393, 50] width 20 height 20
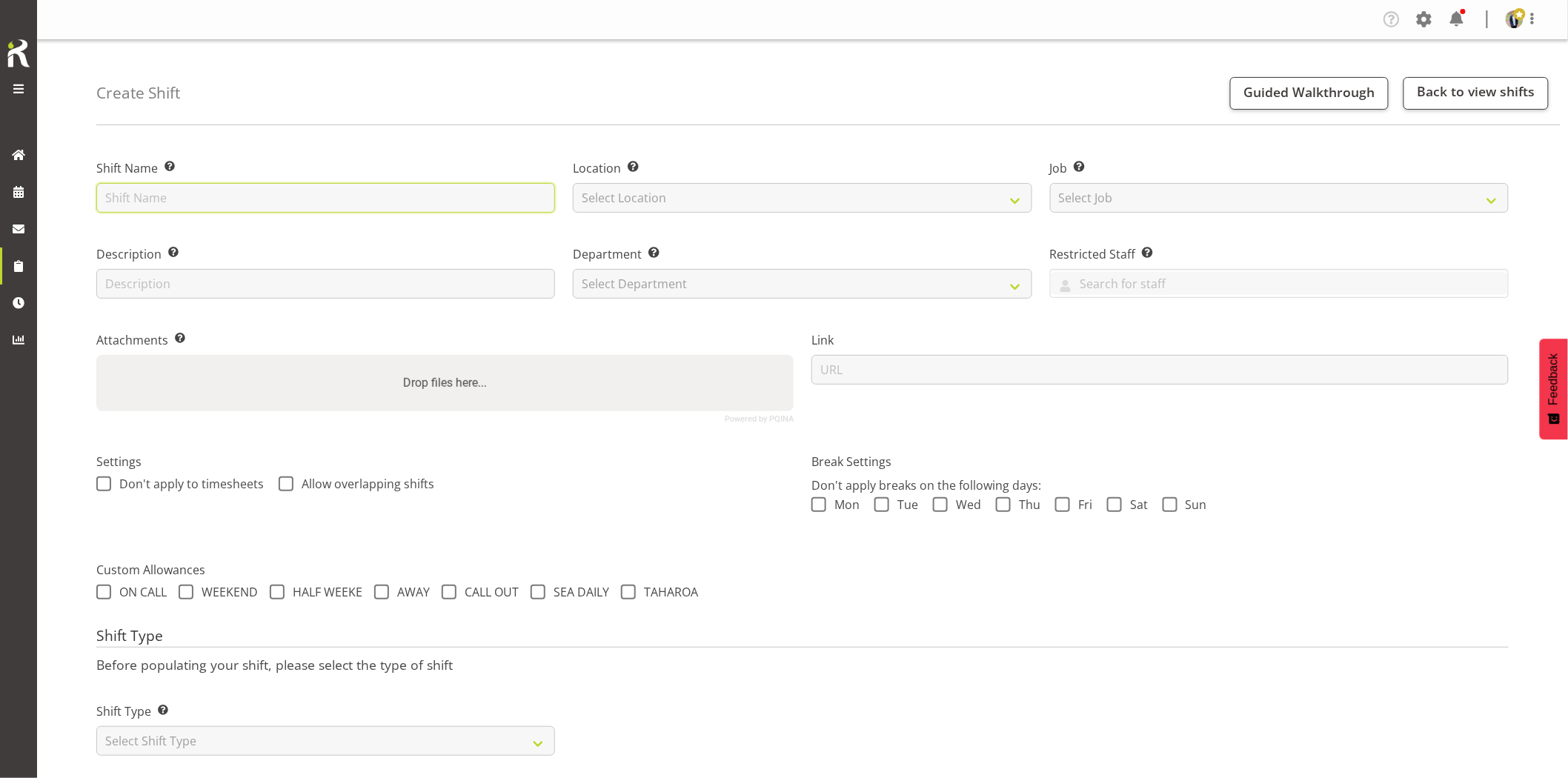
click at [310, 206] on input "text" at bounding box center [326, 198] width 459 height 30
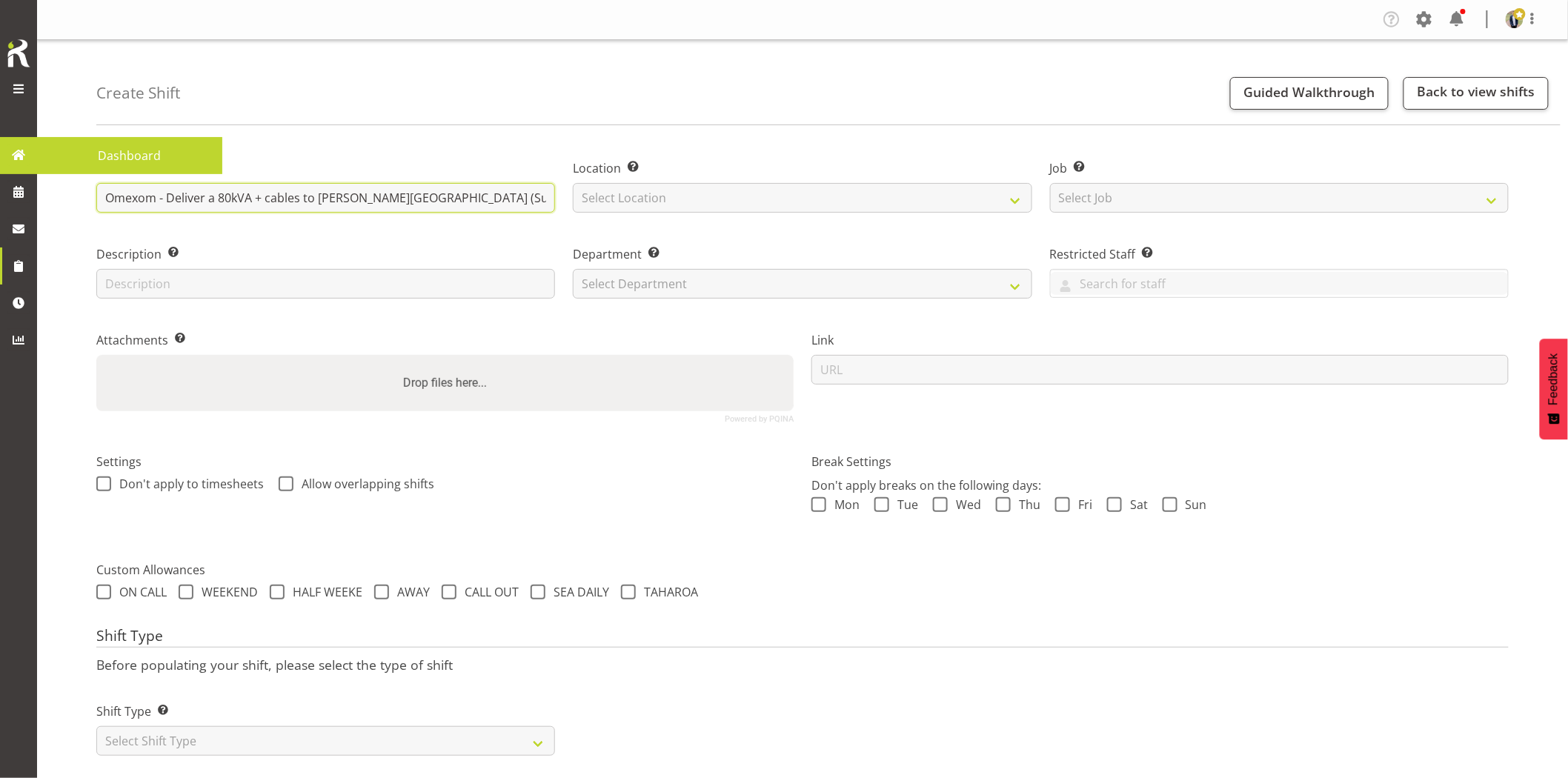
click at [471, 204] on input "Omexom - Deliver a 80kVA + cables to Glen Eden (Substation)" at bounding box center [326, 198] width 459 height 30
drag, startPoint x: 465, startPoint y: 175, endPoint x: 460, endPoint y: 185, distance: 11.2
click at [464, 179] on div "Shift Name Enter a name for the shift (e.g. Day Shift). Omexom - Deliver a 80kV…" at bounding box center [326, 186] width 459 height 53
drag, startPoint x: 460, startPoint y: 185, endPoint x: 460, endPoint y: 193, distance: 8.0
click at [460, 187] on input "Omexom - Deliver a 80kVA + cables to Glen Eden (Substation)" at bounding box center [326, 198] width 459 height 30
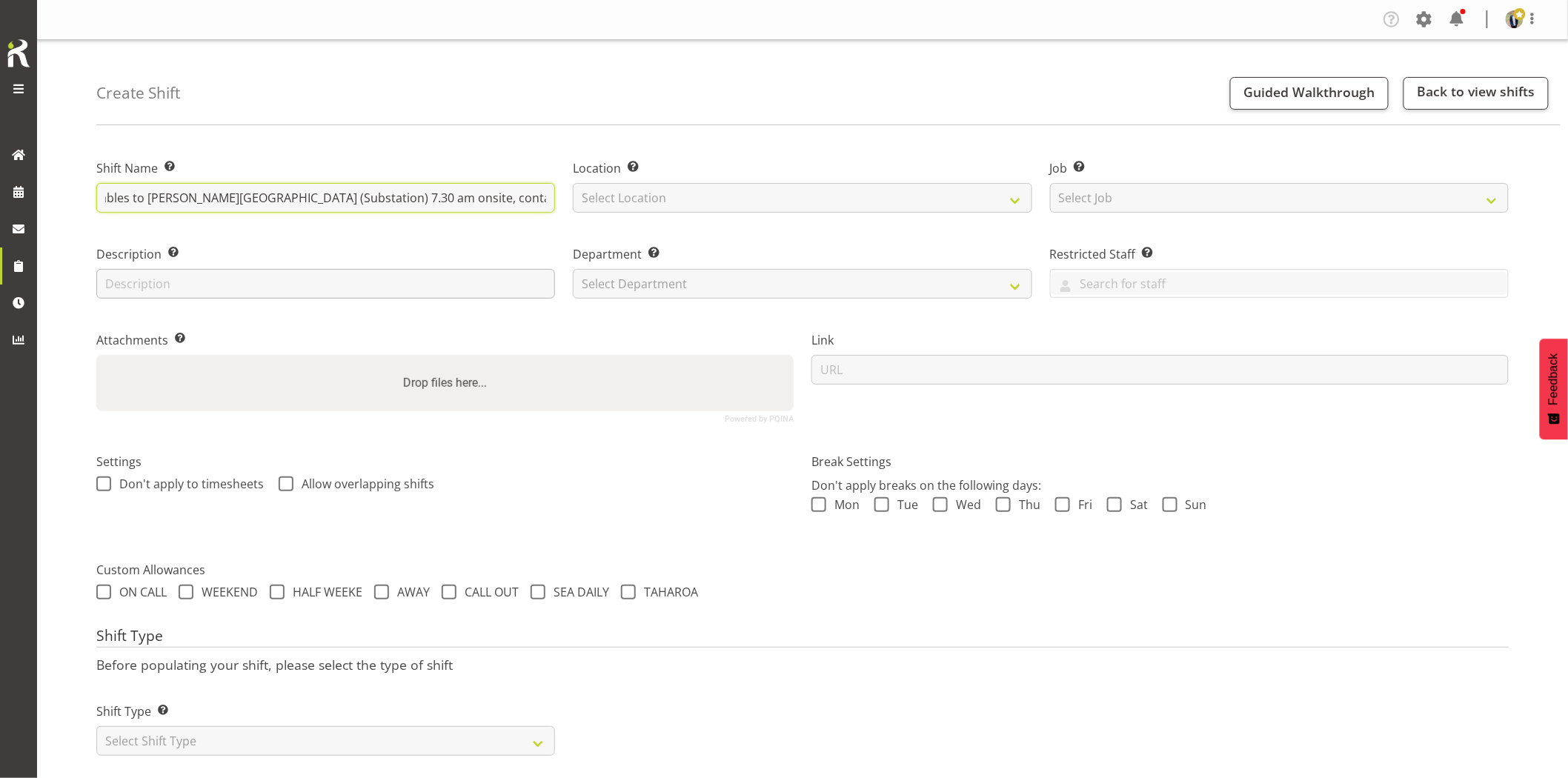
scroll to position [0, 174]
click at [647, 208] on select "Select Location GRS Auckland GRS Hastings GRS Tauranga" at bounding box center [802, 198] width 459 height 30
drag, startPoint x: 449, startPoint y: 203, endPoint x: 701, endPoint y: 196, distance: 252.1
click at [701, 196] on div "Shift Name Enter a name for the shift (e.g. Day Shift). Omexom - Deliver a 80kV…" at bounding box center [802, 285] width 1430 height 294
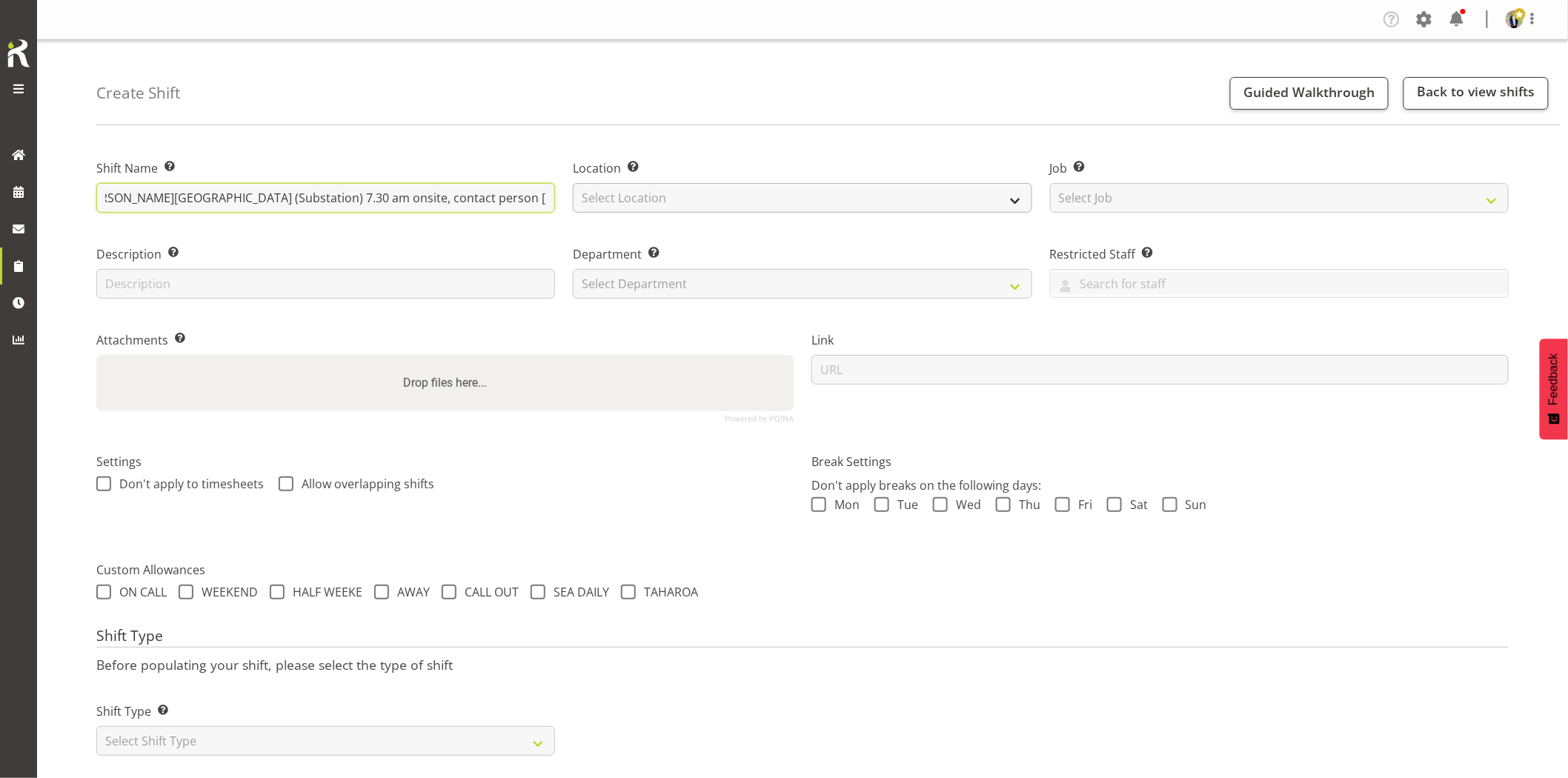
type input "Omexom - Deliver a 80kVA + cables to Glen Eden (Substation) 7.30 am onsite, con…"
click at [701, 196] on select "Select Location GRS Auckland GRS Hastings GRS Tauranga" at bounding box center [802, 198] width 459 height 30
select select "28"
click at [573, 183] on select "Select Location GRS Auckland GRS Hastings GRS Tauranga" at bounding box center [802, 198] width 459 height 30
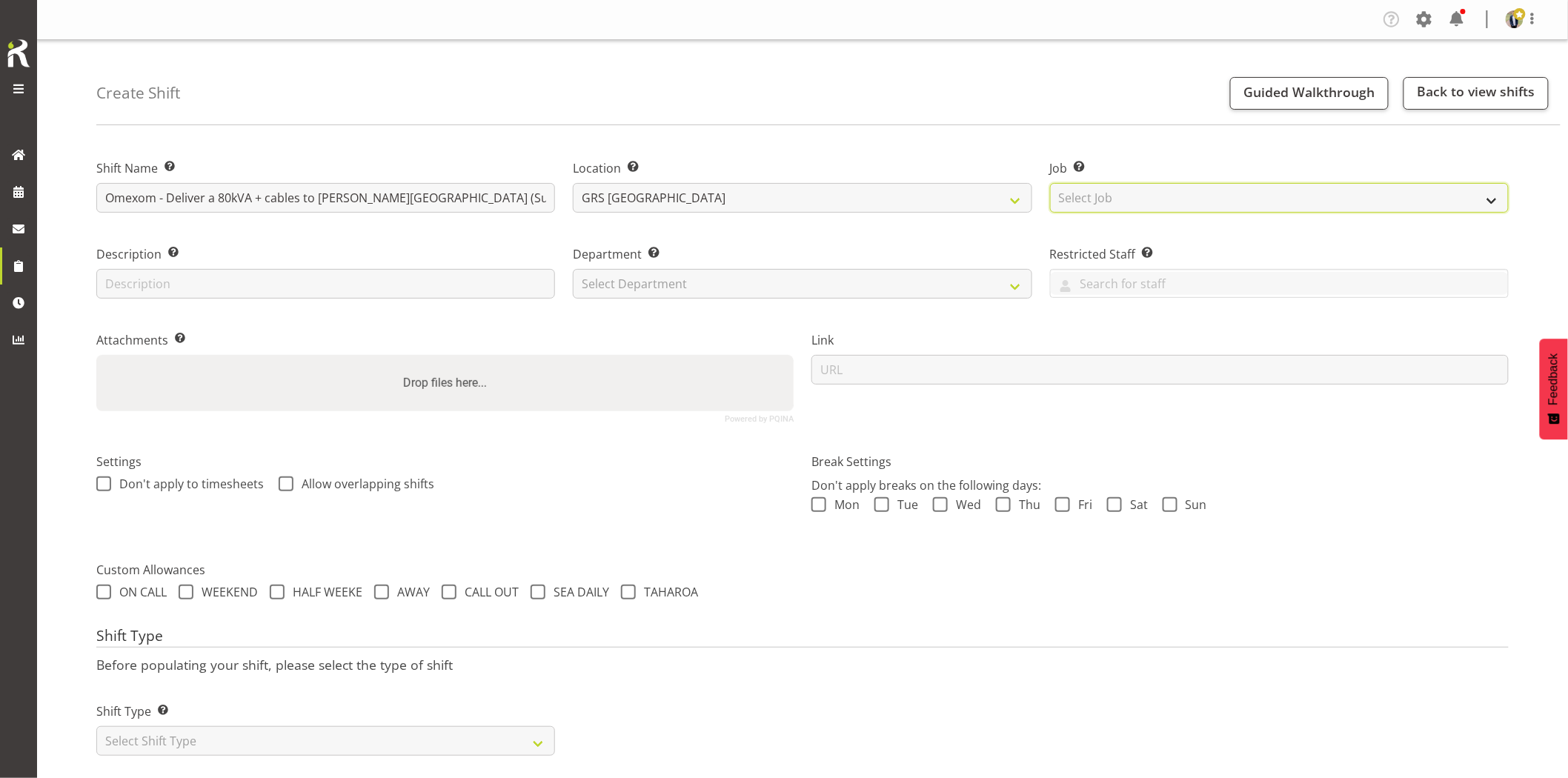
click at [1282, 197] on select "Select Job Create new job 1.1 GRS AKL RENTALS 1.1 GRS AKL RENTALS AC 1.1 GRS AK…" at bounding box center [1279, 198] width 459 height 30
select select "7504"
click at [1050, 183] on select "Select Job Create new job 1.1 GRS AKL RENTALS 1.1 GRS AKL RENTALS AC 1.1 GRS AK…" at bounding box center [1279, 198] width 459 height 30
click at [659, 287] on select "Select Department GRS HIRE AKL GRS HIRE AKL GRS HIRE TGA GRS HIRE HST GRS SALES…" at bounding box center [802, 283] width 459 height 30
select select "20"
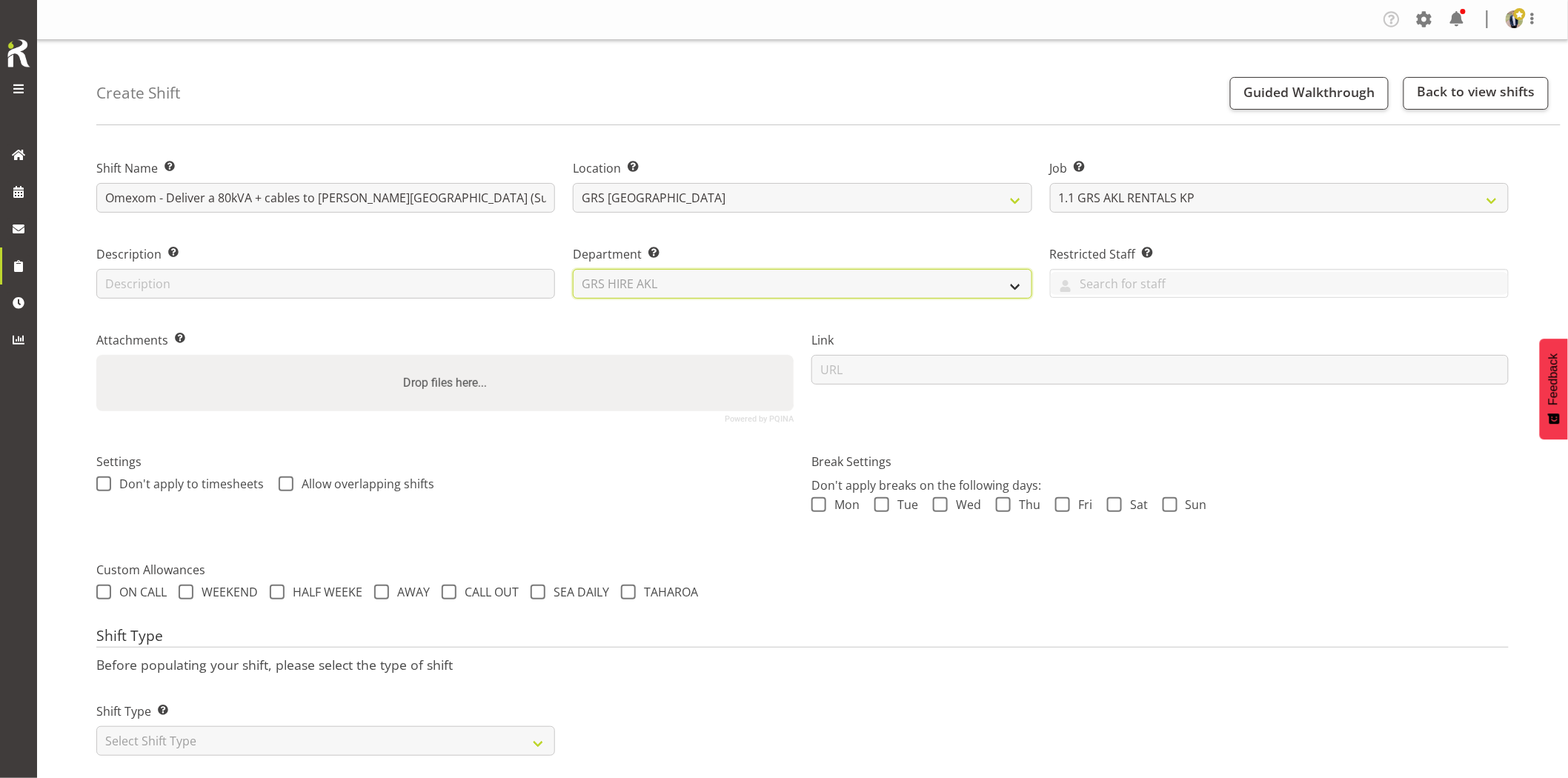
click at [573, 269] on select "Select Department GRS HIRE AKL GRS HIRE AKL GRS HIRE TGA GRS HIRE HST GRS SALES…" at bounding box center [802, 283] width 459 height 30
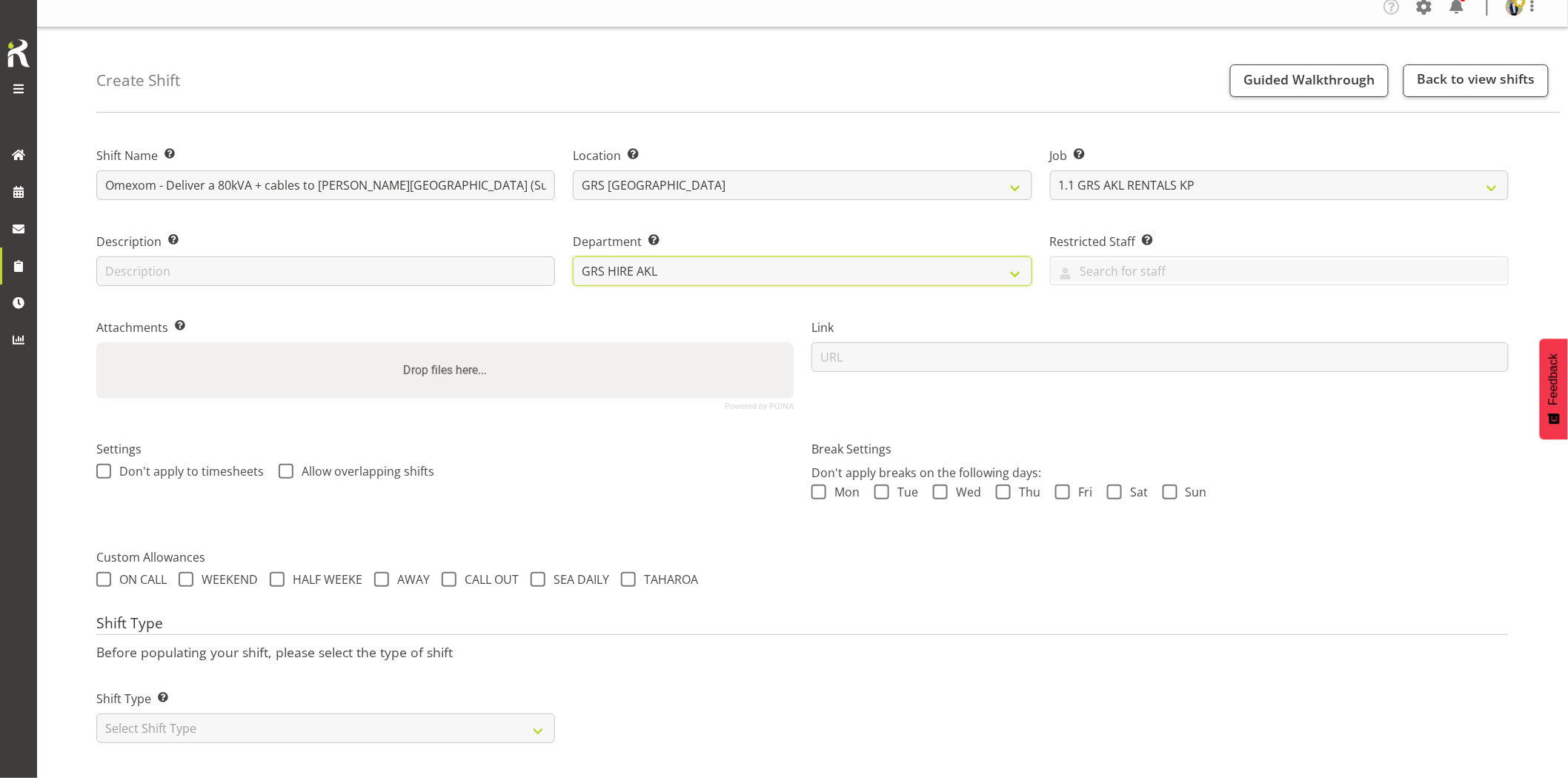
scroll to position [25, 0]
click at [298, 713] on select "Select Shift Type One Off Shift Recurring Shift Rotating Shift" at bounding box center [326, 728] width 459 height 30
click at [208, 713] on select "Select Shift Type One Off Shift Recurring Shift Rotating Shift" at bounding box center [326, 728] width 459 height 30
select select "one_off"
click at [97, 713] on select "Select Shift Type One Off Shift Recurring Shift Rotating Shift" at bounding box center [326, 728] width 459 height 30
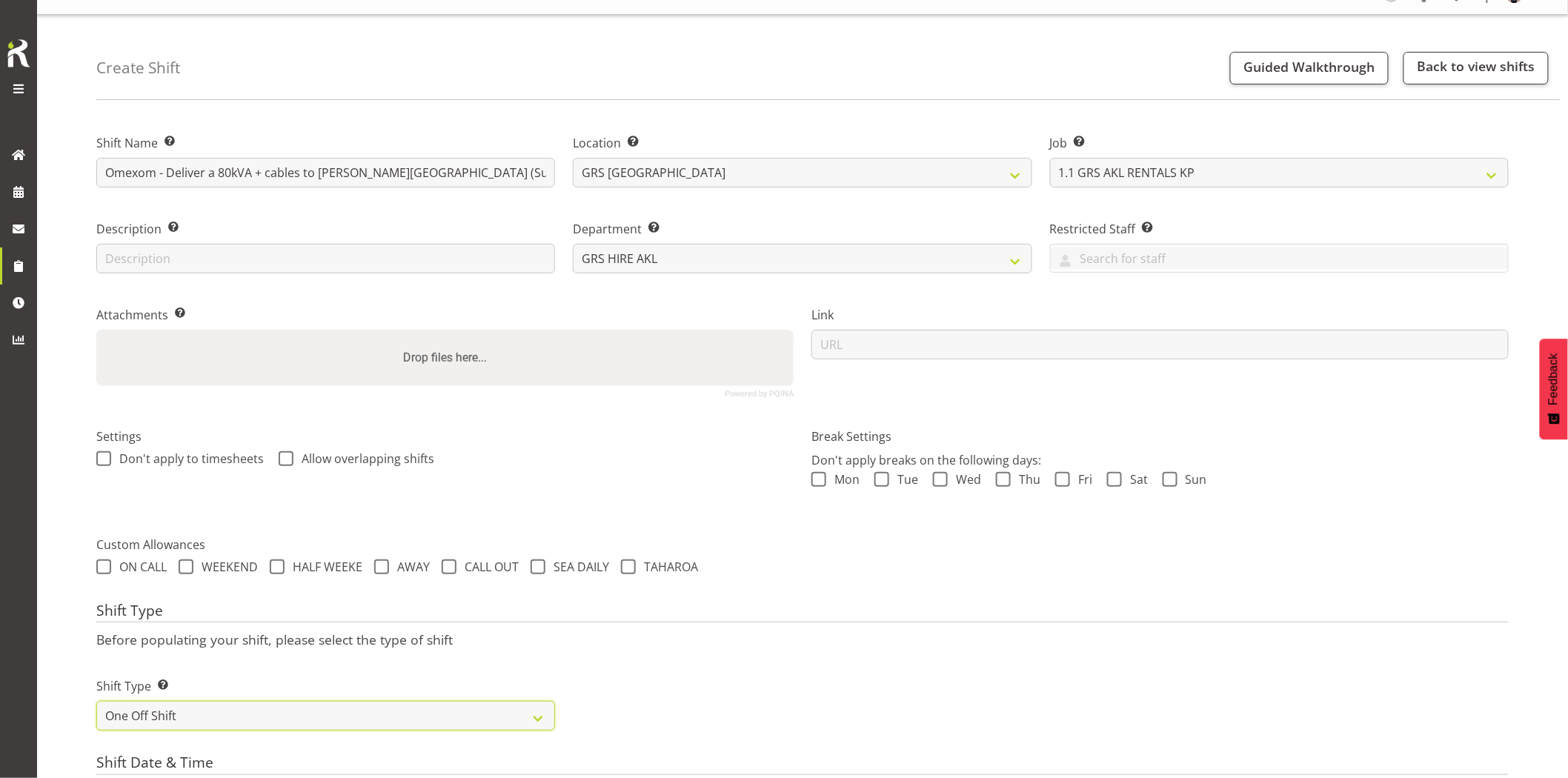
scroll to position [272, 0]
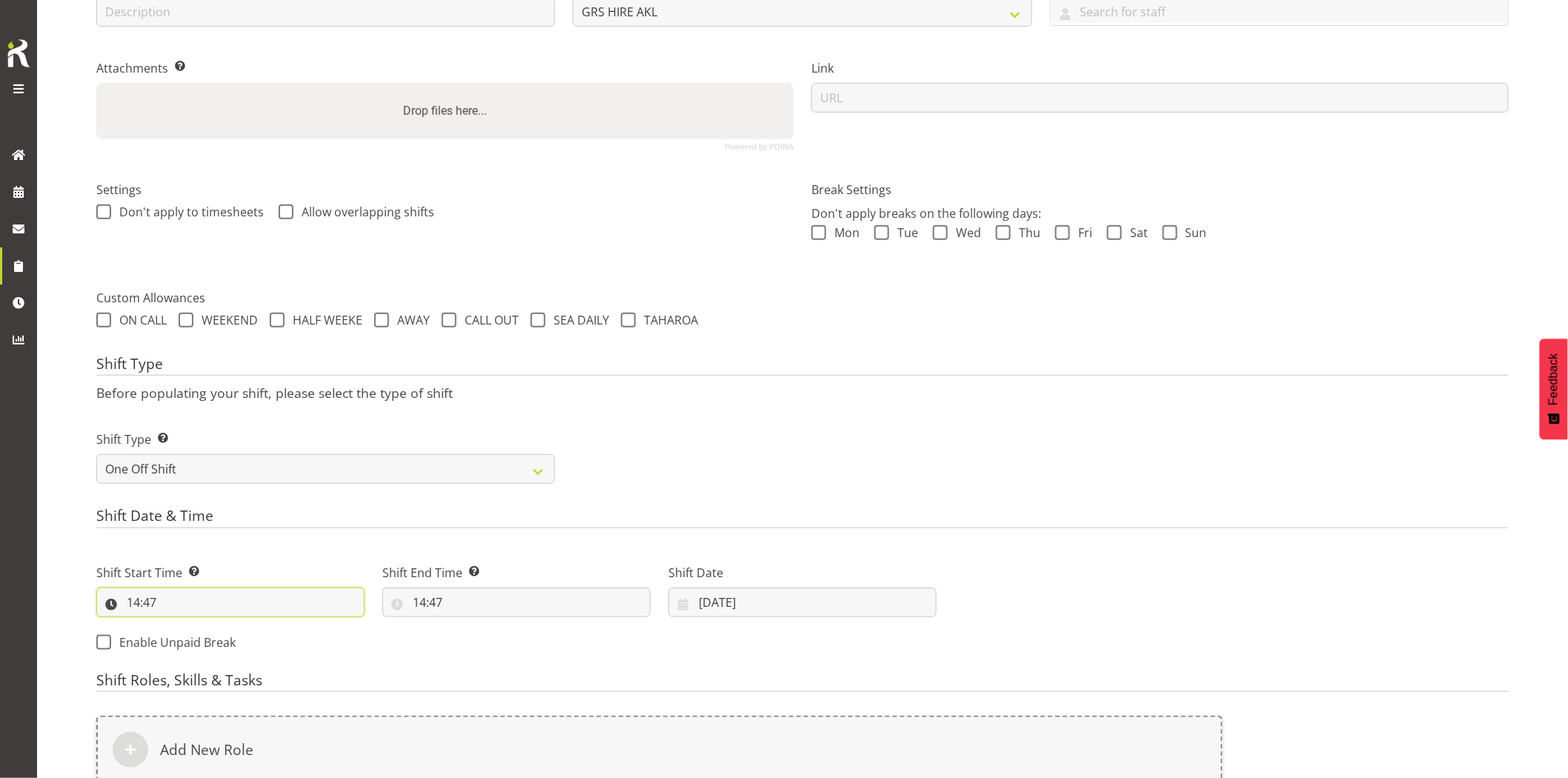
click at [208, 615] on input "14:47" at bounding box center [230, 602] width 268 height 30
drag, startPoint x: 198, startPoint y: 637, endPoint x: 198, endPoint y: 627, distance: 10.0
click at [198, 637] on select "00 01 02 03 04 05 06 07 08 09 10 11 12 13 14 15 16 17 18 19 20 21 22 23" at bounding box center [197, 640] width 33 height 30
select select "6"
click at [181, 626] on select "00 01 02 03 04 05 06 07 08 09 10 11 12 13 14 15 16 17 18 19 20 21 22 23" at bounding box center [197, 640] width 33 height 30
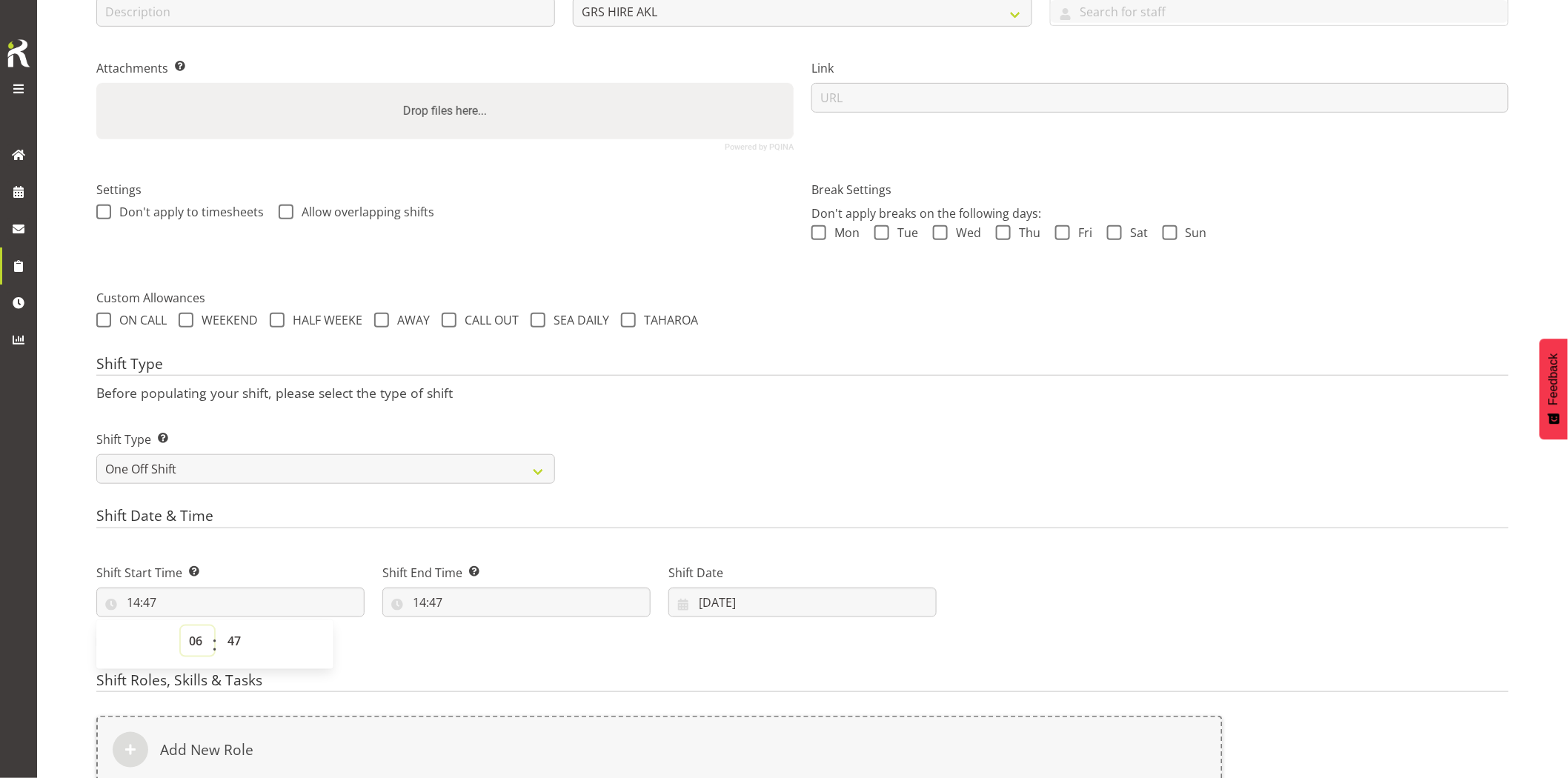
type input "06:47"
drag, startPoint x: 241, startPoint y: 646, endPoint x: 241, endPoint y: 628, distance: 18.0
click at [241, 646] on select "00 01 02 03 04 05 06 07 08 09 10 11 12 13 14 15 16 17 18 19 20 21 22 23 24 25 2…" at bounding box center [235, 640] width 33 height 30
select select "30"
click at [219, 626] on select "00 01 02 03 04 05 06 07 08 09 10 11 12 13 14 15 16 17 18 19 20 21 22 23 24 25 2…" at bounding box center [235, 640] width 33 height 30
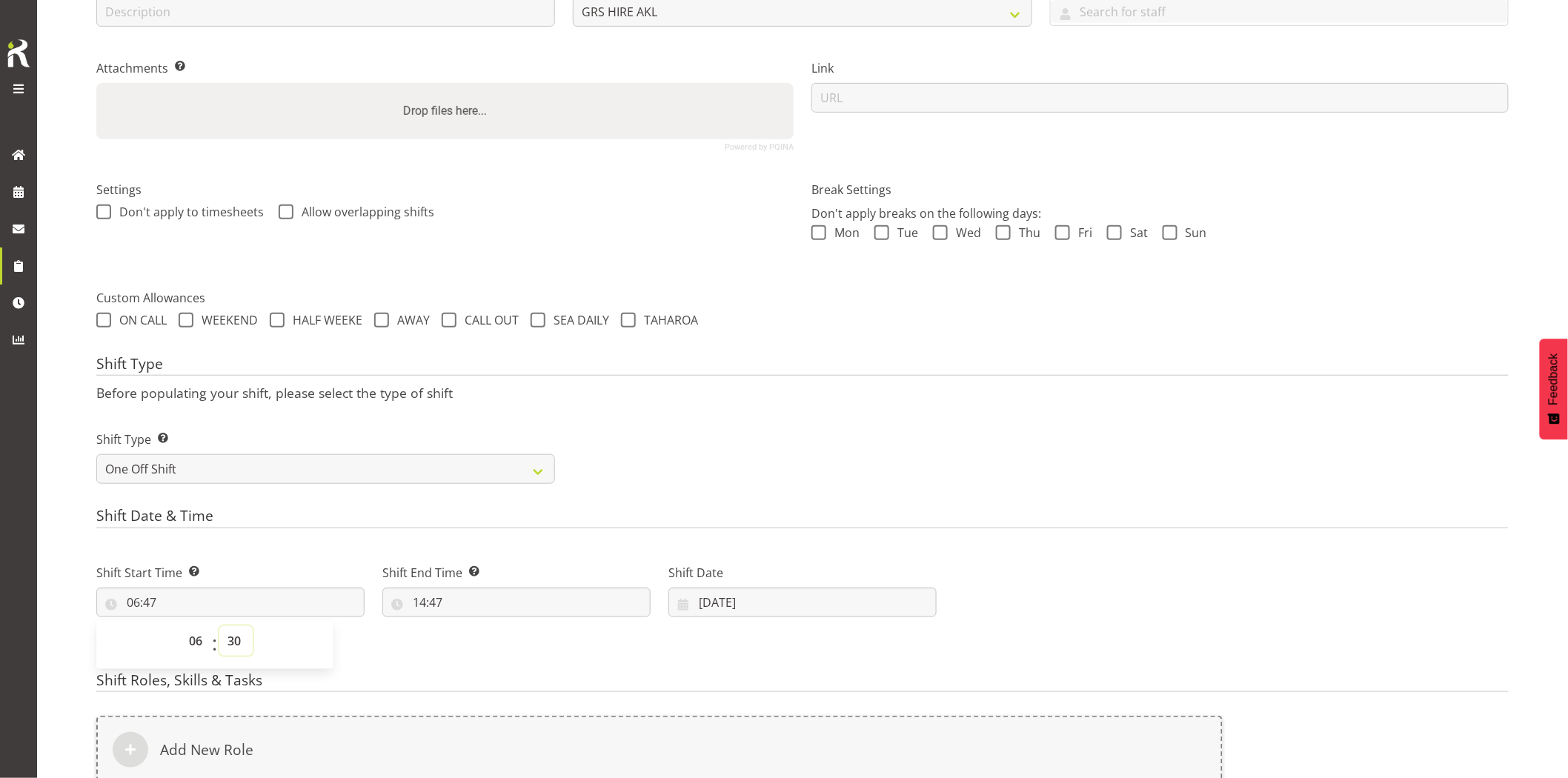
type input "06:30"
click at [491, 597] on input "14:47" at bounding box center [516, 602] width 268 height 30
drag, startPoint x: 486, startPoint y: 638, endPoint x: 486, endPoint y: 627, distance: 11.0
click at [486, 638] on select "00 01 02 03 04 05 06 07 08 09 10 11 12 13 14 15 16 17 18 19 20 21 22 23" at bounding box center [483, 640] width 33 height 30
select select "9"
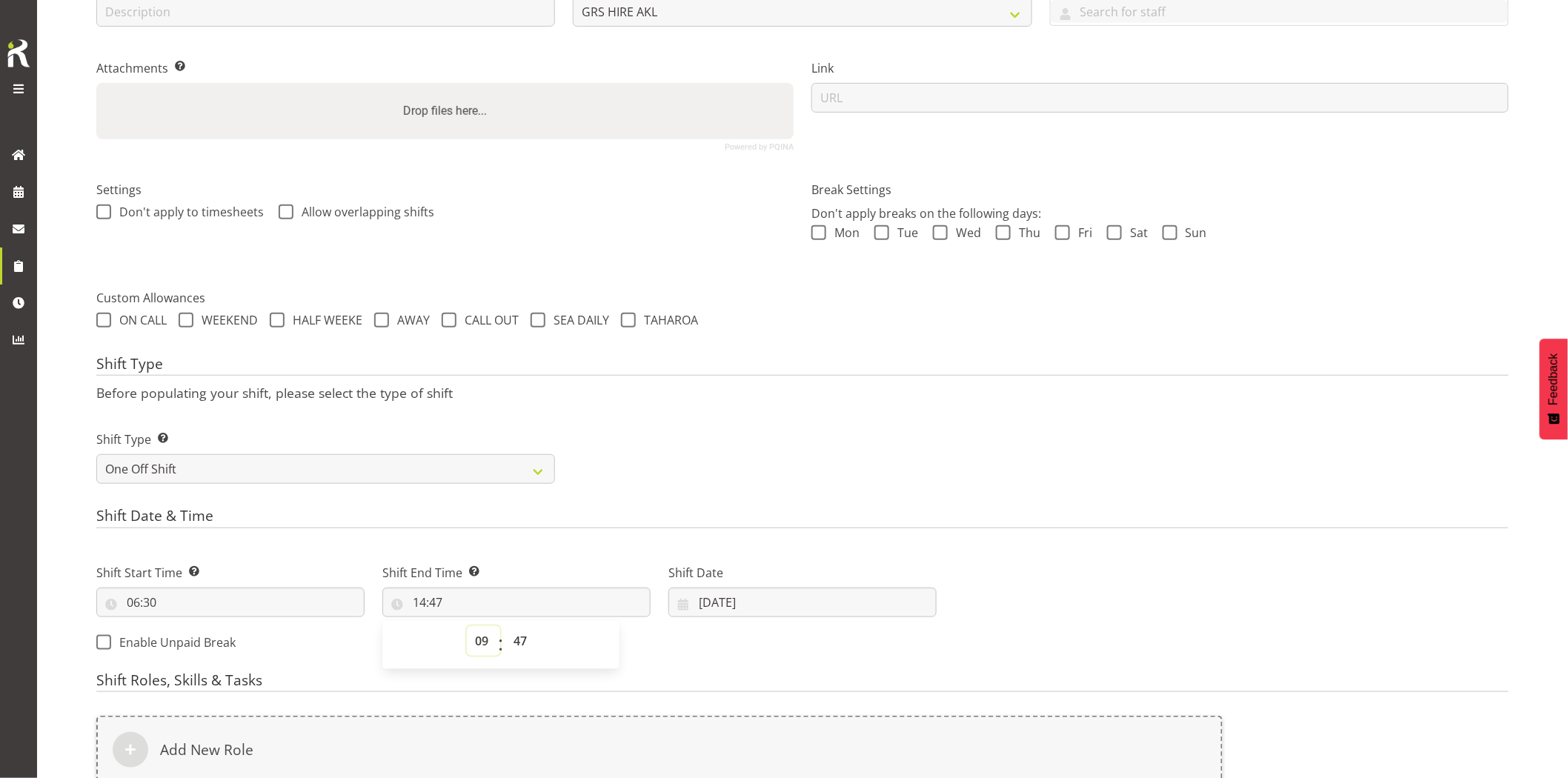
click at [467, 626] on select "00 01 02 03 04 05 06 07 08 09 10 11 12 13 14 15 16 17 18 19 20 21 22 23" at bounding box center [483, 640] width 33 height 30
type input "09:47"
drag, startPoint x: 526, startPoint y: 638, endPoint x: 526, endPoint y: 627, distance: 11.0
click at [526, 638] on select "00 01 02 03 04 05 06 07 08 09 10 11 12 13 14 15 16 17 18 19 20 21 22 23 24 25 2…" at bounding box center [522, 640] width 33 height 30
select select "30"
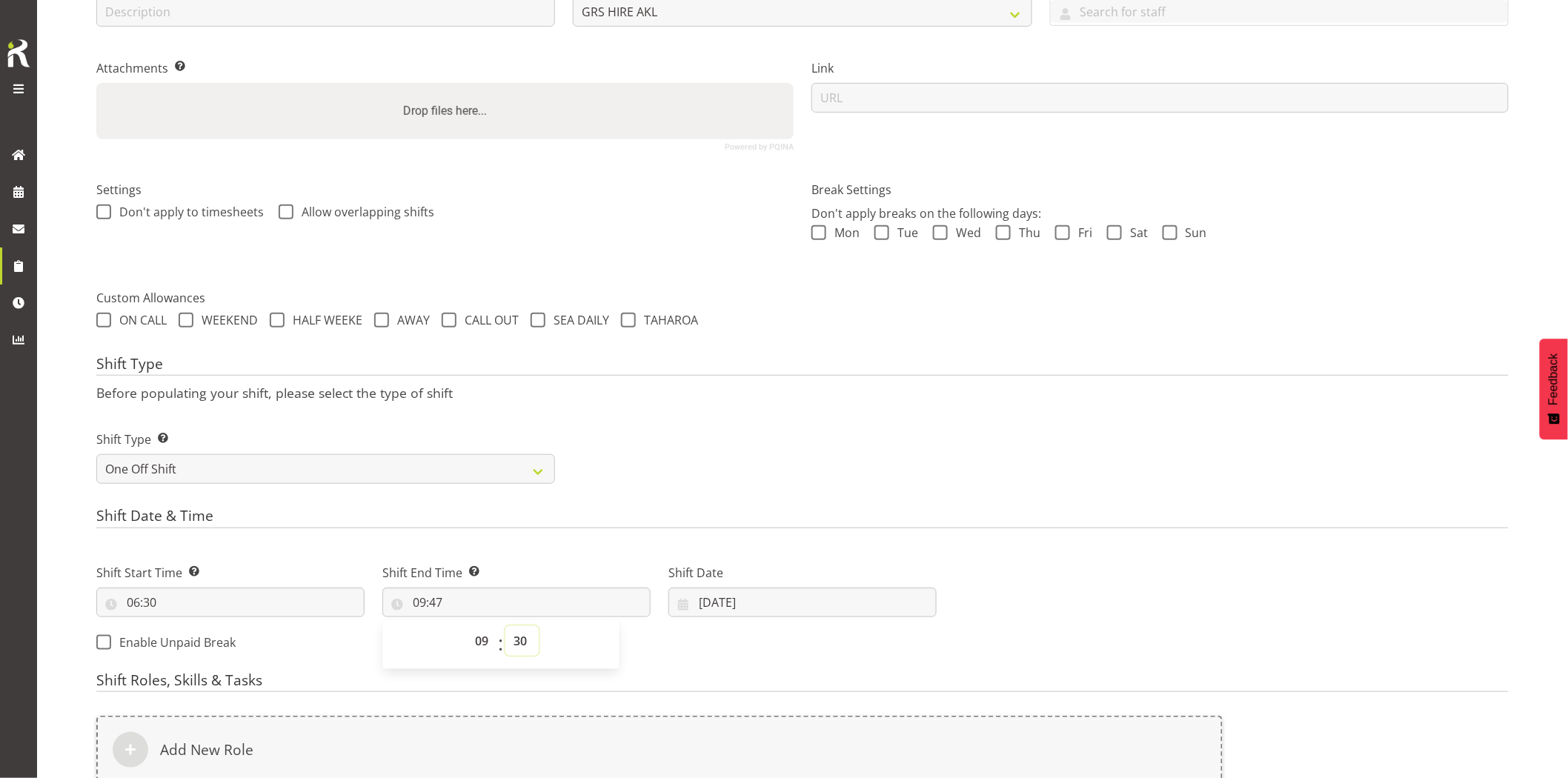
click at [505, 626] on select "00 01 02 03 04 05 06 07 08 09 10 11 12 13 14 15 16 17 18 19 20 21 22 23 24 25 2…" at bounding box center [522, 640] width 33 height 30
type input "09:30"
drag, startPoint x: 790, startPoint y: 490, endPoint x: 813, endPoint y: 523, distance: 40.2
click at [796, 493] on form "Shift Name Enter a name for the shift (e.g. Day Shift). Omexom - Deliver a 80kV…" at bounding box center [803, 425] width 1413 height 1116
click at [772, 608] on input "19/08/2025" at bounding box center [802, 602] width 268 height 30
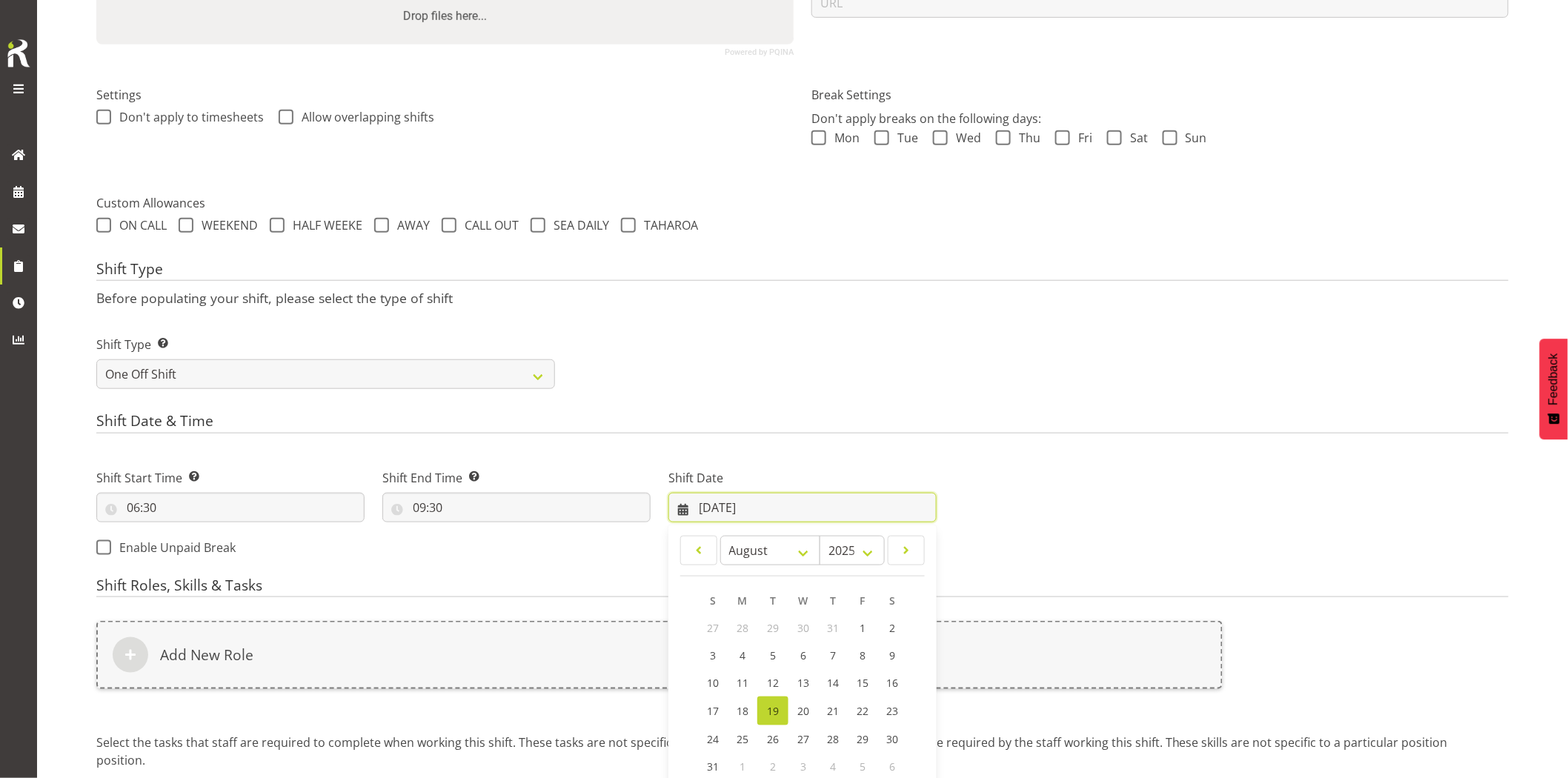
scroll to position [437, 0]
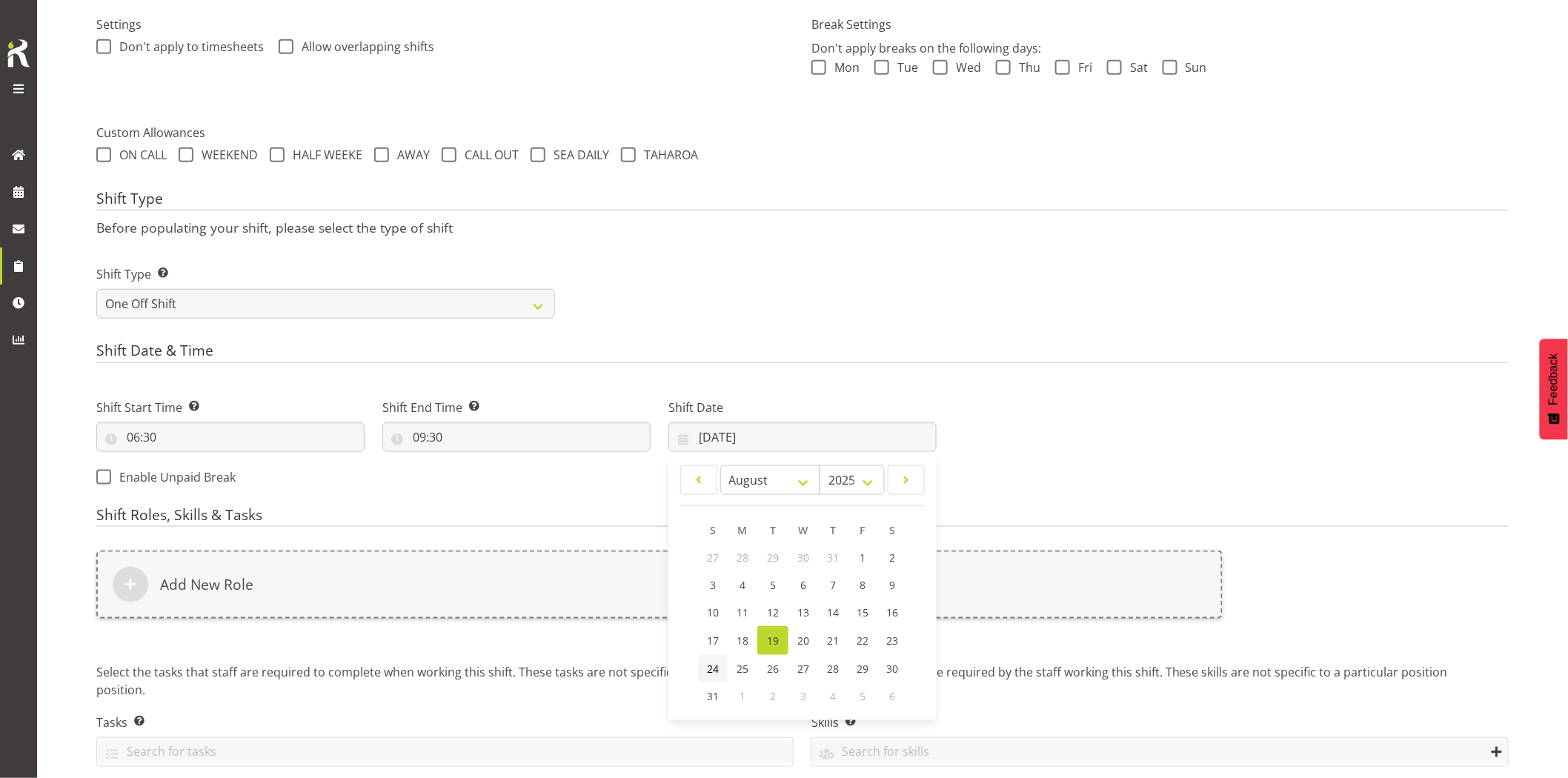
click at [713, 668] on span "24" at bounding box center [713, 668] width 12 height 14
type input "24/08/2025"
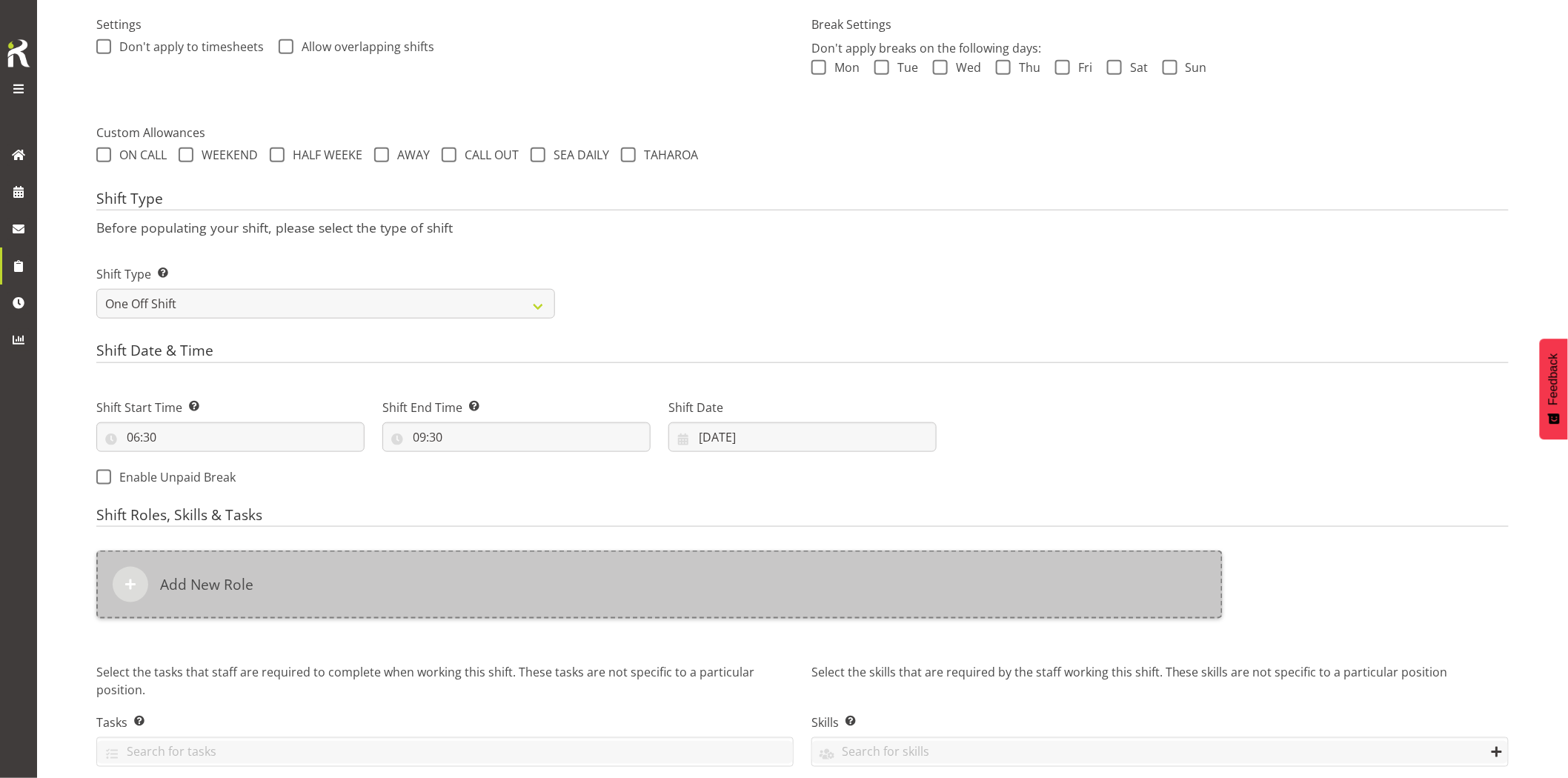
click at [654, 603] on div "Add New Role" at bounding box center [659, 585] width 1126 height 68
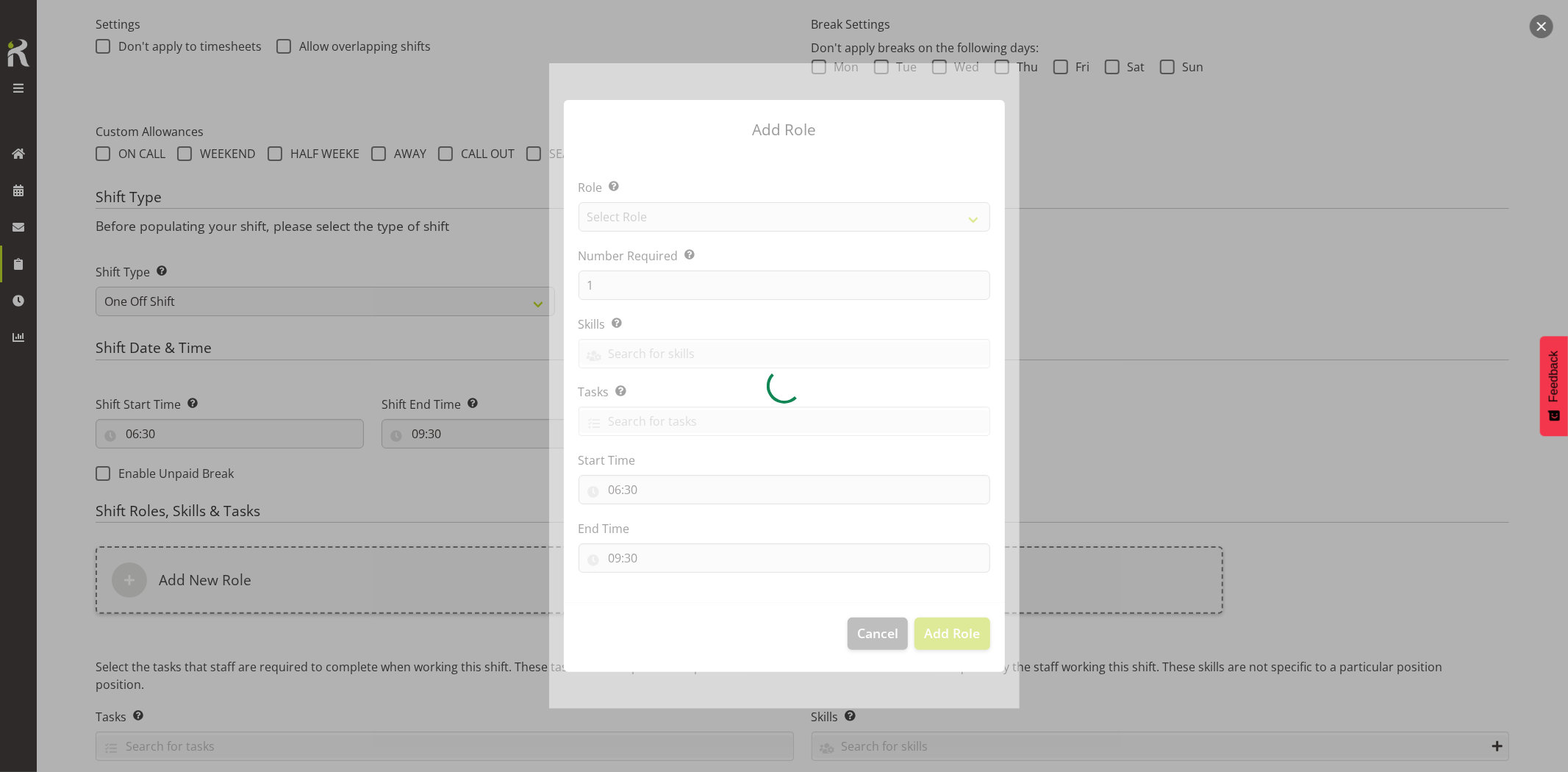
click at [663, 223] on div at bounding box center [784, 385] width 471 height 645
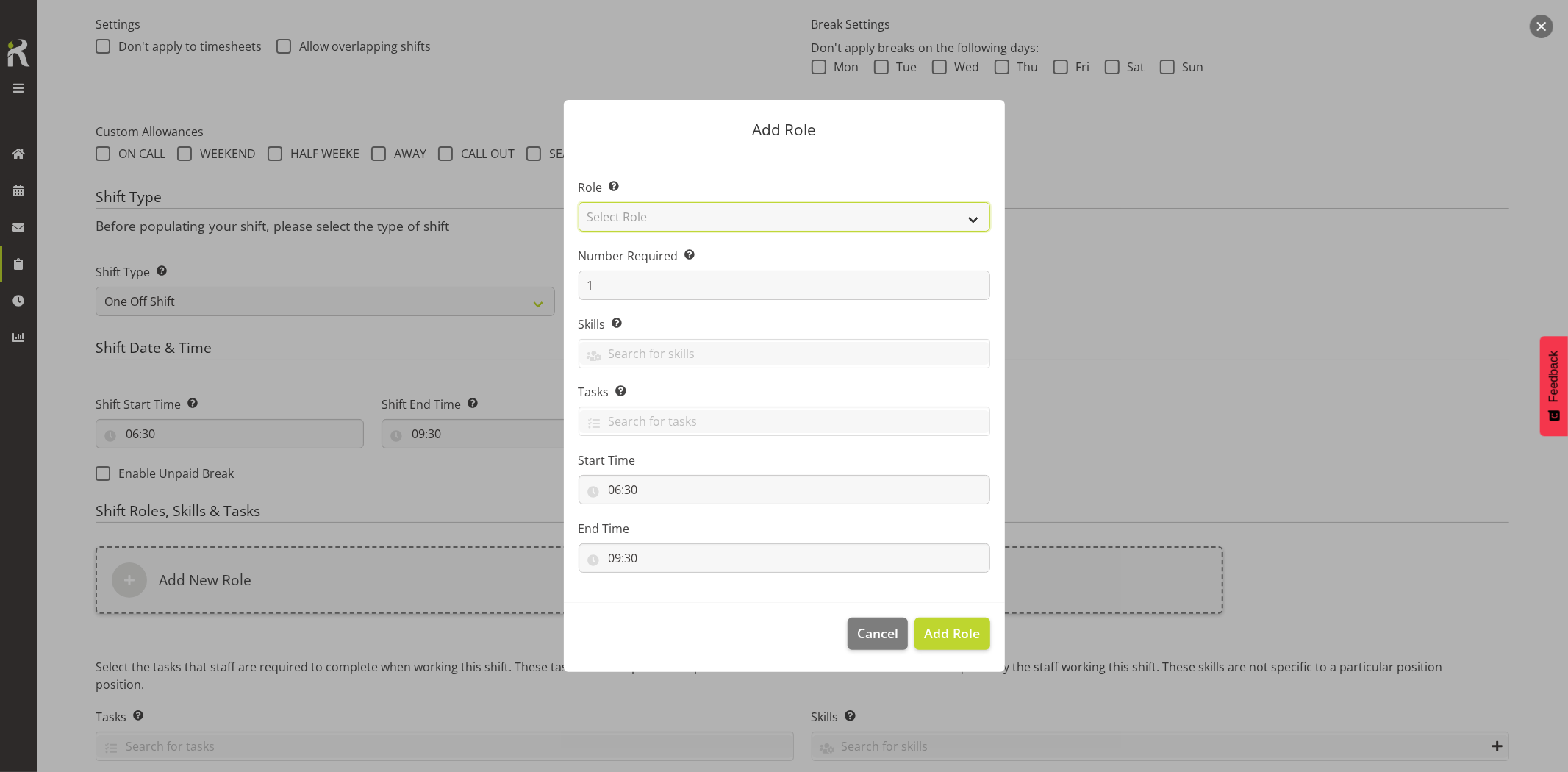
click at [663, 223] on select "Select Role Account Manager Electrician Engineering GM HSEQ manager MECH Mechan…" at bounding box center [784, 217] width 412 height 30
select select "20"
click at [578, 202] on select "Select Role Account Manager Electrician Engineering GM HSEQ manager MECH Mechan…" at bounding box center [784, 217] width 412 height 30
click at [964, 634] on span "Add Role" at bounding box center [952, 633] width 56 height 18
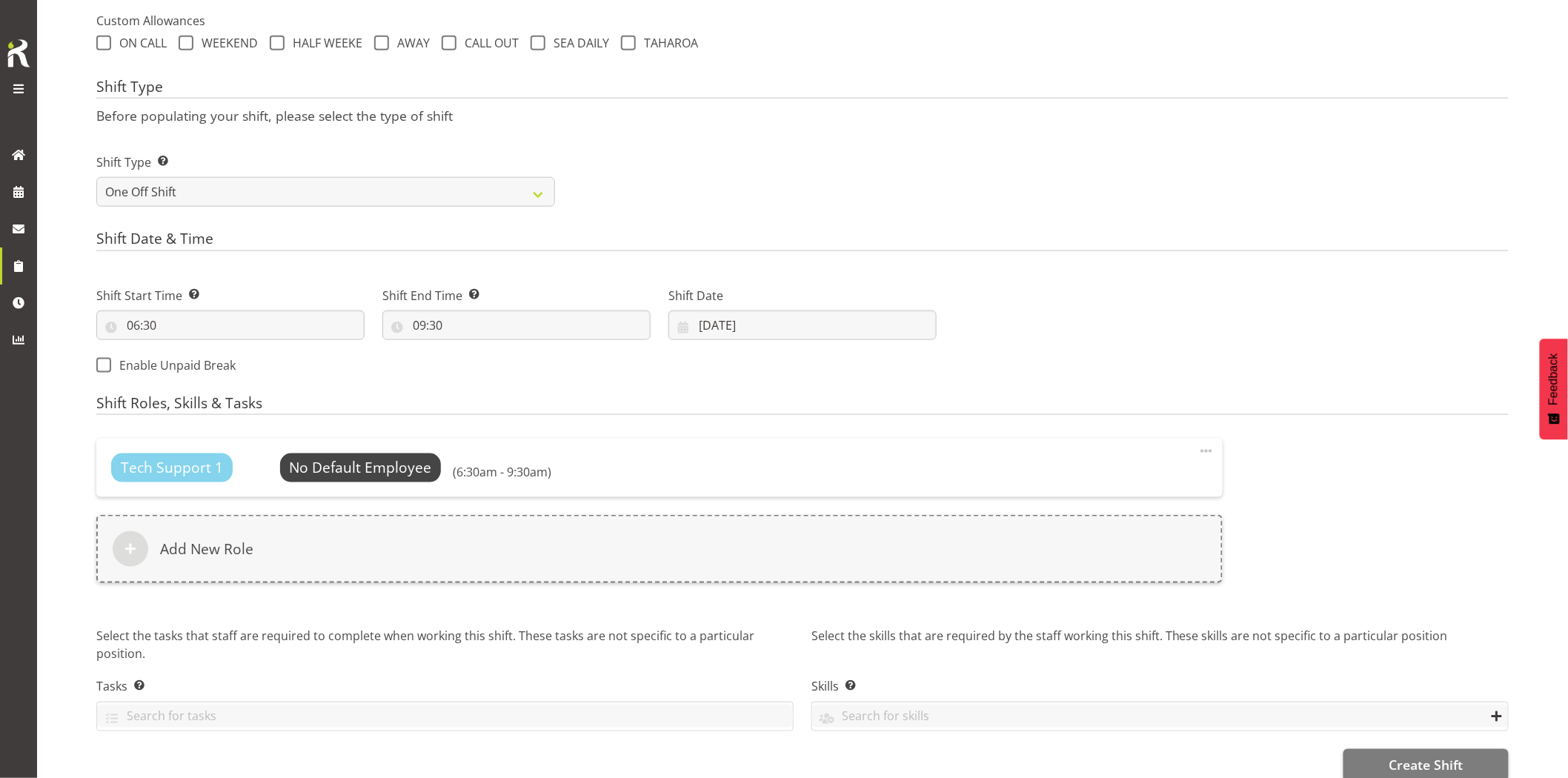
scroll to position [575, 0]
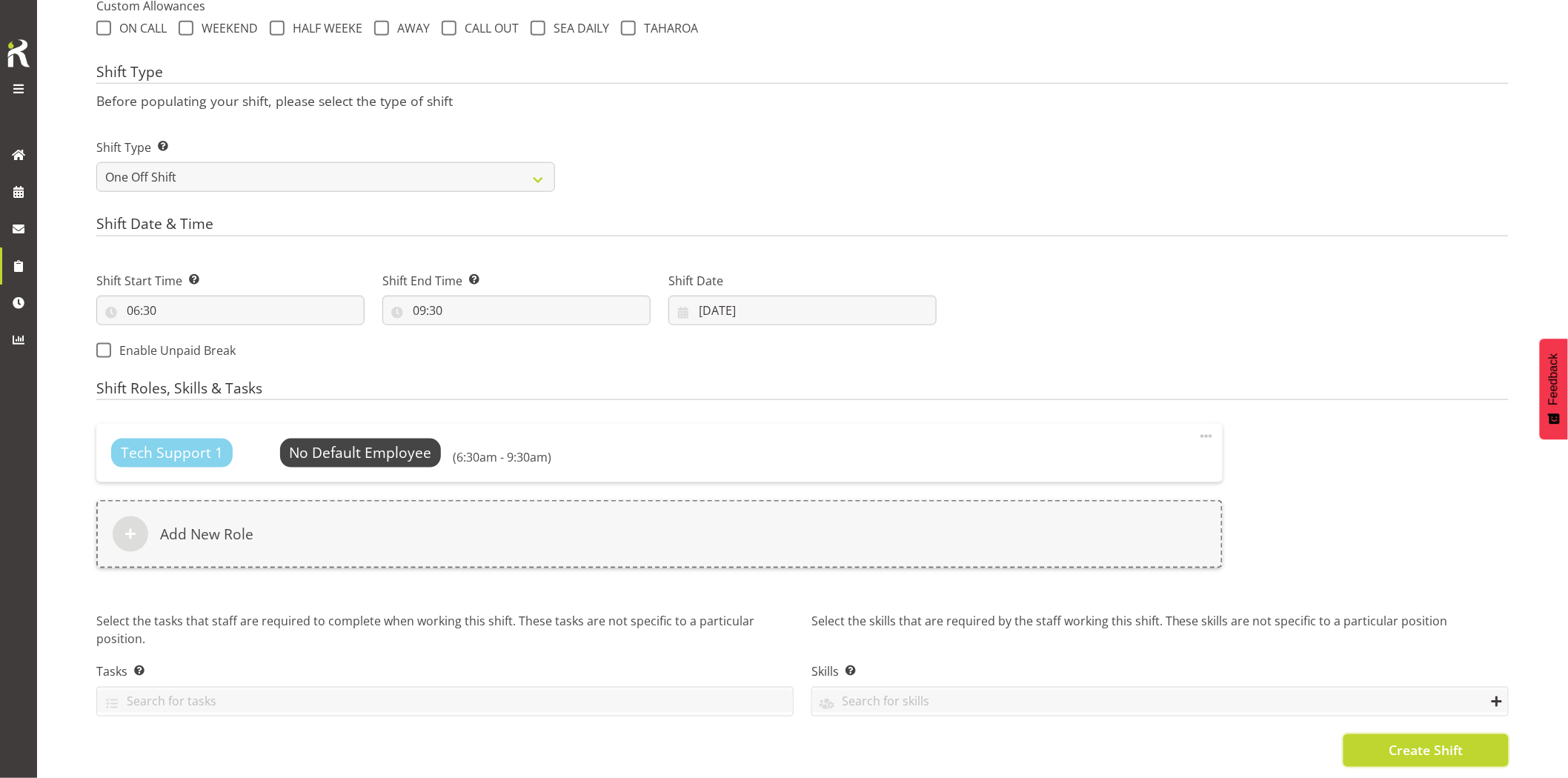
click at [1405, 750] on button "Create Shift" at bounding box center [1426, 751] width 165 height 33
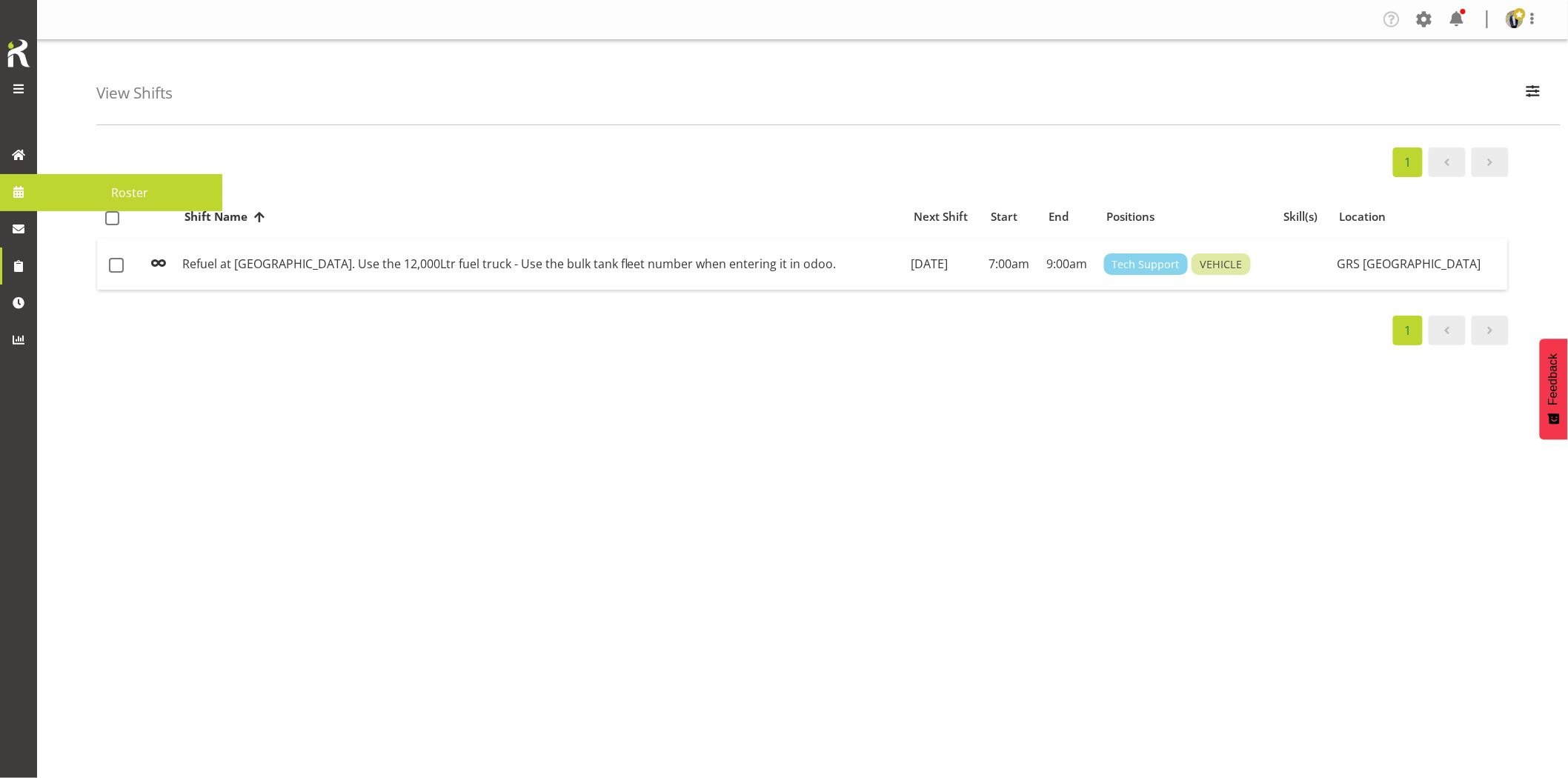
drag, startPoint x: 32, startPoint y: 195, endPoint x: 50, endPoint y: 190, distance: 18.7
click at [31, 194] on link at bounding box center [18, 192] width 37 height 37
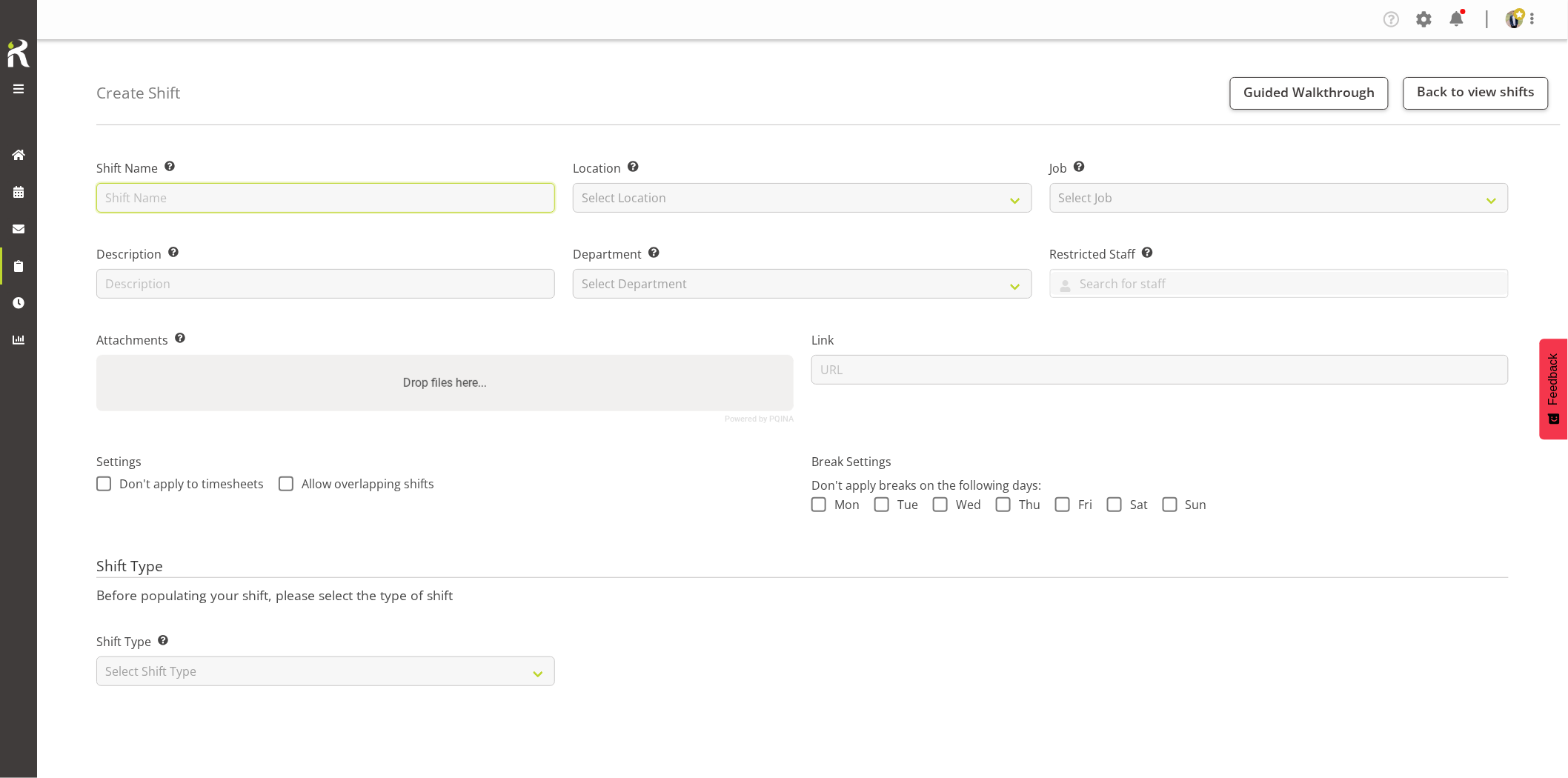
click at [301, 204] on input "text" at bounding box center [326, 198] width 459 height 30
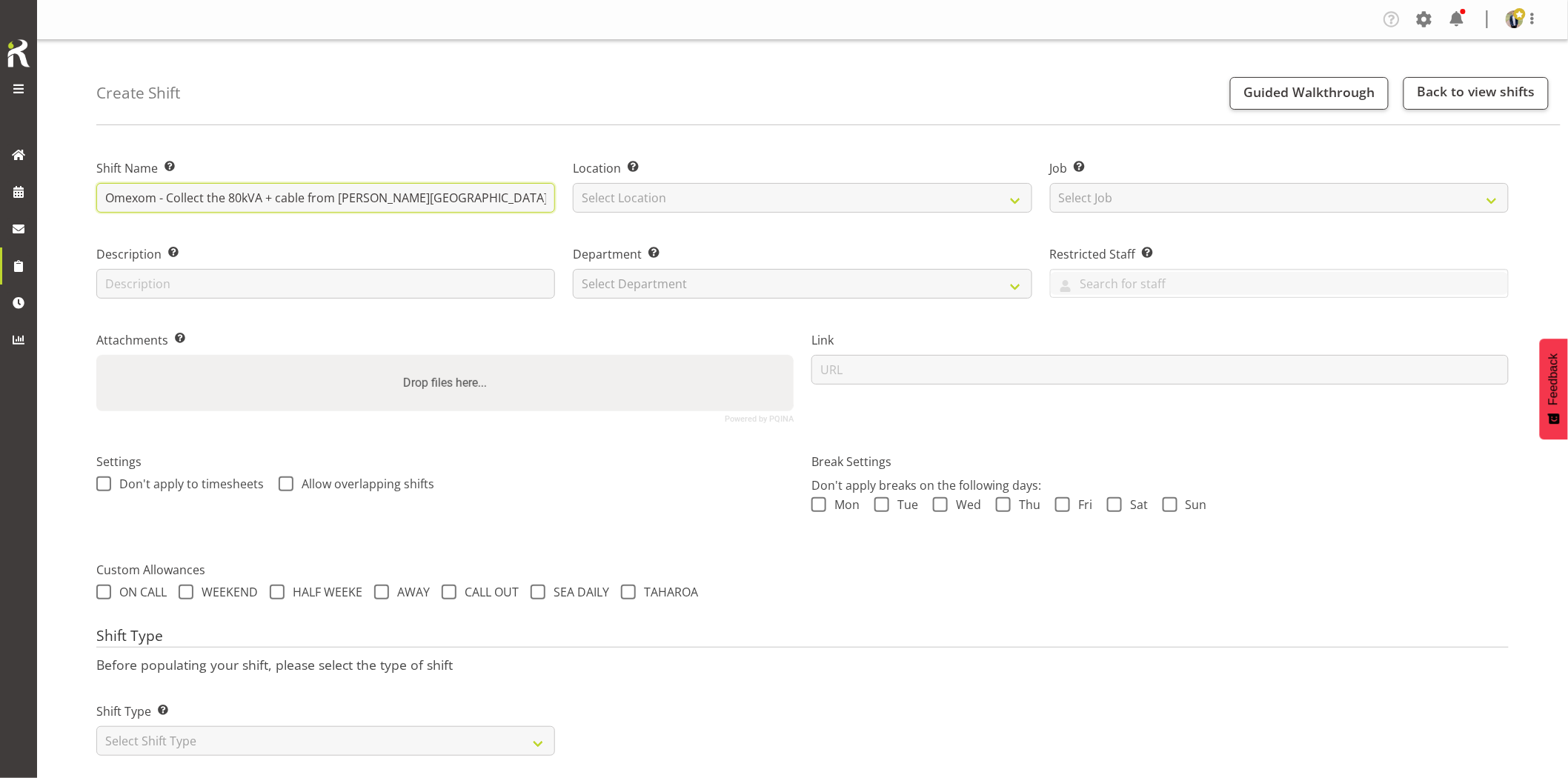
click at [507, 198] on input "Omexom - Collect the 80kVA + cable from Glen Eden (substation)" at bounding box center [326, 198] width 459 height 30
click at [134, 196] on input "Omexom - Collect the 80kVA + cable from Glen Eden (substation)" at bounding box center [326, 198] width 459 height 30
click at [494, 206] on input "Vector - Collect the 80kVA + cable from Glen Eden (substation)" at bounding box center [326, 198] width 459 height 30
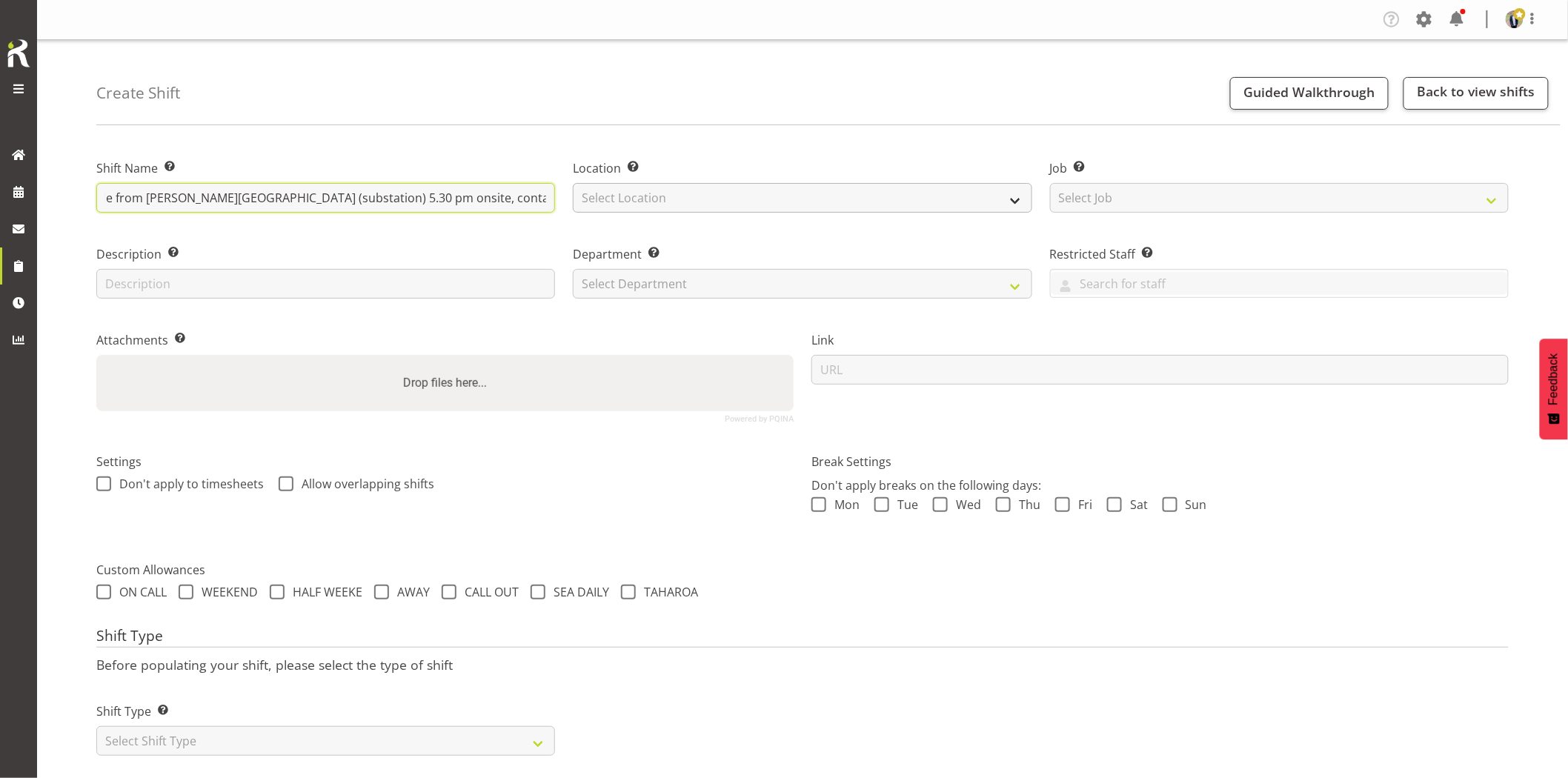
type input "Vector - Collect the 80kVA + cable from Glen Eden (substation) 5.30 pm onsite, …"
click at [614, 207] on select "Select Location GRS Auckland GRS Hastings GRS Tauranga" at bounding box center [802, 198] width 459 height 30
select select "28"
click at [573, 183] on select "Select Location GRS Auckland GRS Hastings GRS Tauranga" at bounding box center [802, 198] width 459 height 30
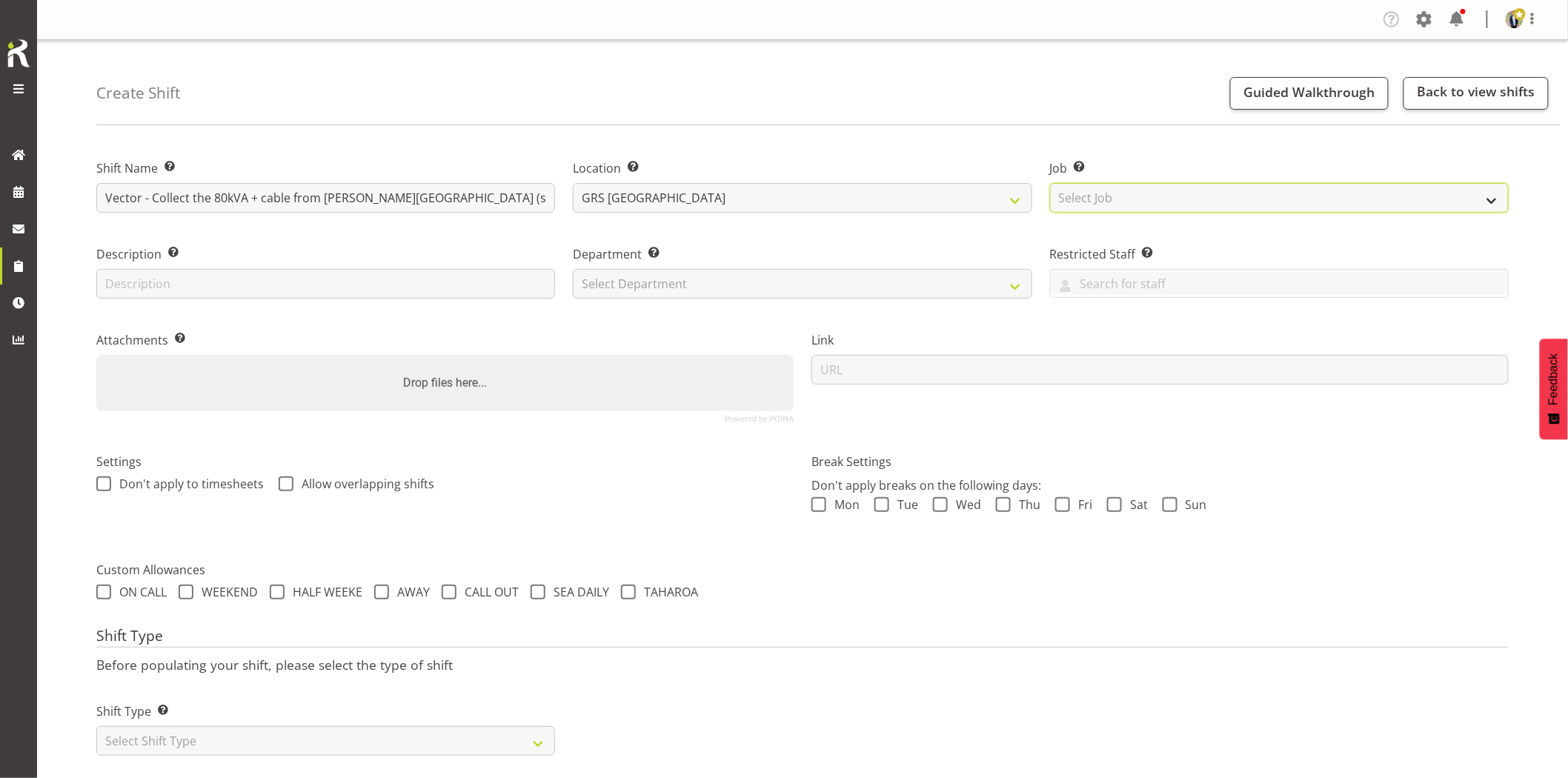
click at [1132, 205] on select "Select Job Create new job 1.1 GRS AKL RENTALS 1.1 GRS AKL RENTALS AC 1.1 GRS AK…" at bounding box center [1279, 198] width 459 height 30
select select "7504"
click at [1050, 183] on select "Select Job Create new job 1.1 GRS AKL RENTALS 1.1 GRS AKL RENTALS AC 1.1 GRS AK…" at bounding box center [1279, 198] width 459 height 30
click at [648, 289] on select "Select Department GRS HIRE AKL GRS HIRE AKL GRS HIRE TGA GRS HIRE HST GRS SALES…" at bounding box center [802, 283] width 459 height 30
select select "20"
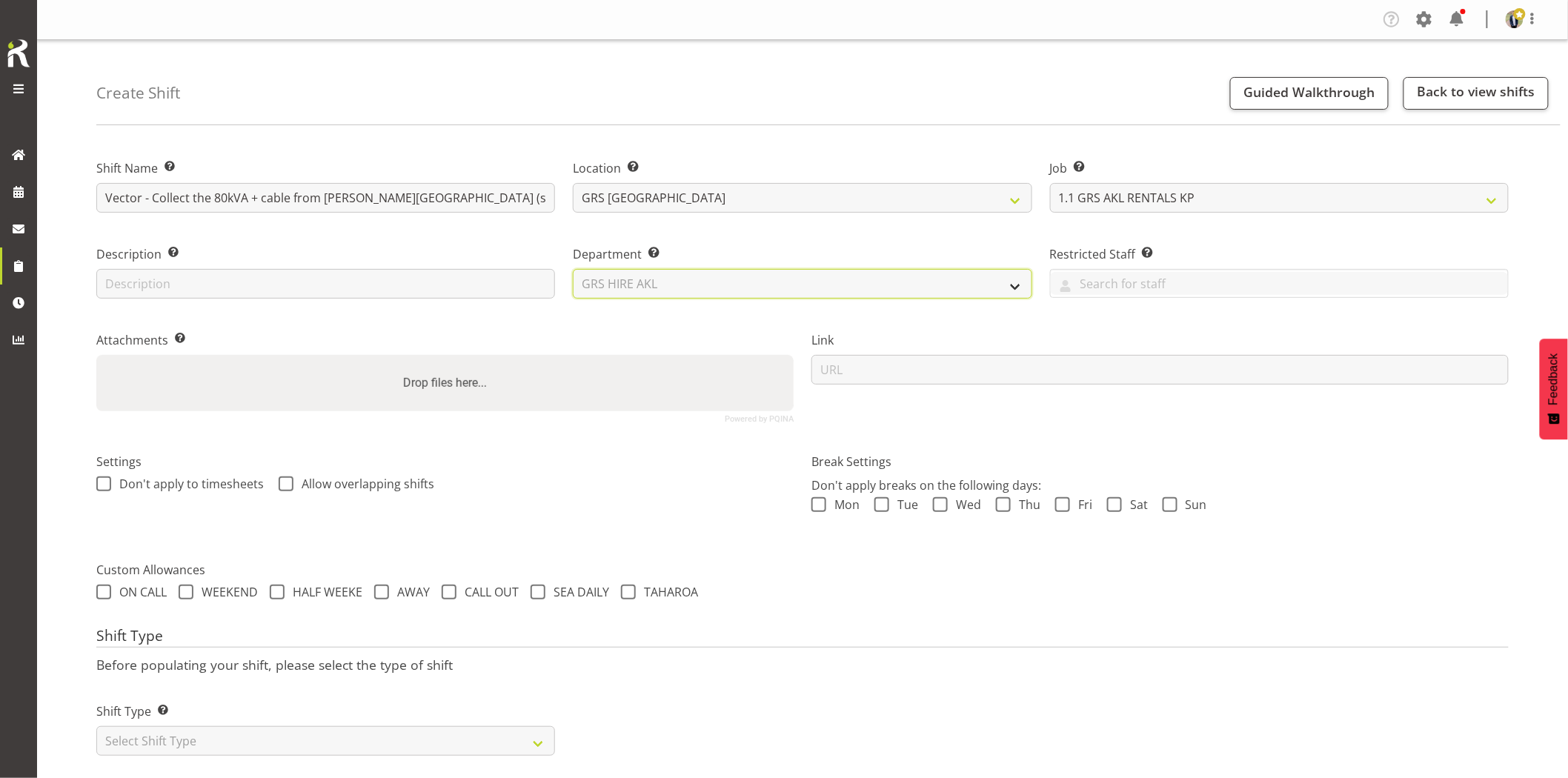
click at [573, 269] on select "Select Department GRS HIRE AKL GRS HIRE AKL GRS HIRE TGA GRS HIRE HST GRS SALES…" at bounding box center [802, 283] width 459 height 30
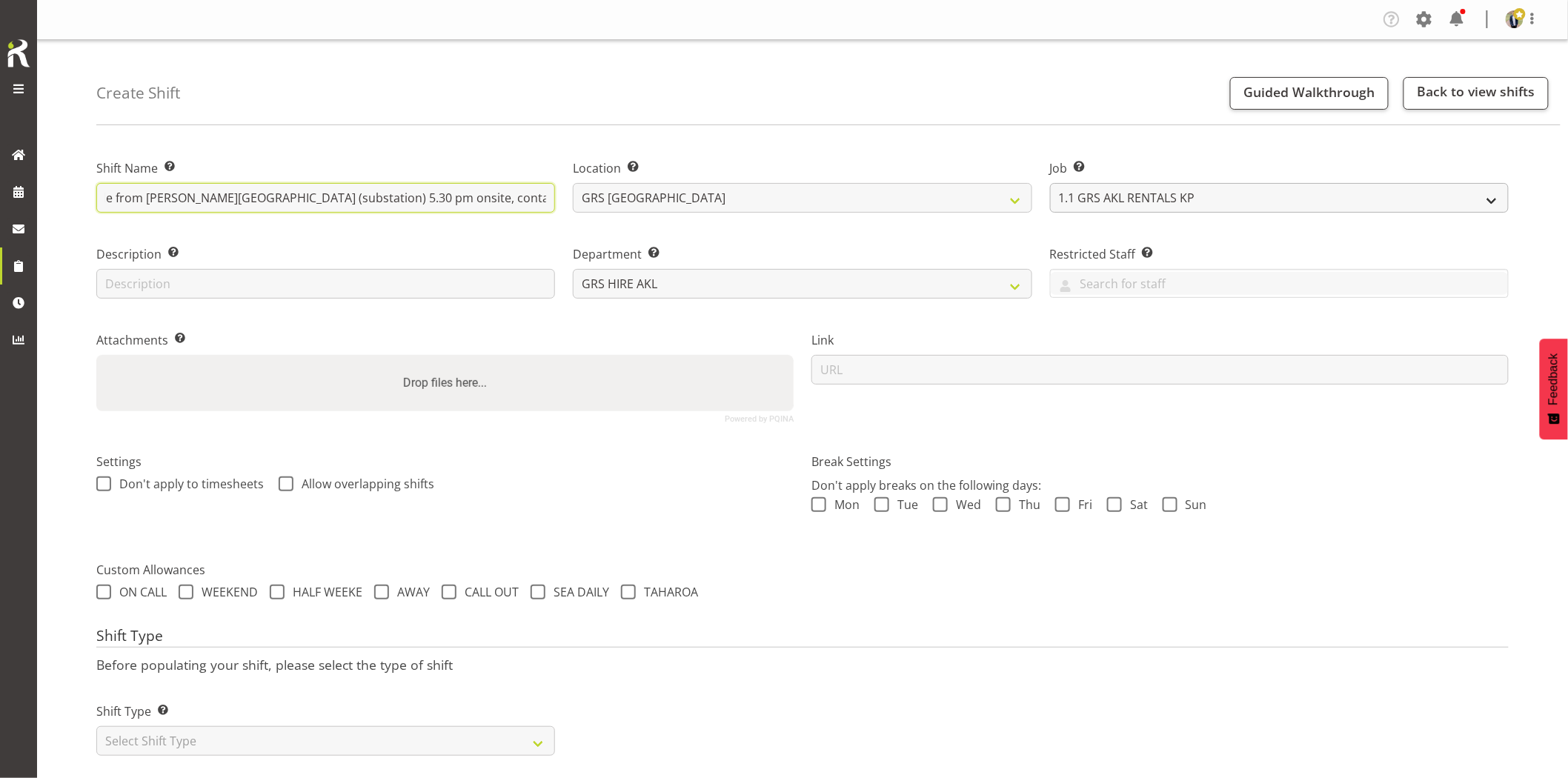
drag, startPoint x: 430, startPoint y: 203, endPoint x: 1145, endPoint y: 204, distance: 715.0
click at [1143, 204] on div "Shift Name Enter a name for the shift (e.g. Day Shift). Vector - Collect the 80…" at bounding box center [802, 285] width 1430 height 294
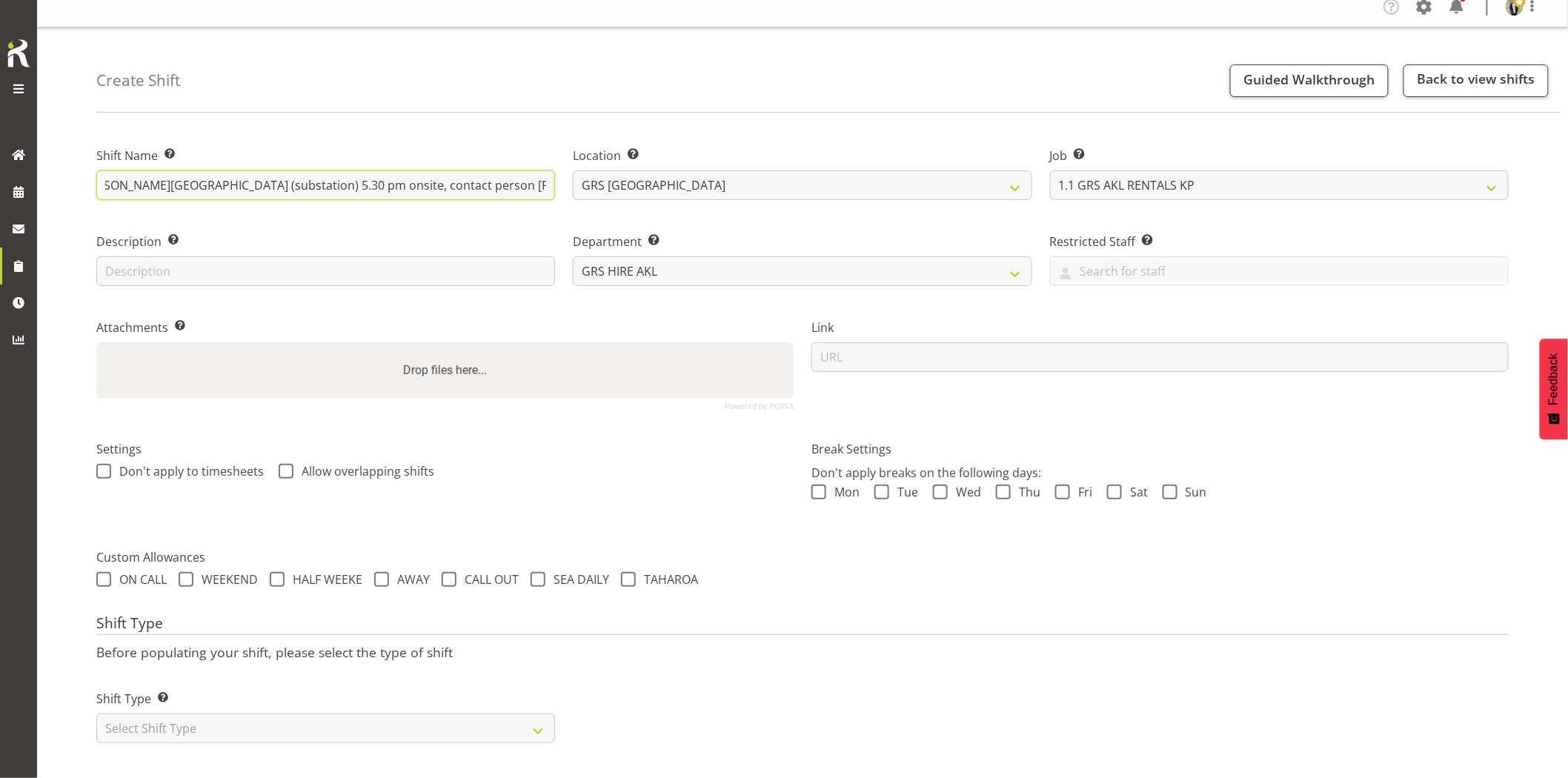
scroll to position [25, 0]
type input "Vector - Collect the 80kVA + cable from [PERSON_NAME][GEOGRAPHIC_DATA] (substat…"
drag, startPoint x: 328, startPoint y: 716, endPoint x: 293, endPoint y: 702, distance: 37.7
click at [328, 716] on select "Select Shift Type One Off Shift Recurring Shift Rotating Shift" at bounding box center [326, 728] width 459 height 30
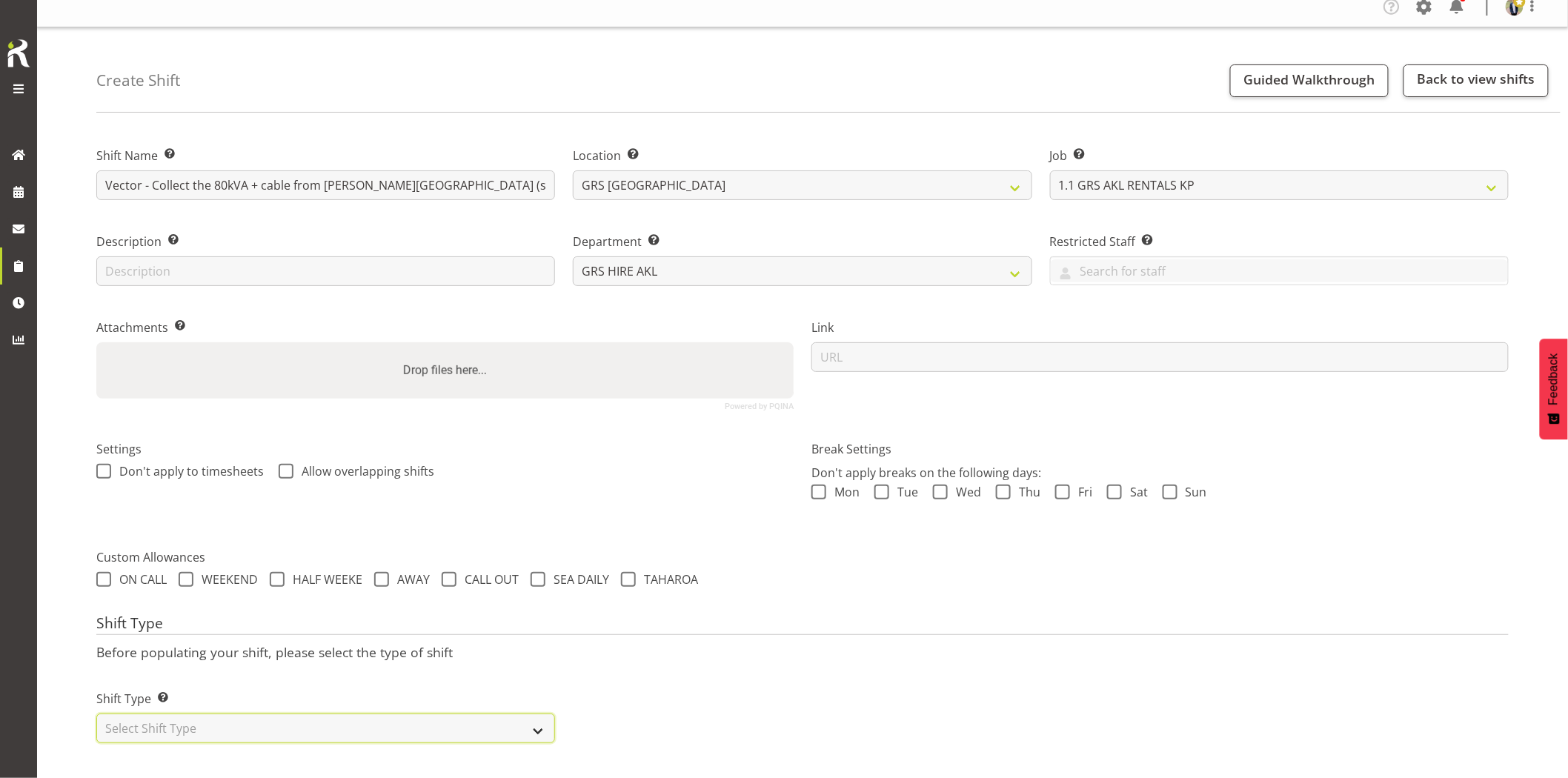
select select "one_off"
click at [97, 713] on select "Select Shift Type One Off Shift Recurring Shift Rotating Shift" at bounding box center [326, 728] width 459 height 30
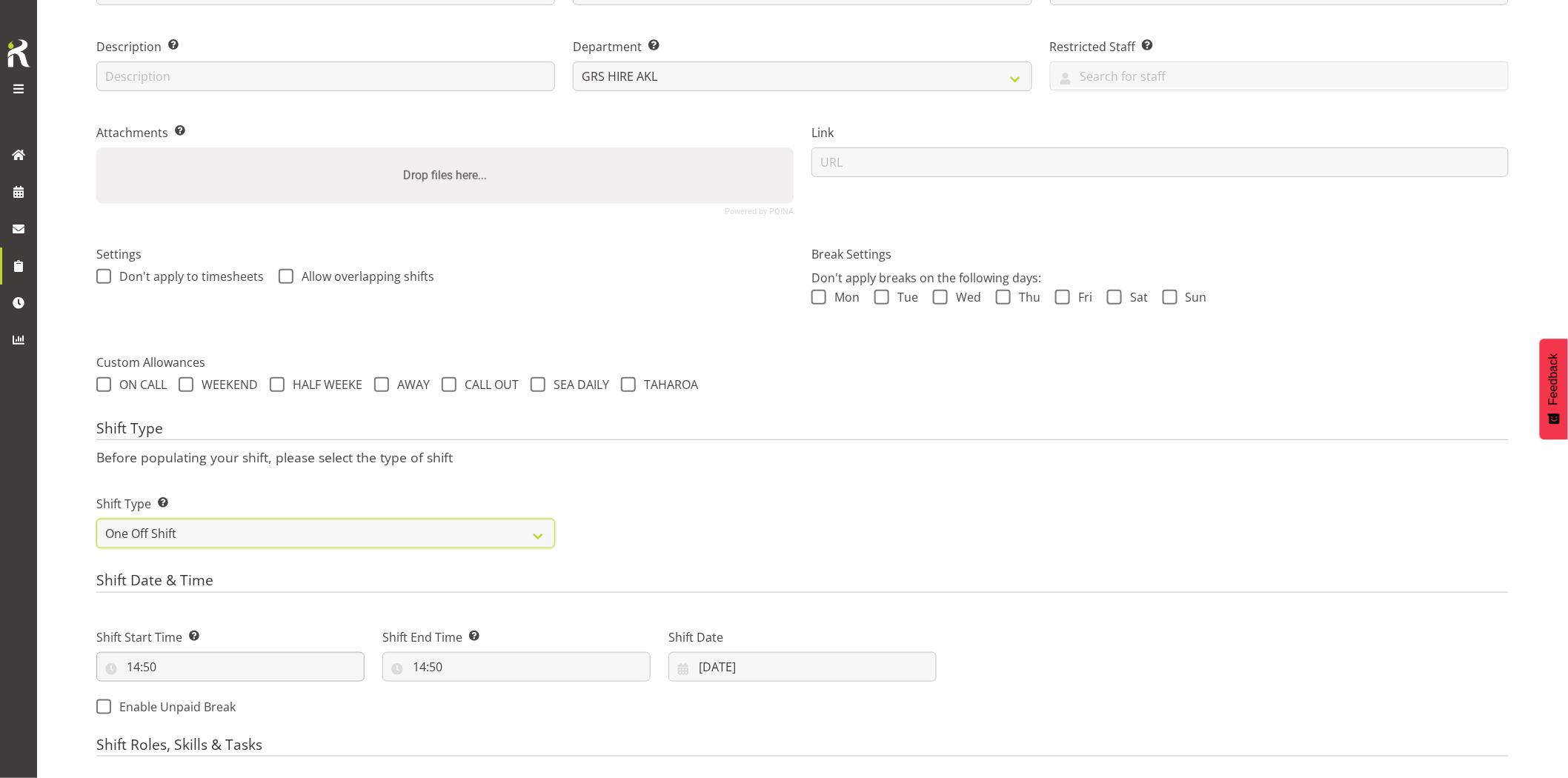
scroll to position [272, 0]
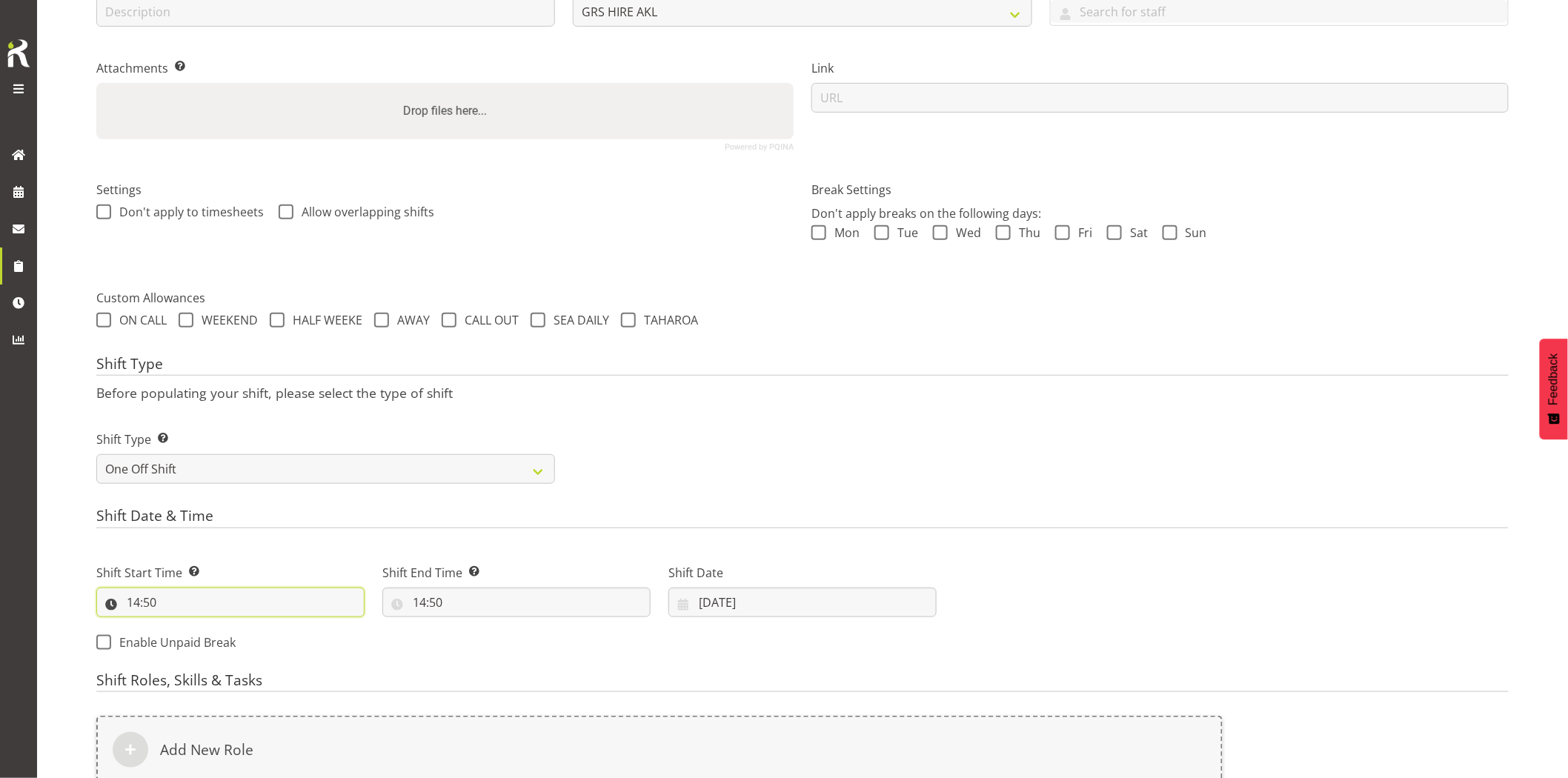
drag, startPoint x: 258, startPoint y: 603, endPoint x: 271, endPoint y: 632, distance: 31.8
click at [259, 603] on input "14:50" at bounding box center [230, 602] width 268 height 30
drag, startPoint x: 195, startPoint y: 644, endPoint x: 201, endPoint y: 630, distance: 15.2
click at [195, 644] on select "00 01 02 03 04 05 06 07 08 09 10 11 12 13 14 15 16 17 18 19 20 21 22 23" at bounding box center [197, 640] width 33 height 30
select select "17"
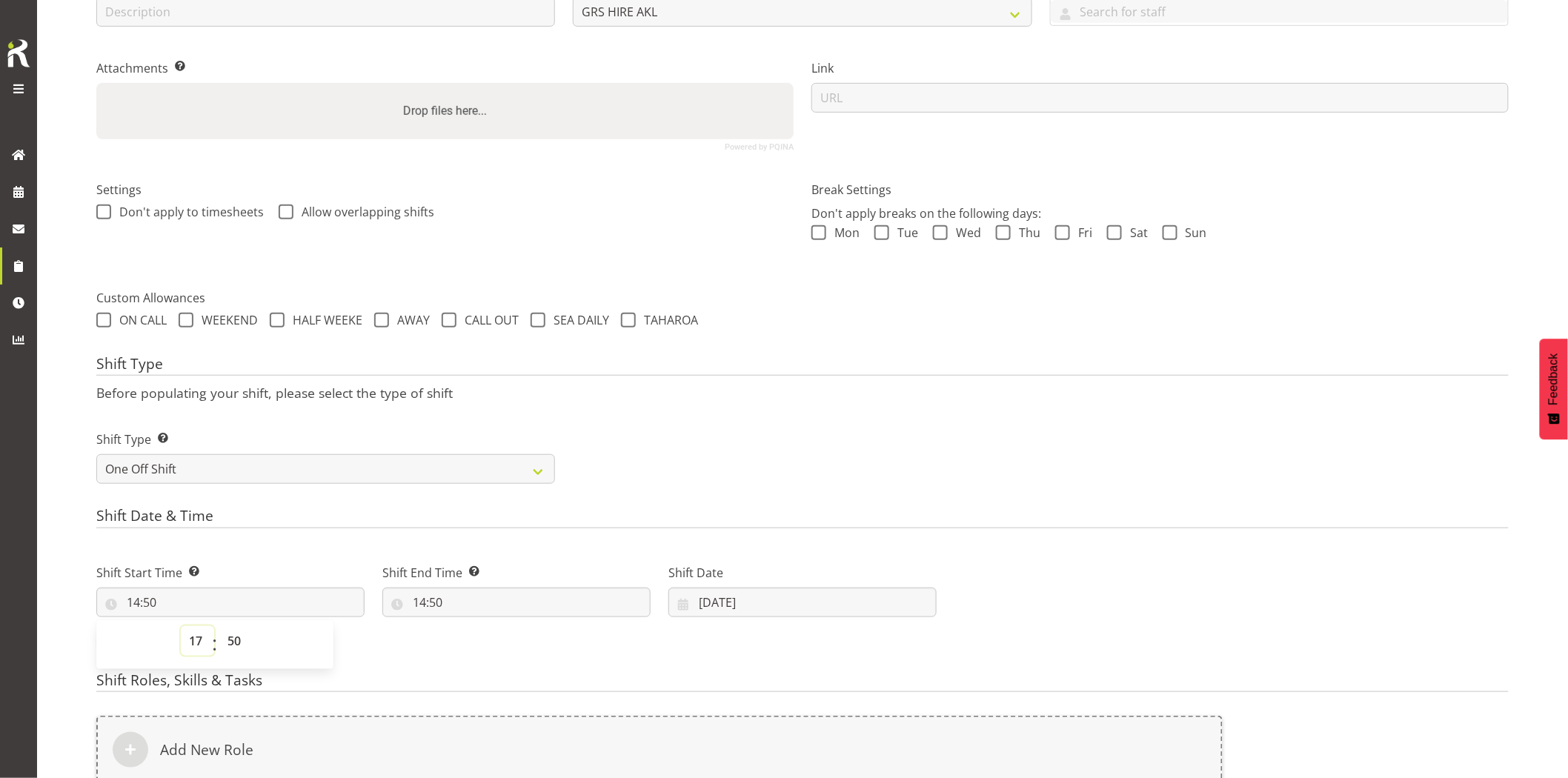
click at [181, 626] on select "00 01 02 03 04 05 06 07 08 09 10 11 12 13 14 15 16 17 18 19 20 21 22 23" at bounding box center [197, 640] width 33 height 30
type input "17:50"
drag, startPoint x: 234, startPoint y: 646, endPoint x: 234, endPoint y: 631, distance: 15.0
click at [234, 644] on select "00 01 02 03 04 05 06 07 08 09 10 11 12 13 14 15 16 17 18 19 20 21 22 23 24 25 2…" at bounding box center [235, 640] width 33 height 30
select select "0"
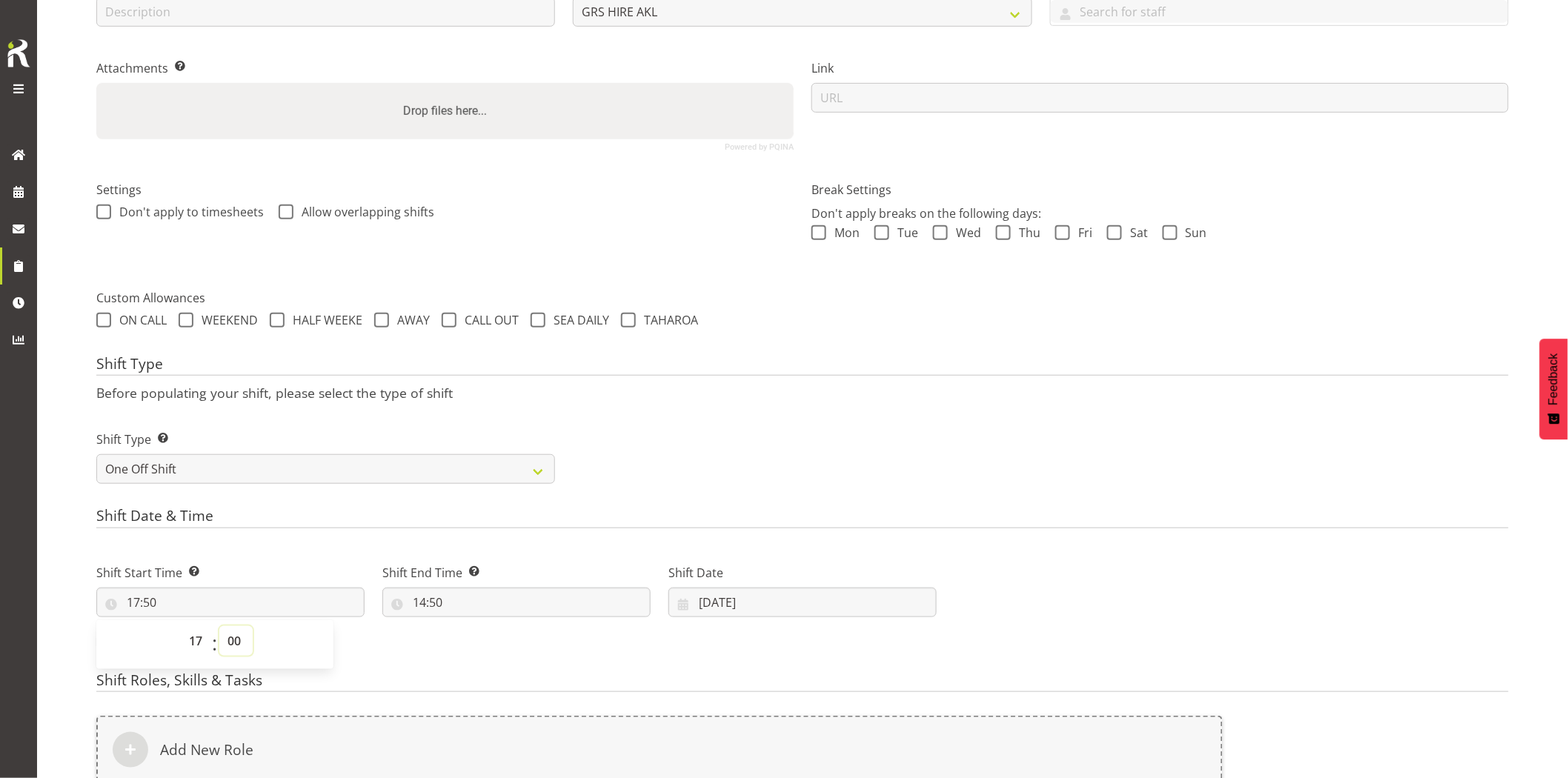
click at [219, 626] on select "00 01 02 03 04 05 06 07 08 09 10 11 12 13 14 15 16 17 18 19 20 21 22 23 24 25 2…" at bounding box center [235, 640] width 33 height 30
type input "17:00"
click at [479, 609] on input "14:50" at bounding box center [516, 602] width 268 height 30
drag, startPoint x: 475, startPoint y: 640, endPoint x: 476, endPoint y: 627, distance: 13.0
click at [475, 640] on select "00 01 02 03 04 05 06 07 08 09 10 11 12 13 14 15 16 17 18 19 20 21 22 23" at bounding box center [483, 640] width 33 height 30
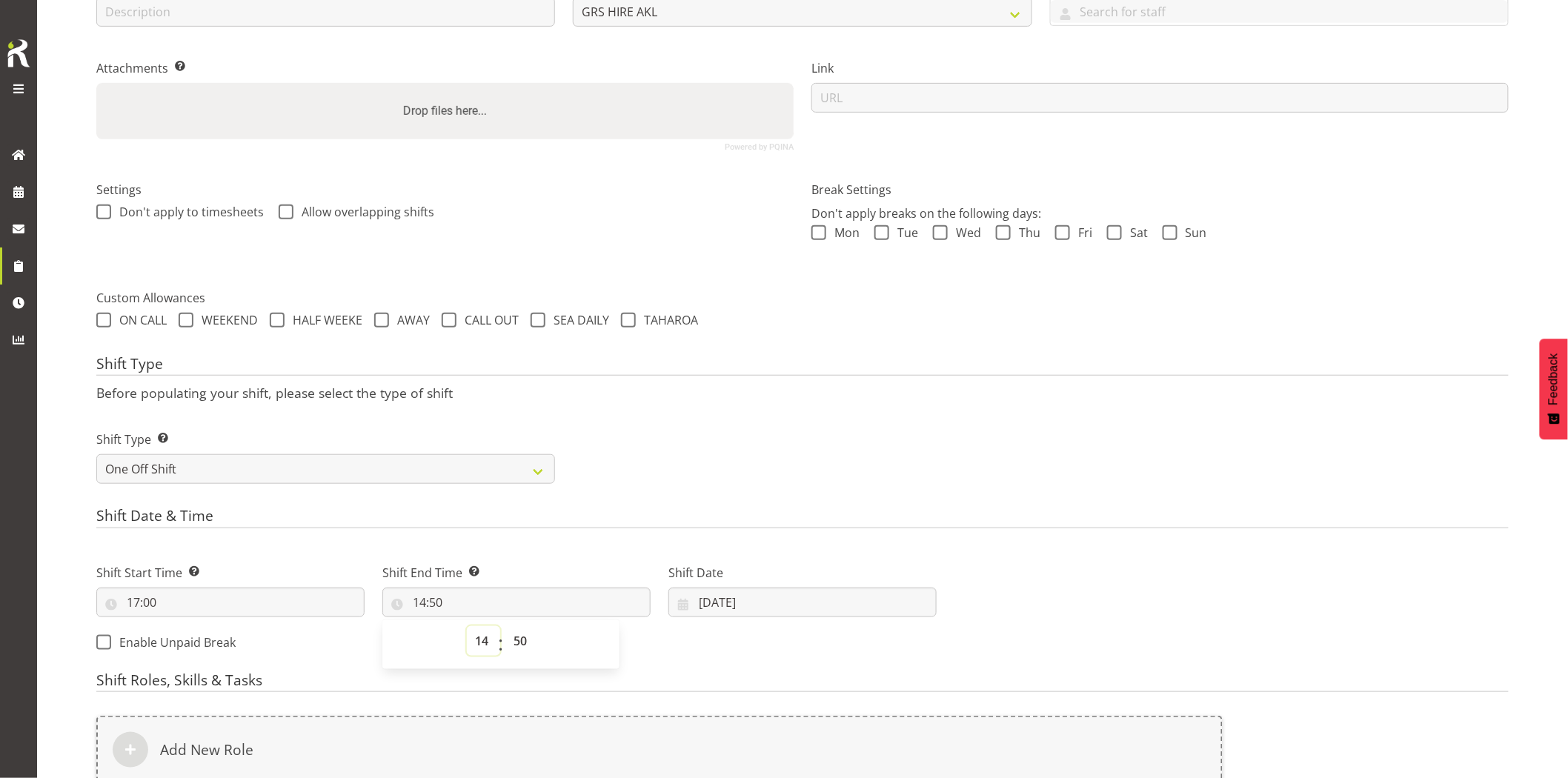
select select "20"
click at [467, 626] on select "00 01 02 03 04 05 06 07 08 09 10 11 12 13 14 15 16 17 18 19 20 21 22 23" at bounding box center [483, 640] width 33 height 30
type input "20:50"
click at [524, 626] on select "00 01 02 03 04 05 06 07 08 09 10 11 12 13 14 15 16 17 18 19 20 21 22 23 24 25 2…" at bounding box center [522, 640] width 33 height 30
select select "0"
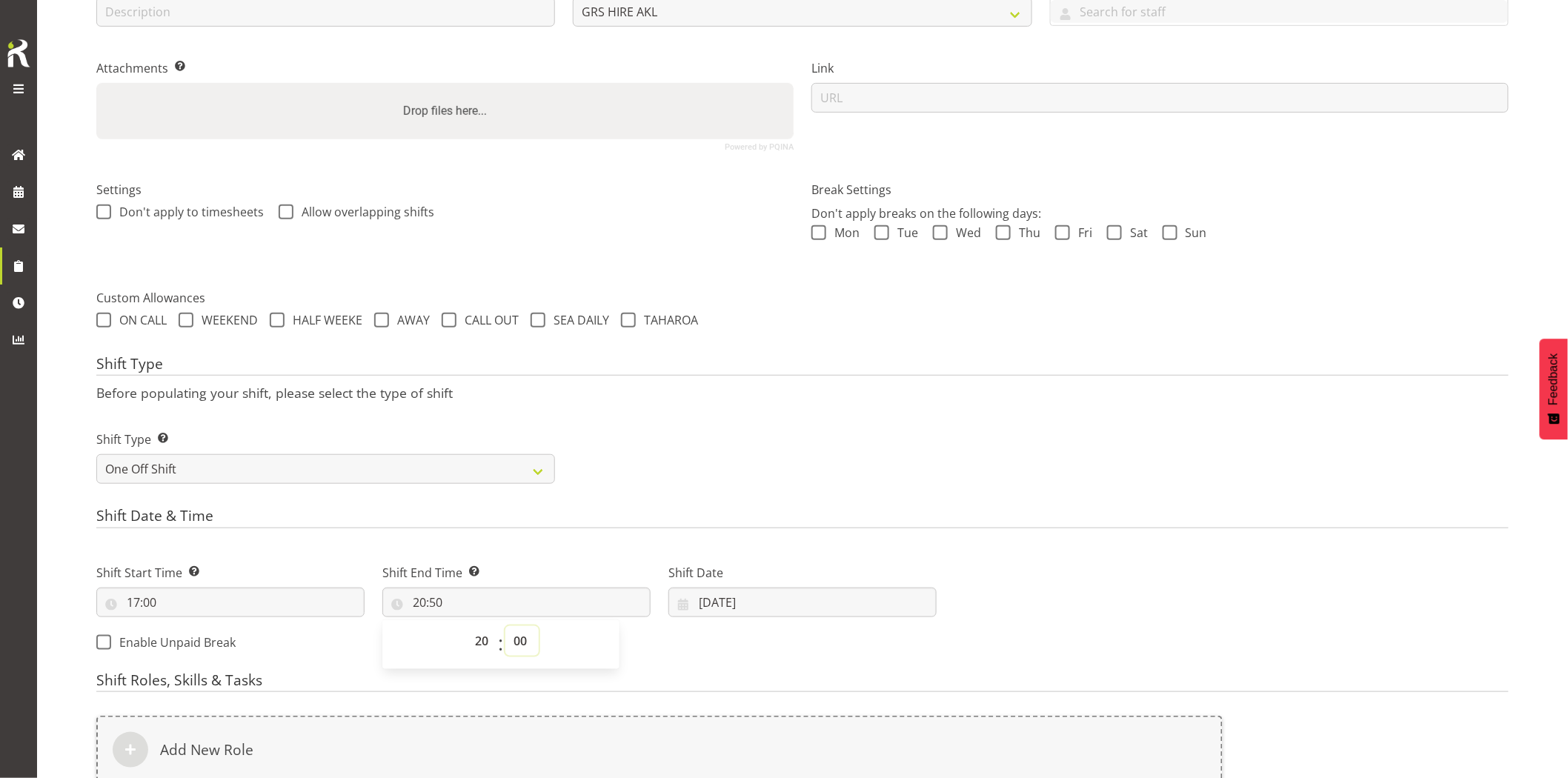
click at [505, 626] on select "00 01 02 03 04 05 06 07 08 09 10 11 12 13 14 15 16 17 18 19 20 21 22 23 24 25 2…" at bounding box center [522, 640] width 33 height 30
type input "20:00"
click at [760, 365] on h4 "Shift Type" at bounding box center [803, 365] width 1413 height 21
click at [738, 603] on input "19/08/2025" at bounding box center [802, 602] width 268 height 30
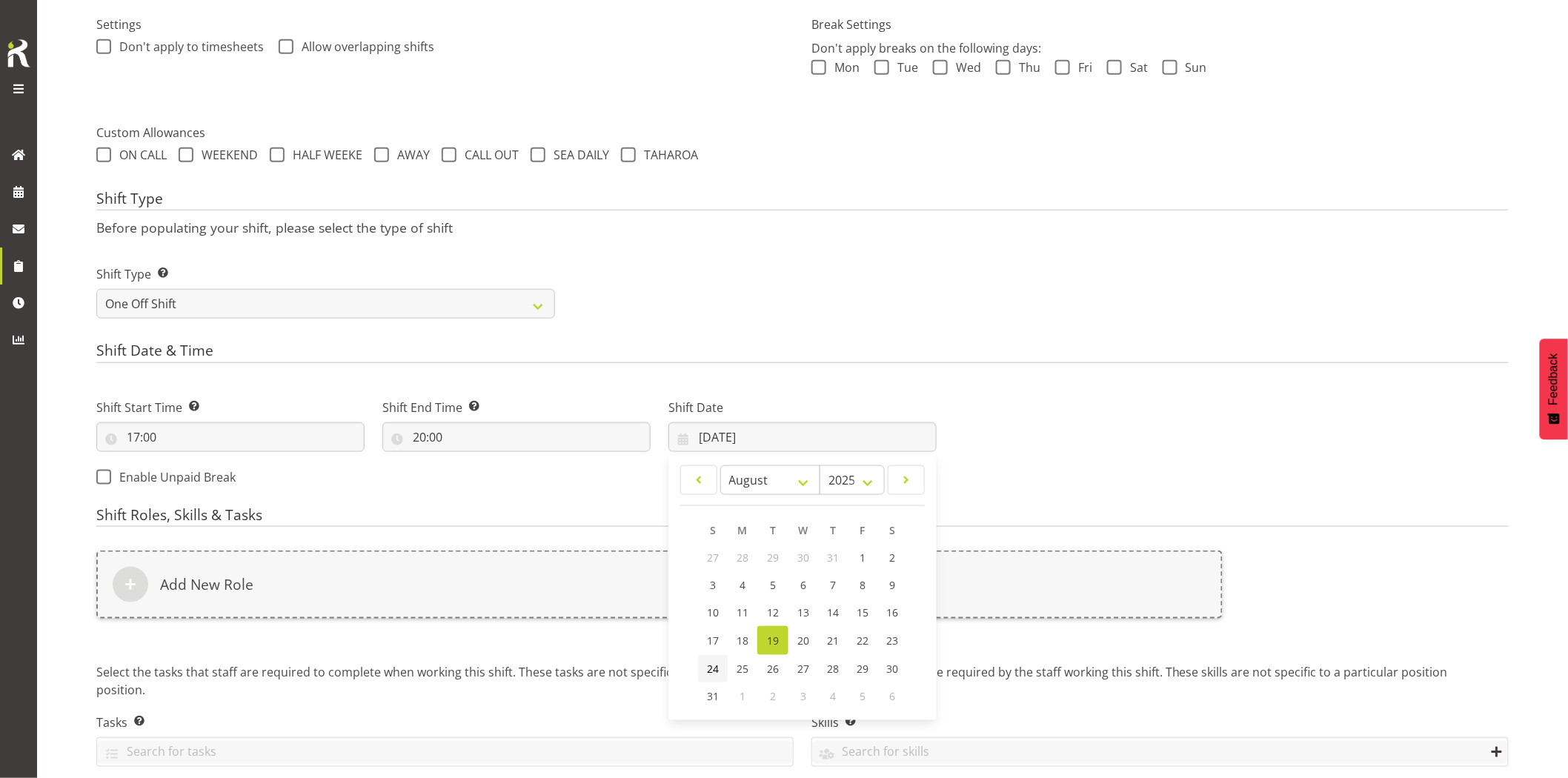
click at [715, 664] on span "24" at bounding box center [713, 668] width 12 height 14
type input "24/08/2025"
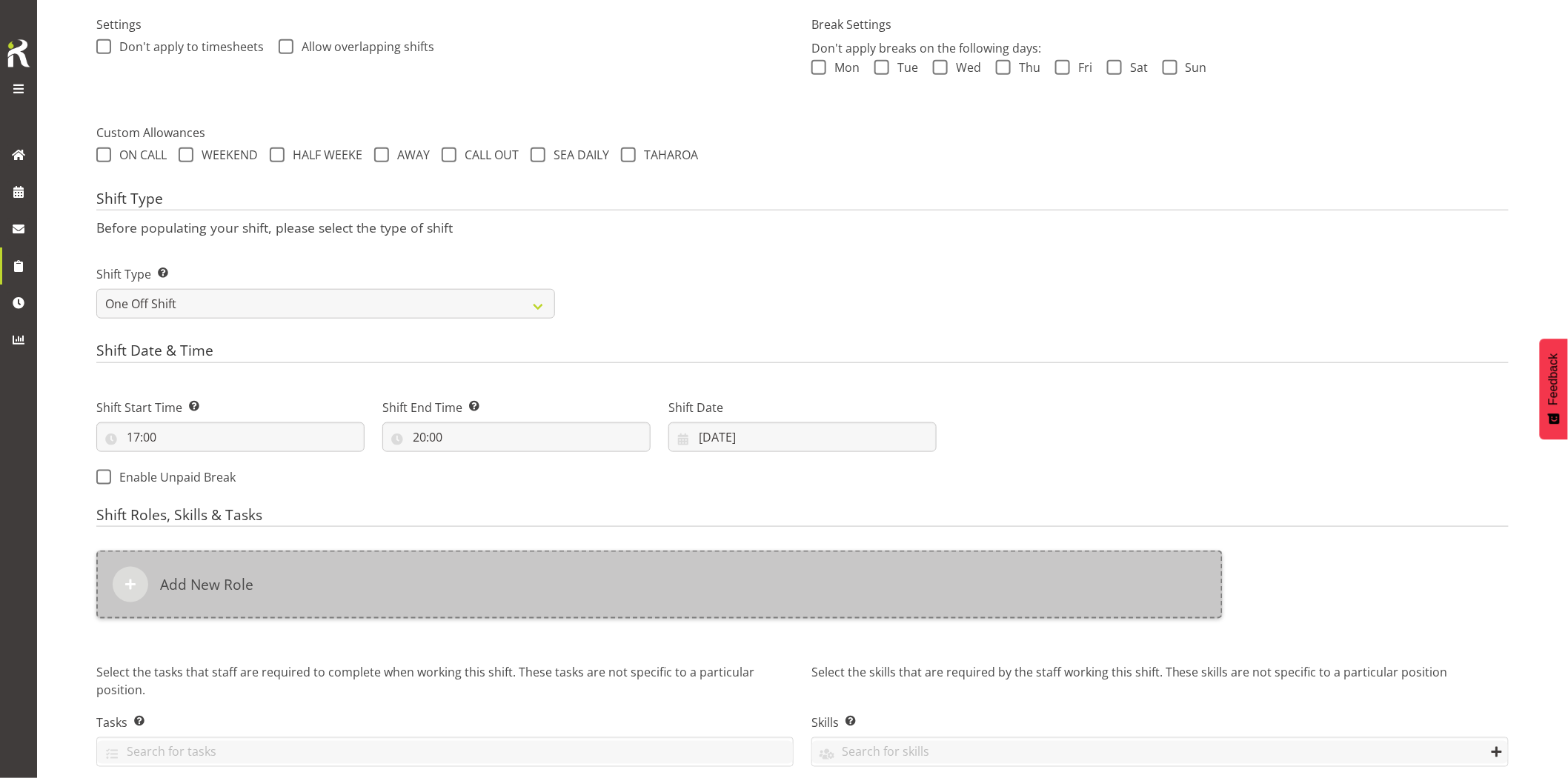
click at [706, 604] on div "Add New Role" at bounding box center [659, 585] width 1126 height 68
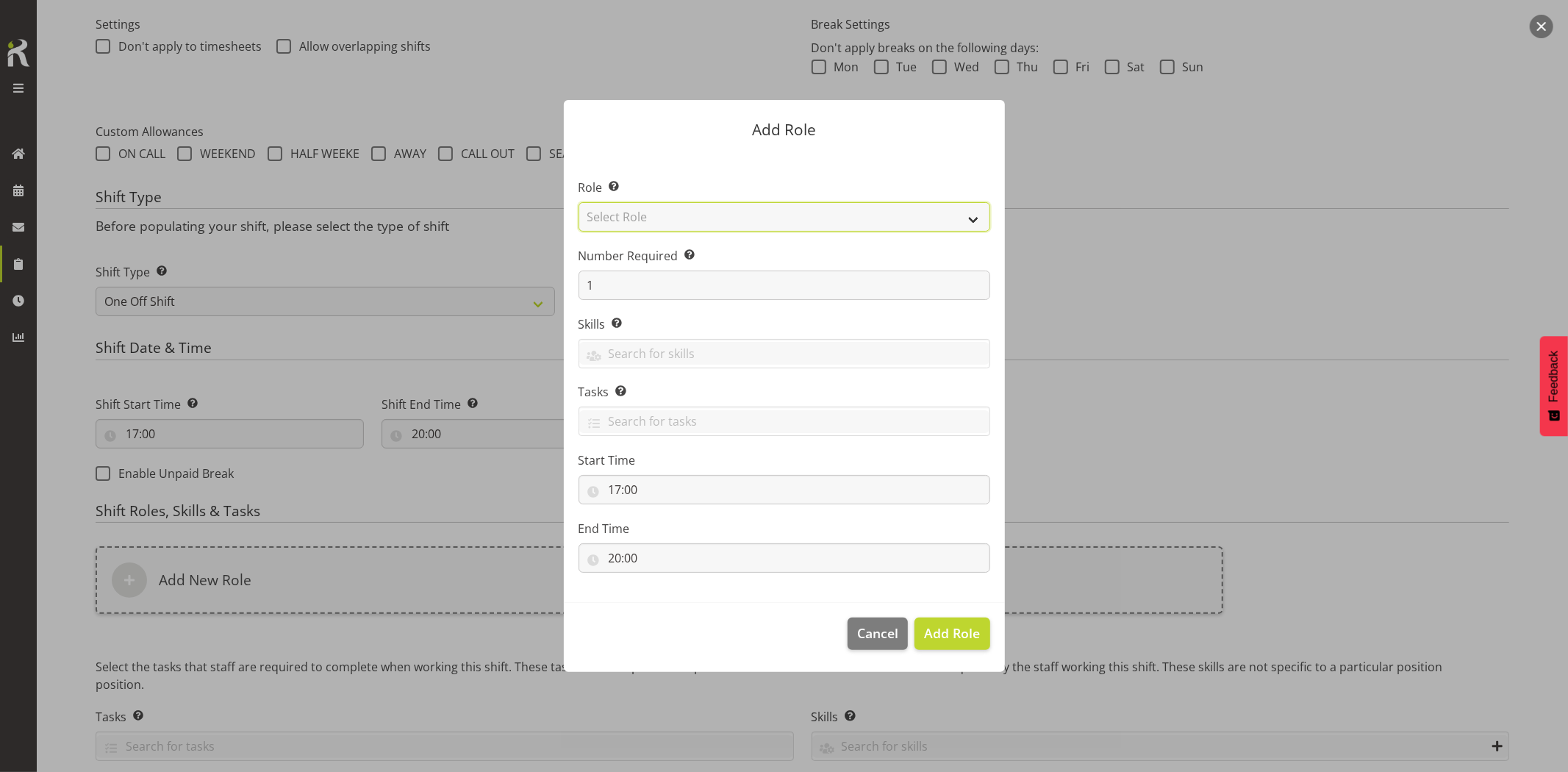
click at [655, 223] on select "Select Role Account Manager Electrician Engineering GM HSEQ manager MECH Mechan…" at bounding box center [784, 217] width 412 height 30
select select "20"
click at [578, 202] on select "Select Role Account Manager Electrician Engineering GM HSEQ manager MECH Mechan…" at bounding box center [784, 217] width 412 height 30
drag, startPoint x: 932, startPoint y: 627, endPoint x: 1041, endPoint y: 630, distance: 109.0
click at [933, 627] on span "Add Role" at bounding box center [952, 633] width 56 height 18
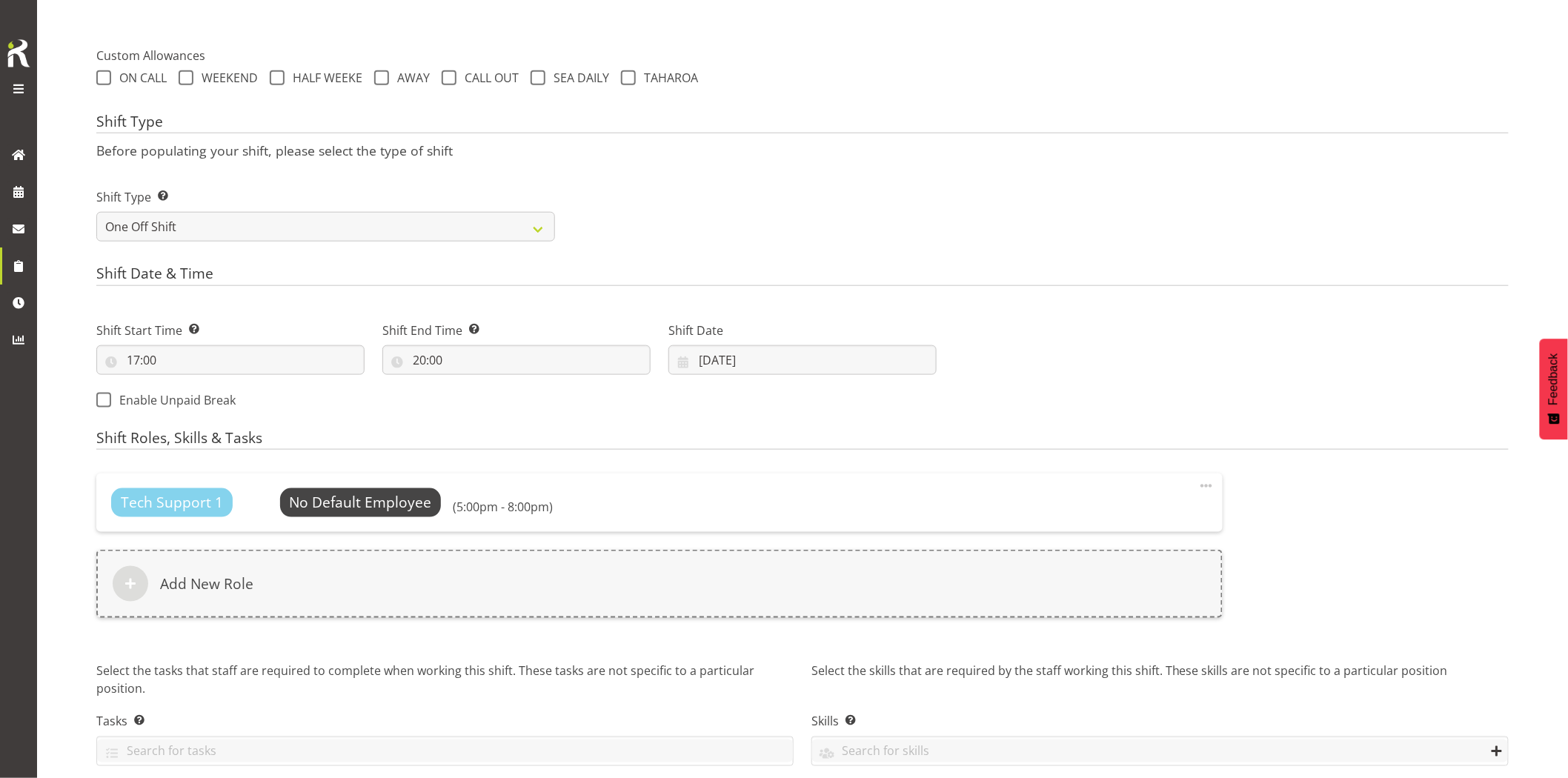
scroll to position [575, 0]
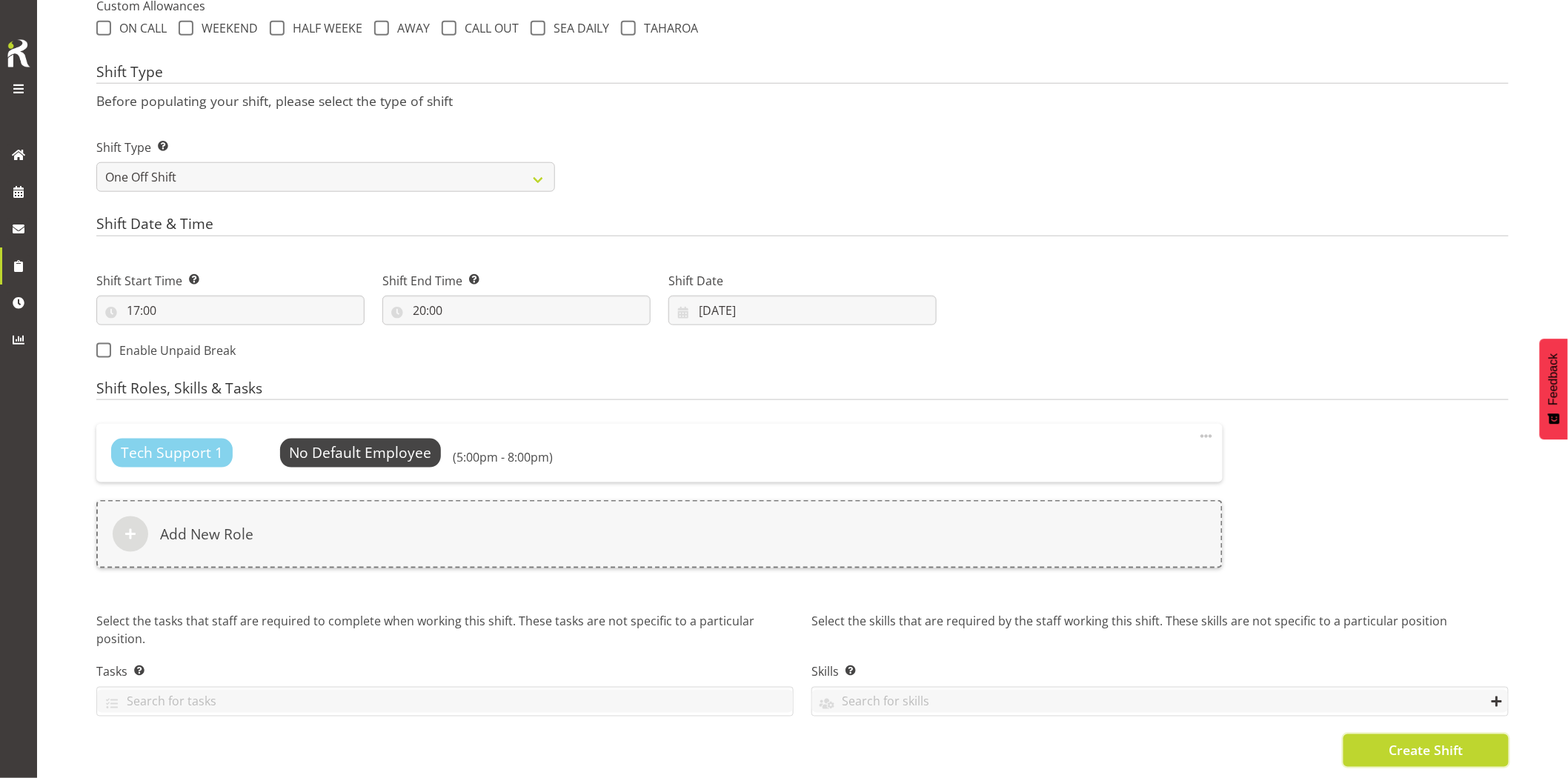
click at [1413, 744] on span "Create Shift" at bounding box center [1426, 750] width 75 height 20
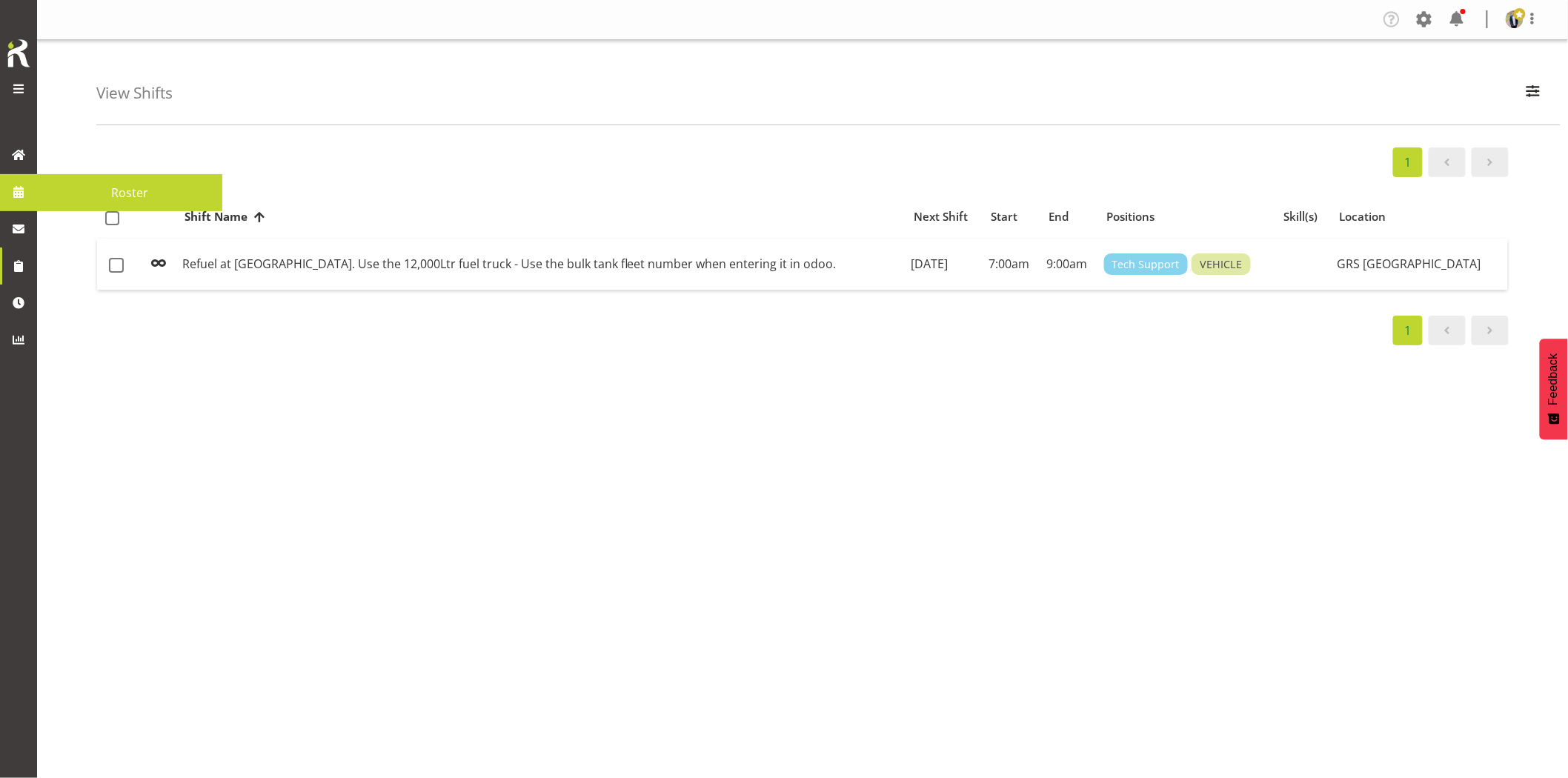
click at [27, 199] on span at bounding box center [19, 192] width 22 height 22
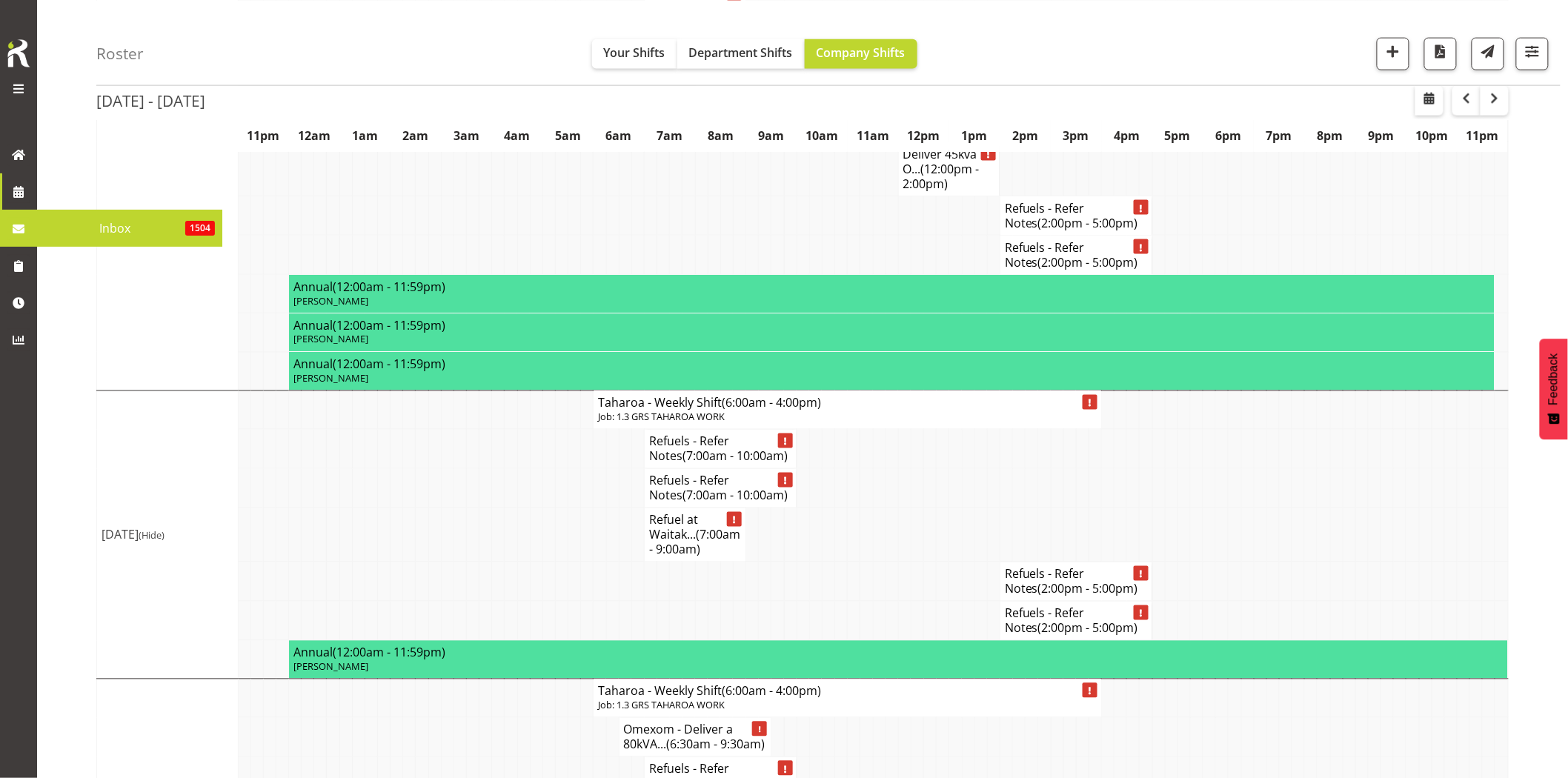
scroll to position [3446, 0]
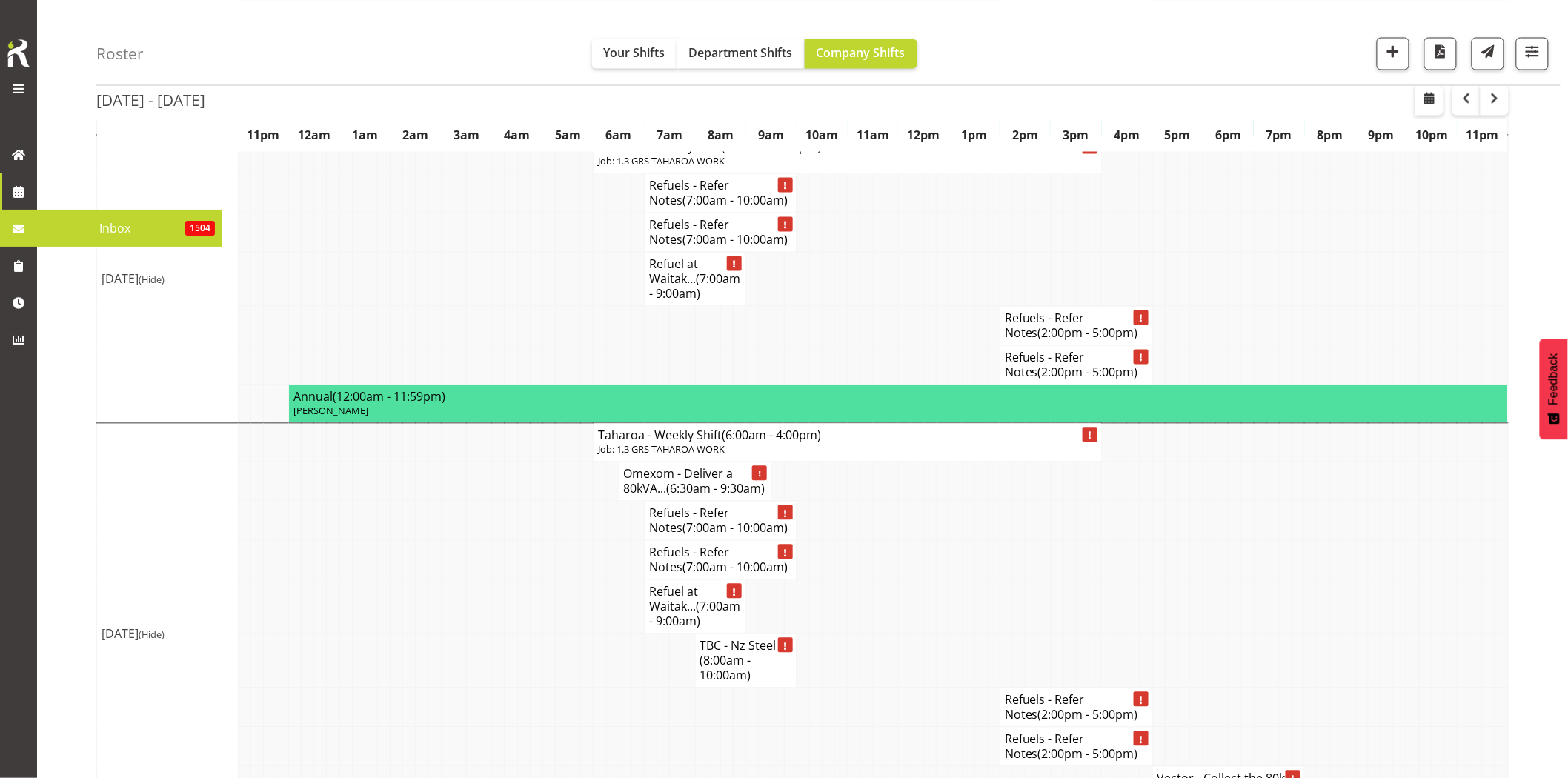
click at [942, 634] on td at bounding box center [943, 661] width 13 height 54
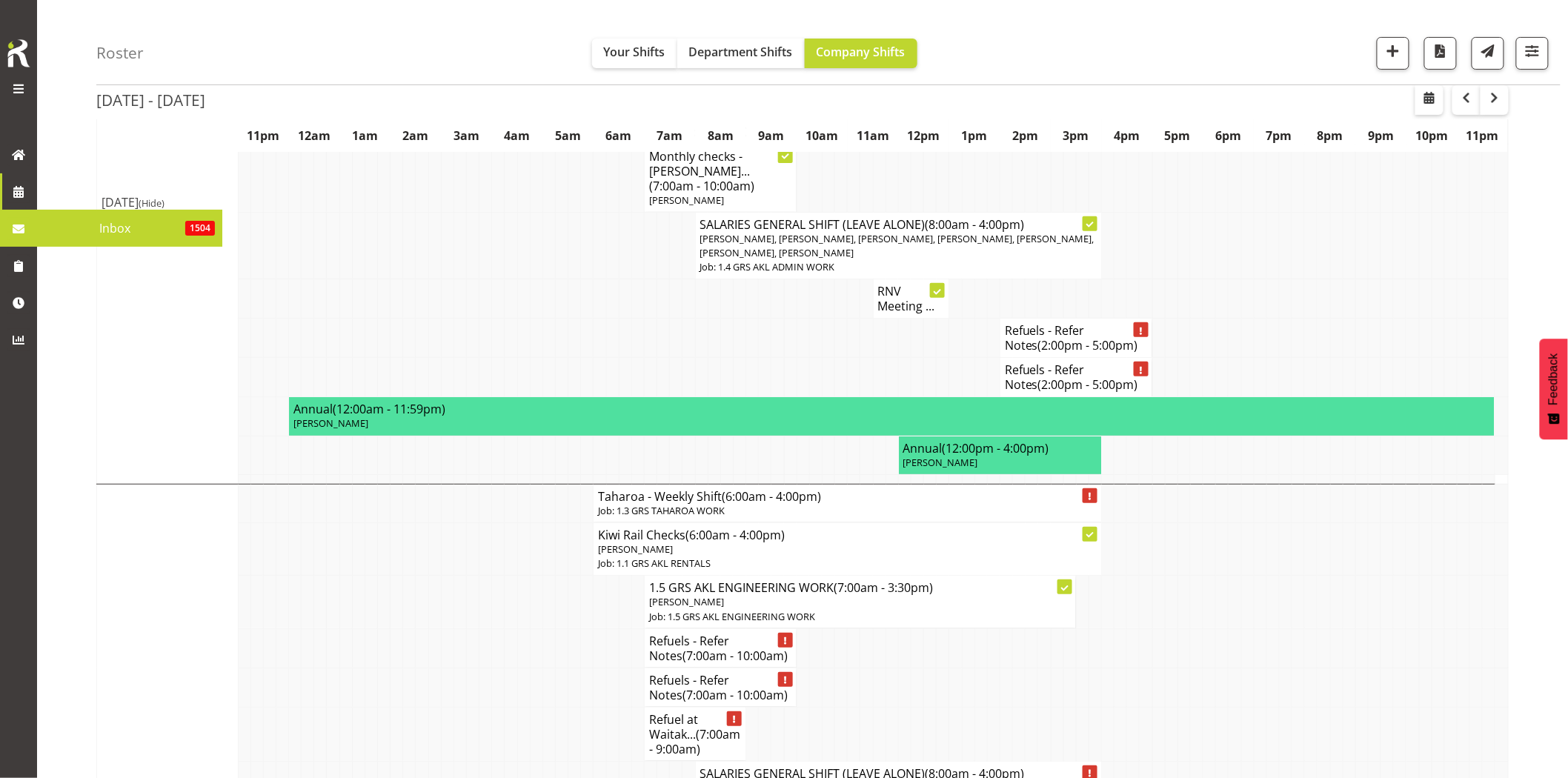
scroll to position [2458, 0]
